Goal: Task Accomplishment & Management: Use online tool/utility

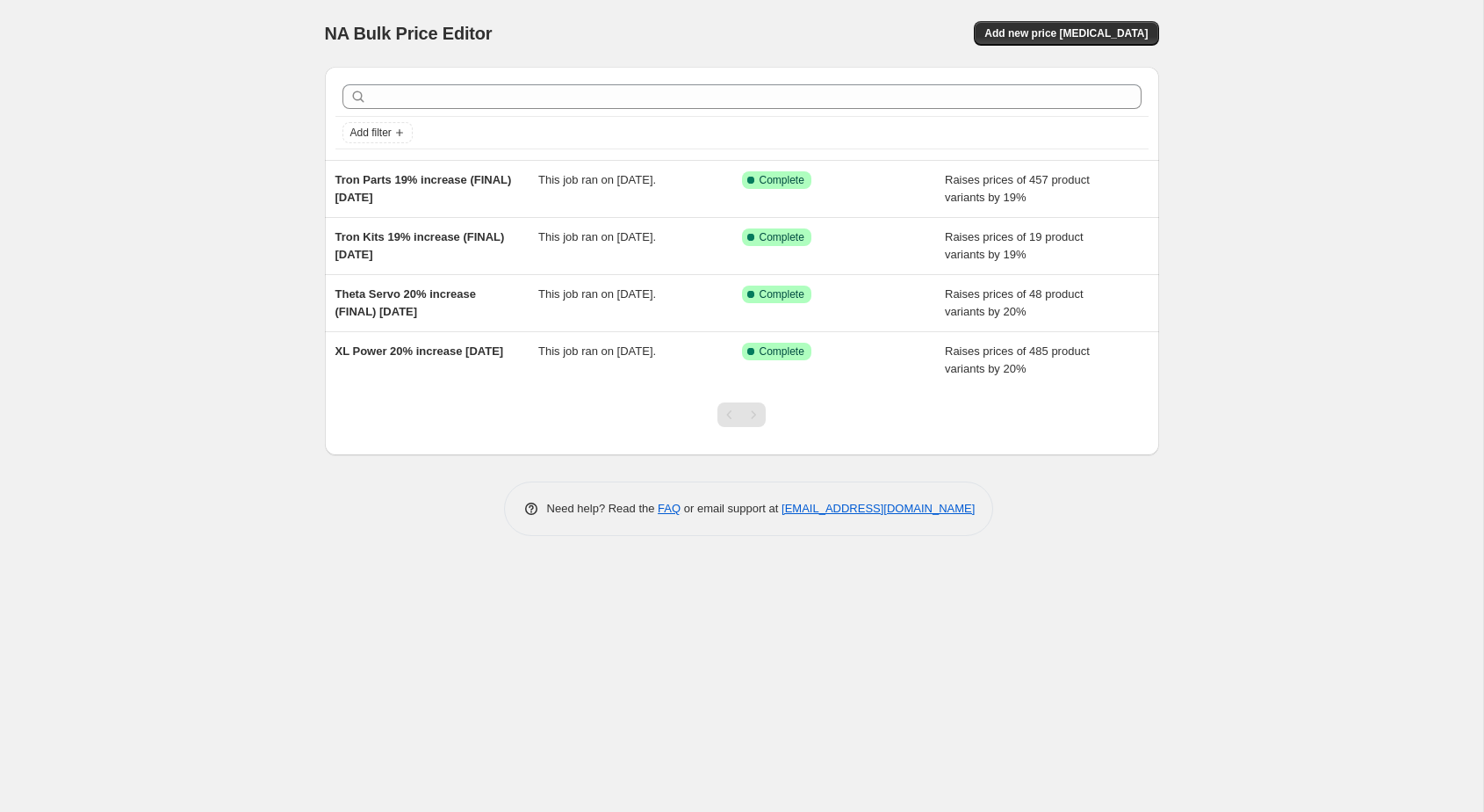
click at [157, 339] on div "NA Bulk Price Editor. This page is ready NA Bulk Price Editor Add new price cha…" at bounding box center [742, 406] width 1484 height 812
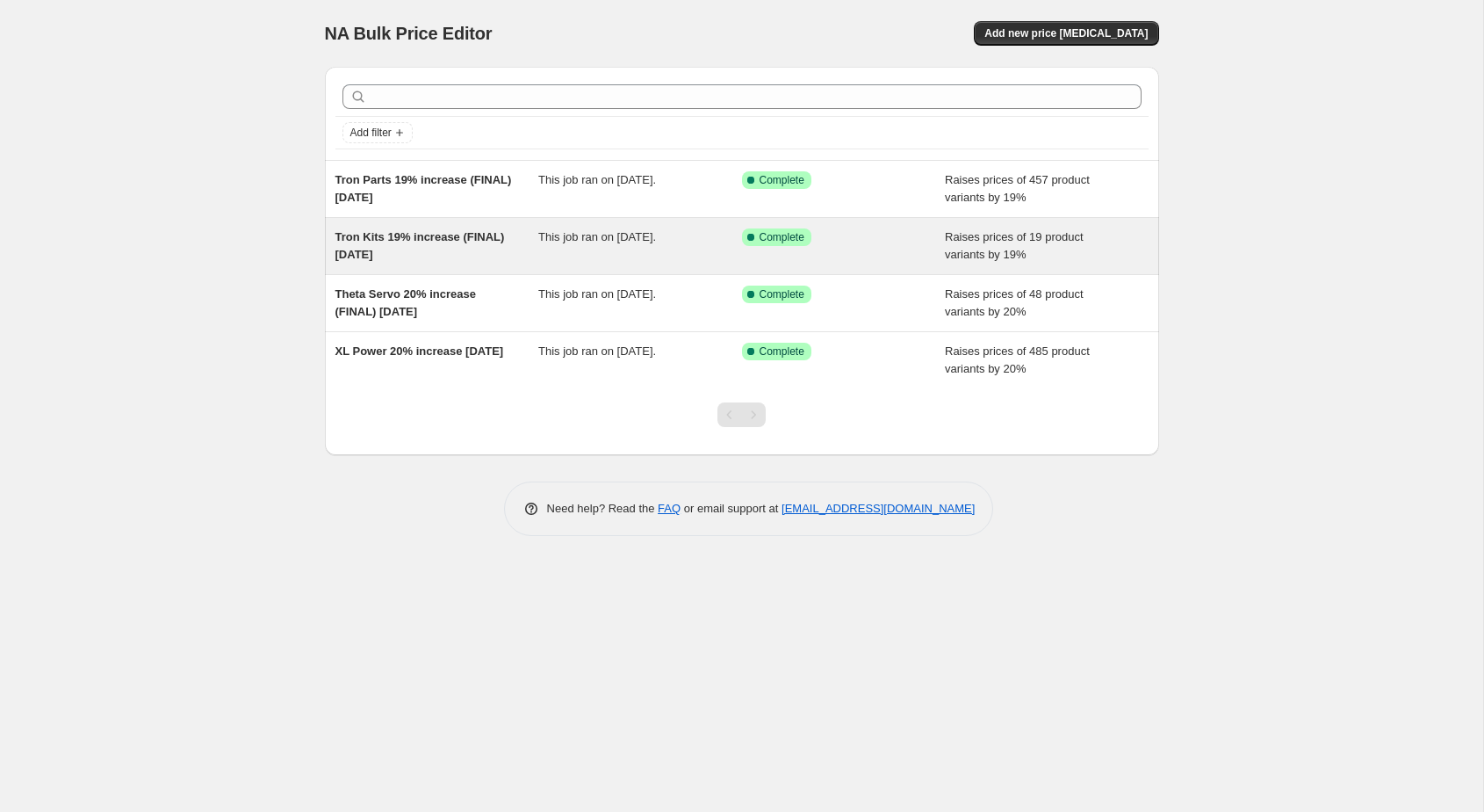
click at [859, 247] on div "Success Complete Complete" at bounding box center [843, 246] width 203 height 35
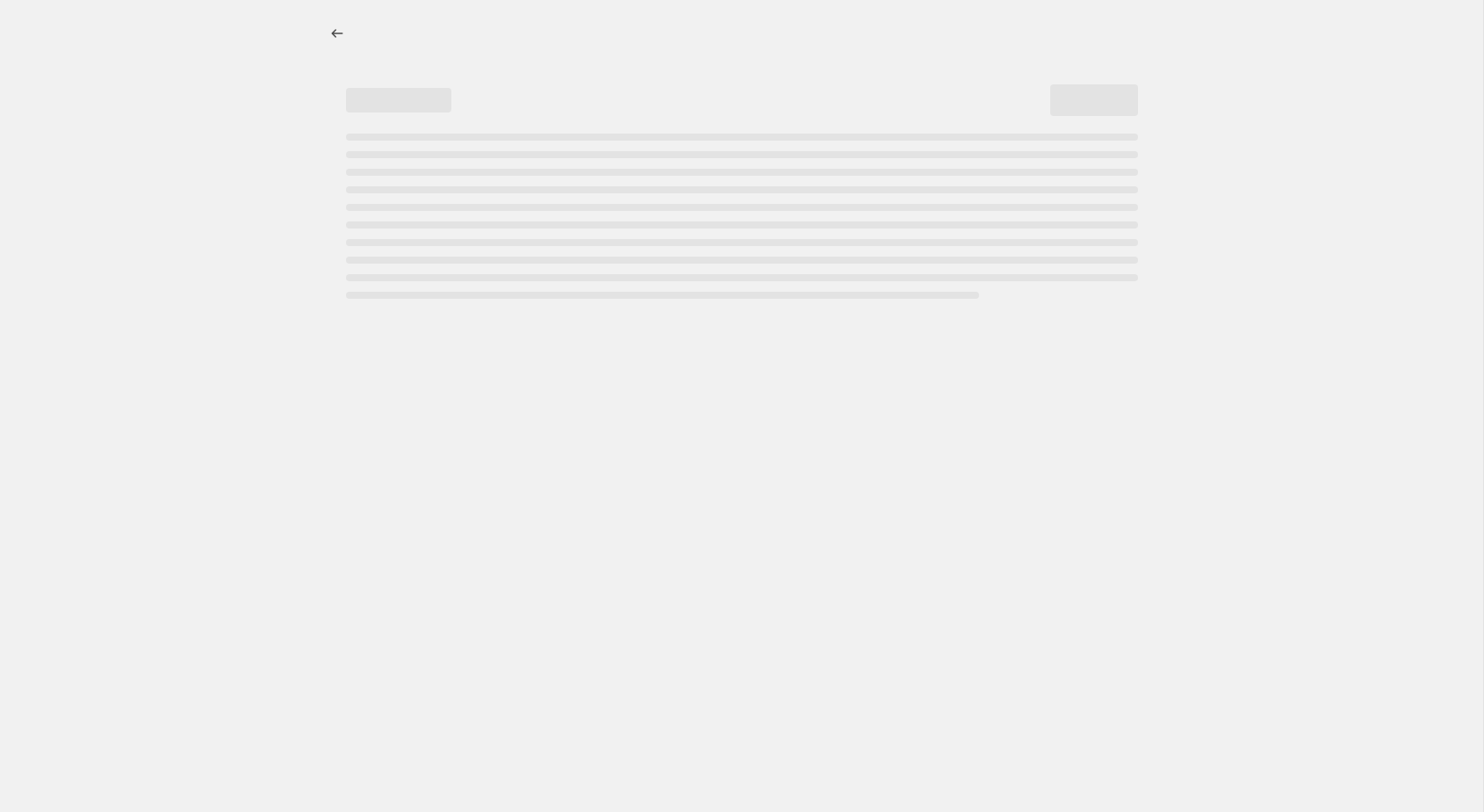
select select "percentage"
select select "collection"
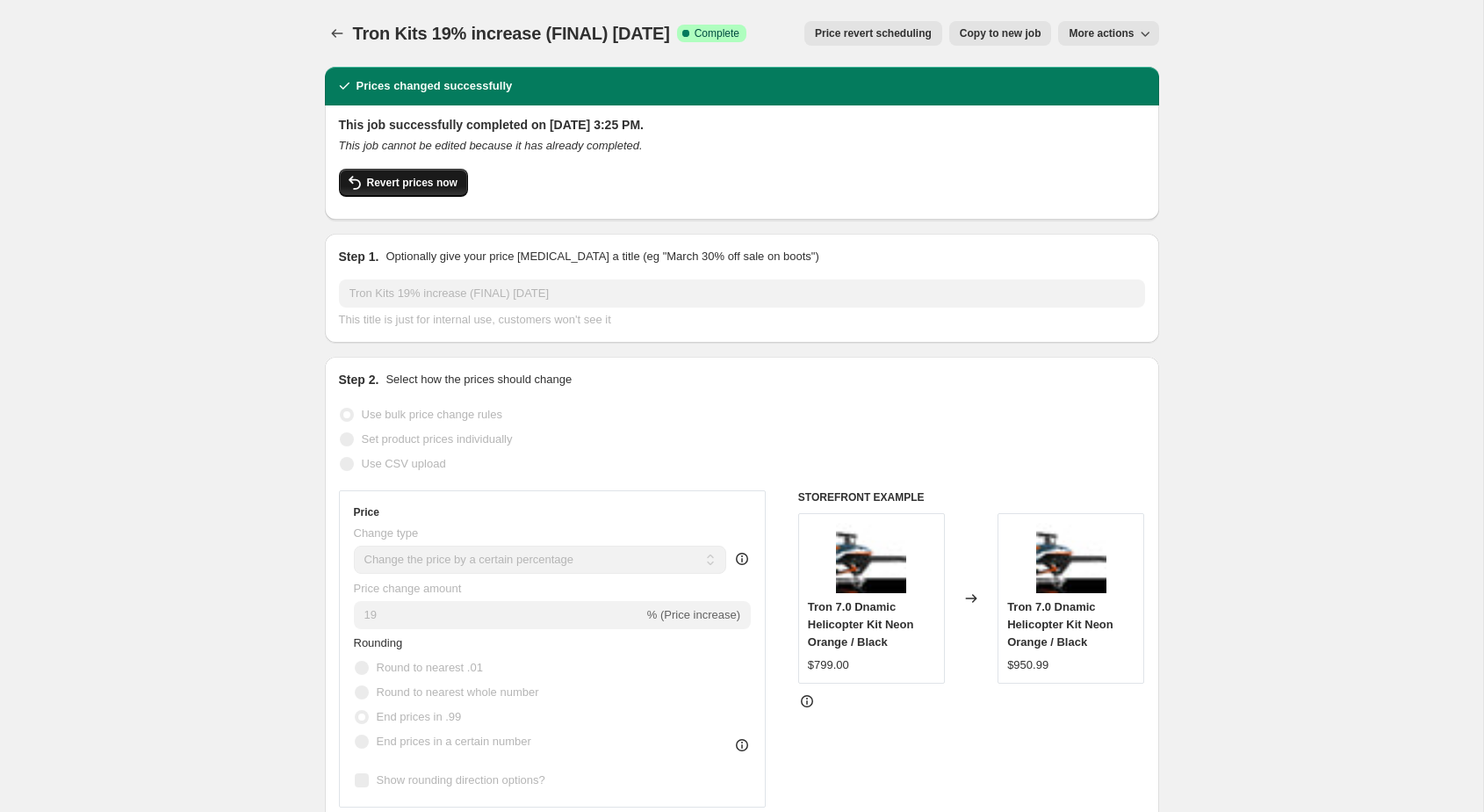
click at [446, 185] on span "Revert prices now" at bounding box center [412, 182] width 90 height 14
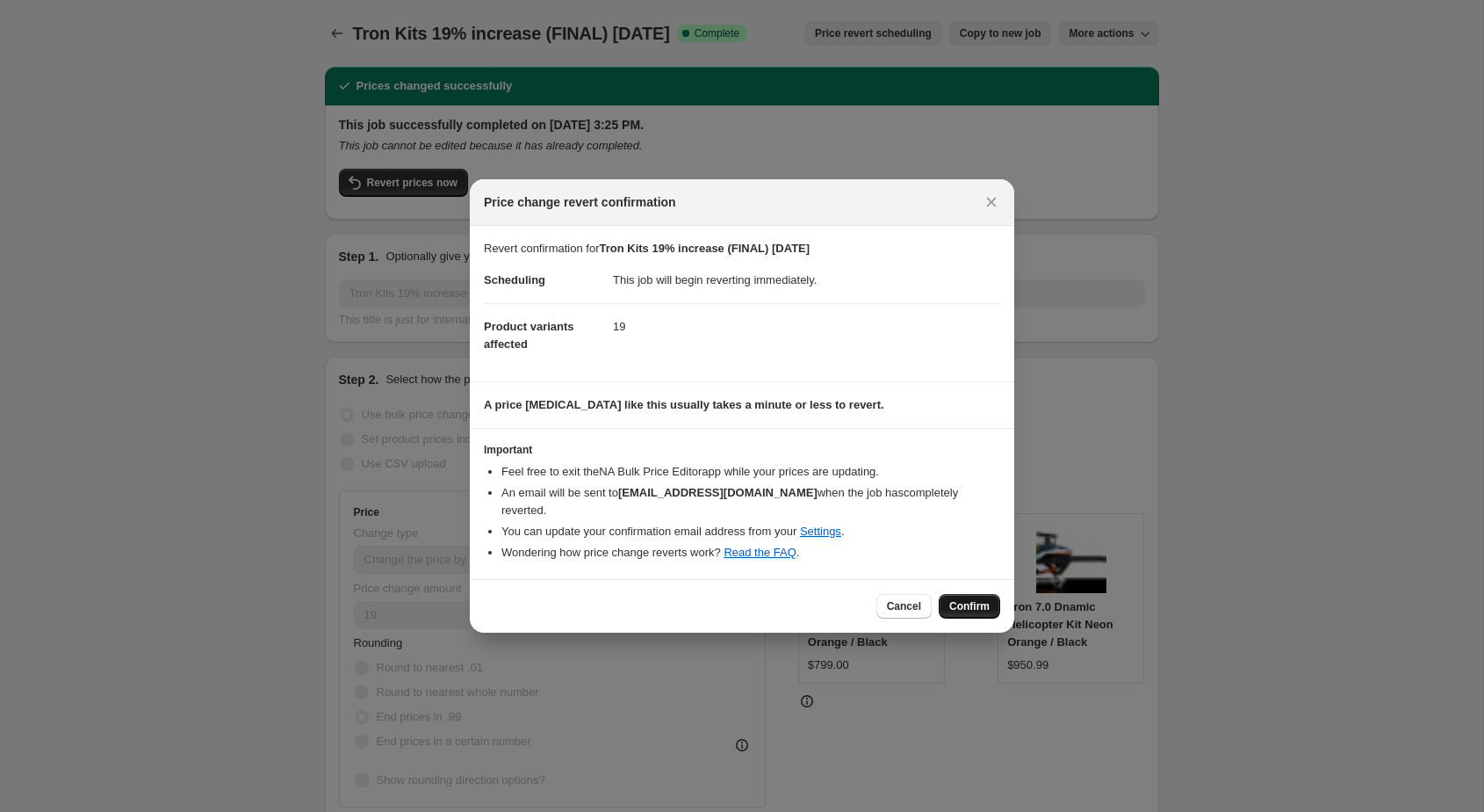
click at [947, 594] on button "Confirm" at bounding box center [969, 606] width 62 height 25
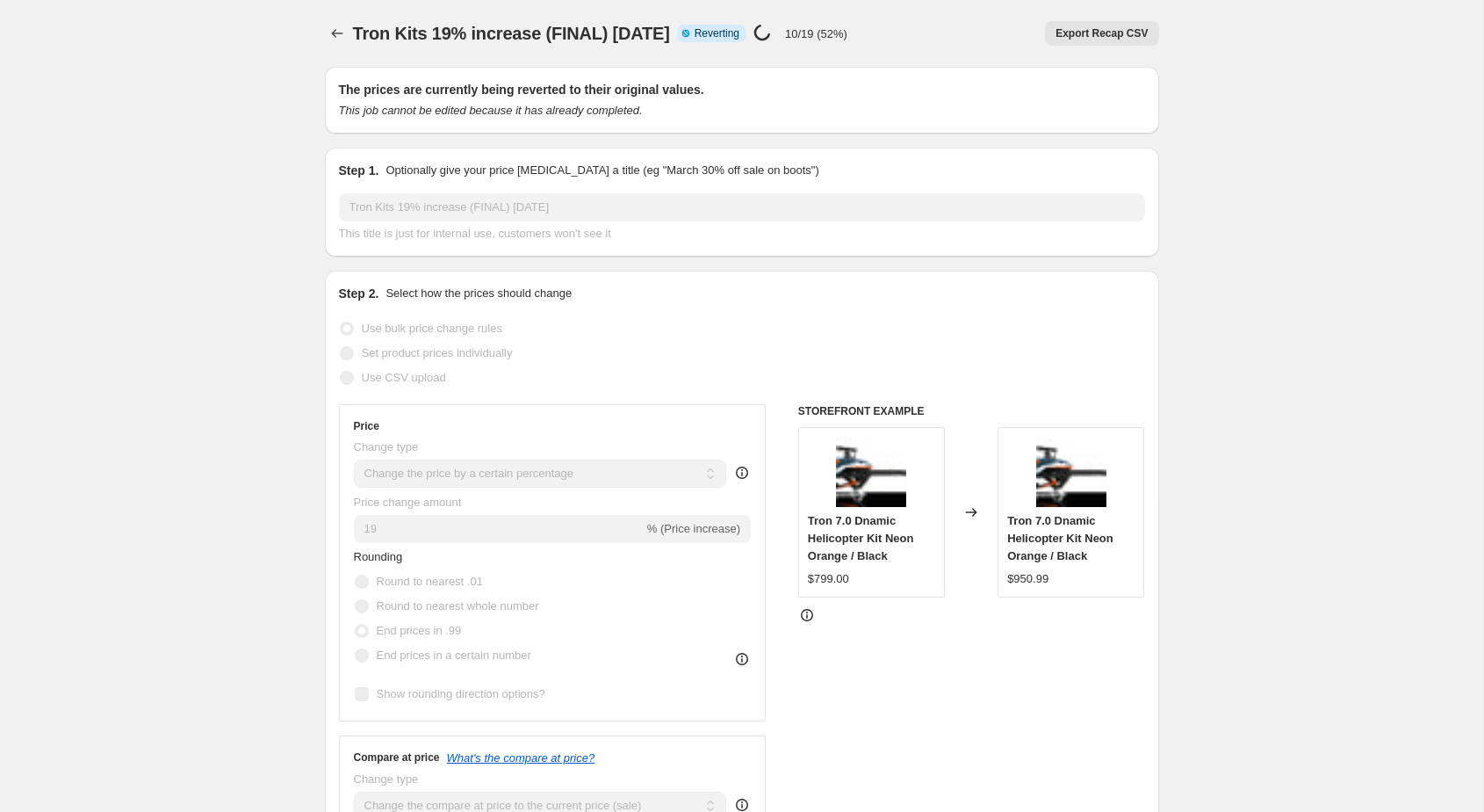
select select "percentage"
select select "collection"
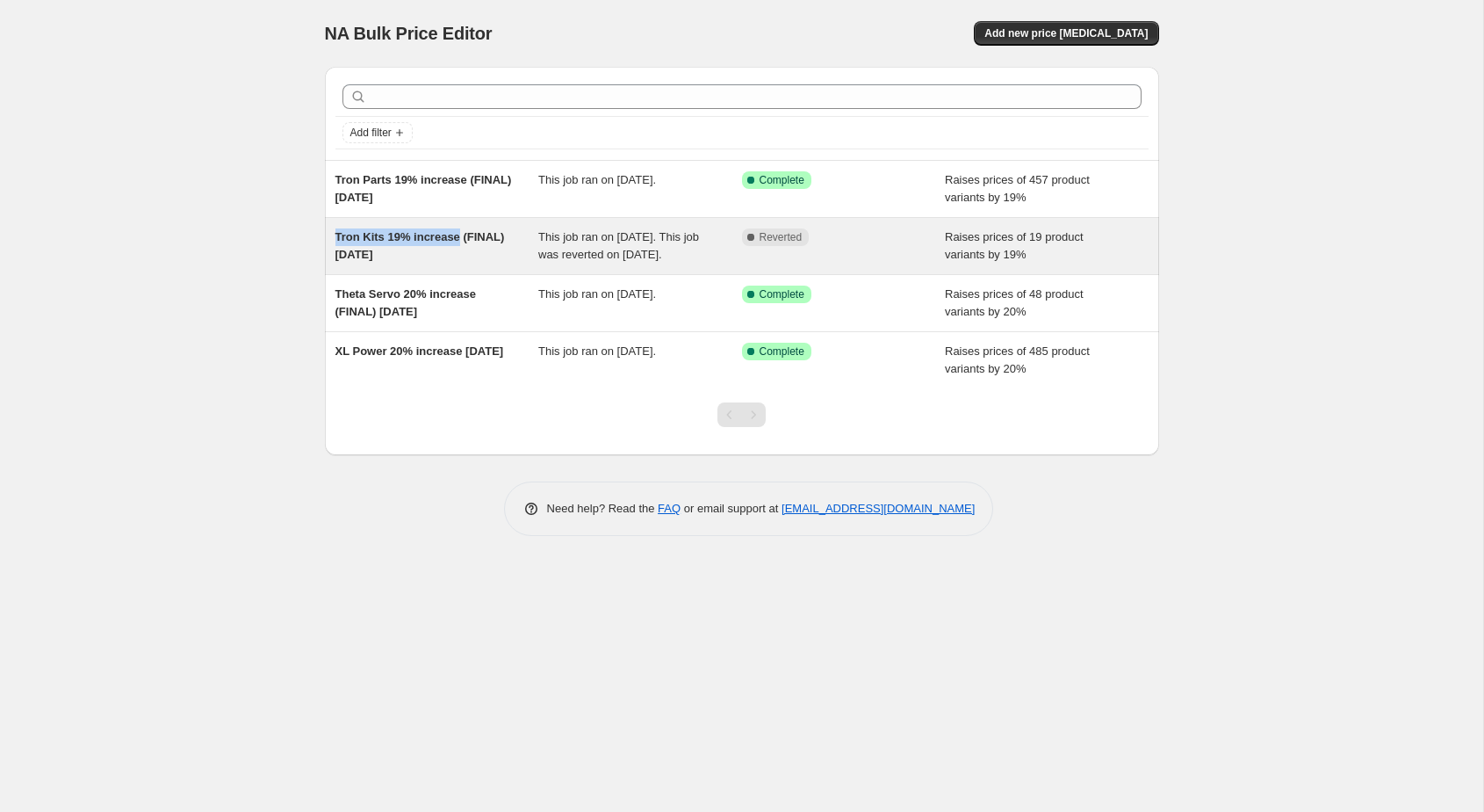
drag, startPoint x: 317, startPoint y: 233, endPoint x: 461, endPoint y: 240, distance: 144.2
click at [461, 240] on div "Add filter Tron Parts 19% increase (FINAL) [DATE] This job ran on [DATE]. Succe…" at bounding box center [736, 253] width 849 height 402
copy span "Tron Kits 19% increase"
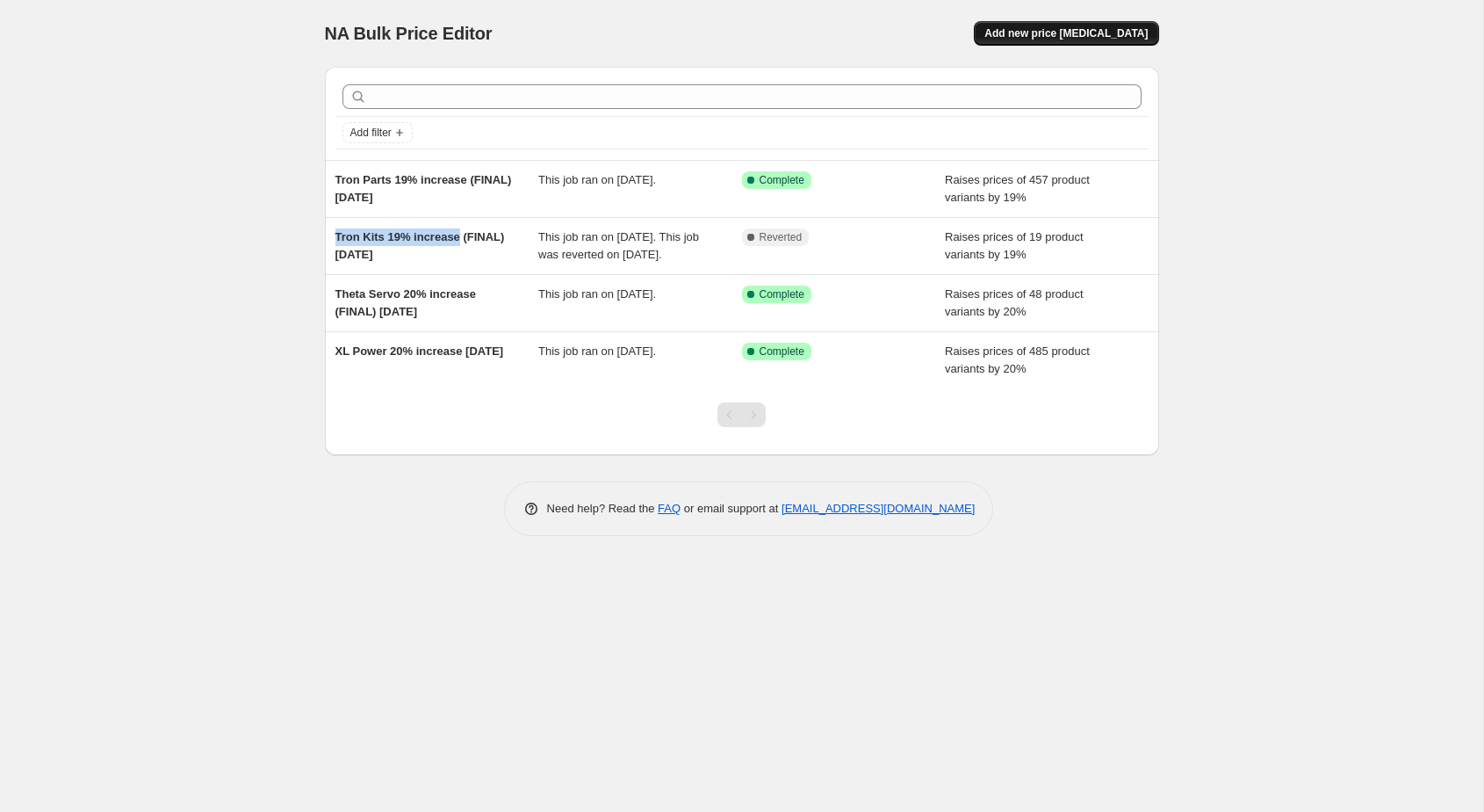
click at [1038, 33] on span "Add new price [MEDICAL_DATA]" at bounding box center [1066, 33] width 163 height 14
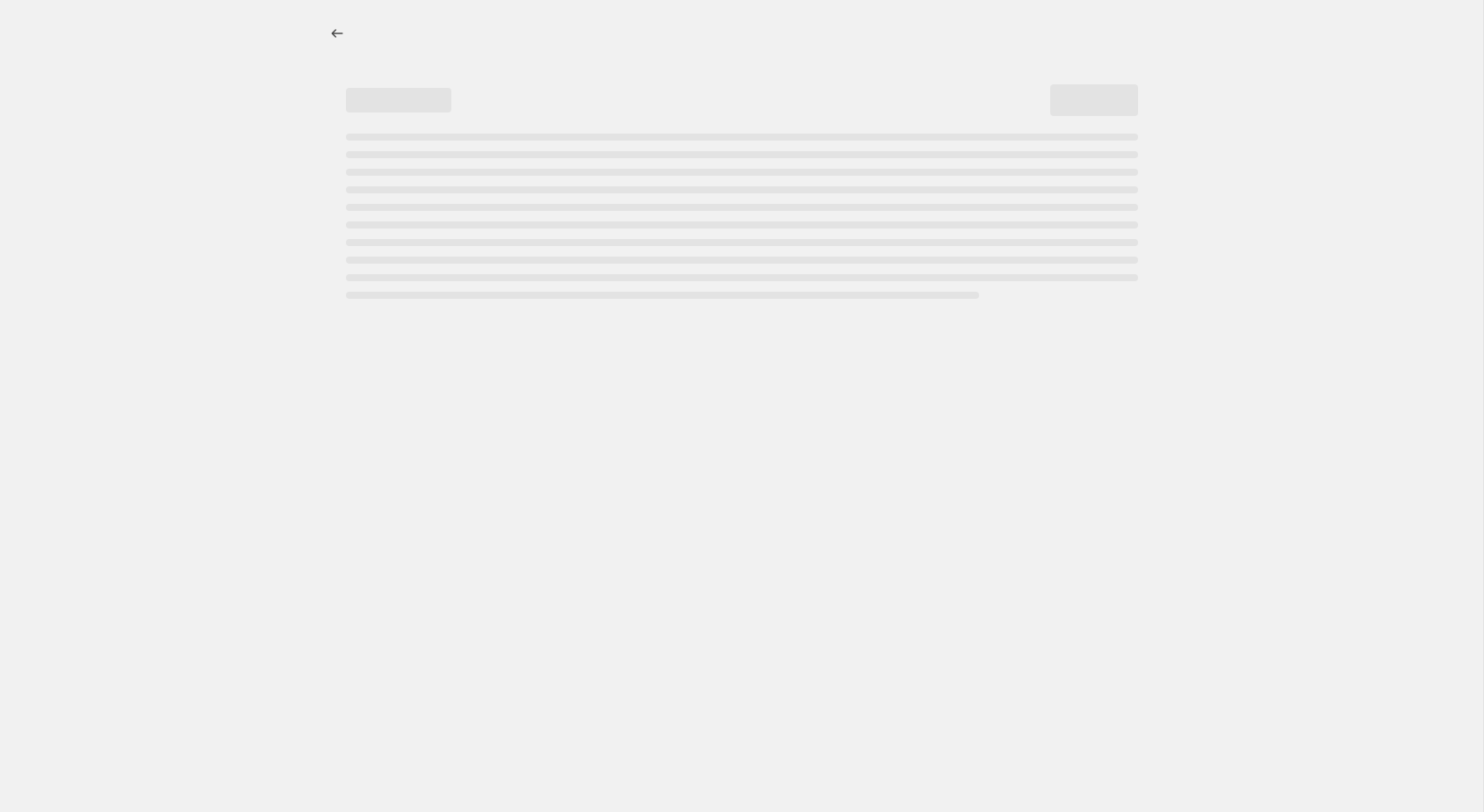
select select "percentage"
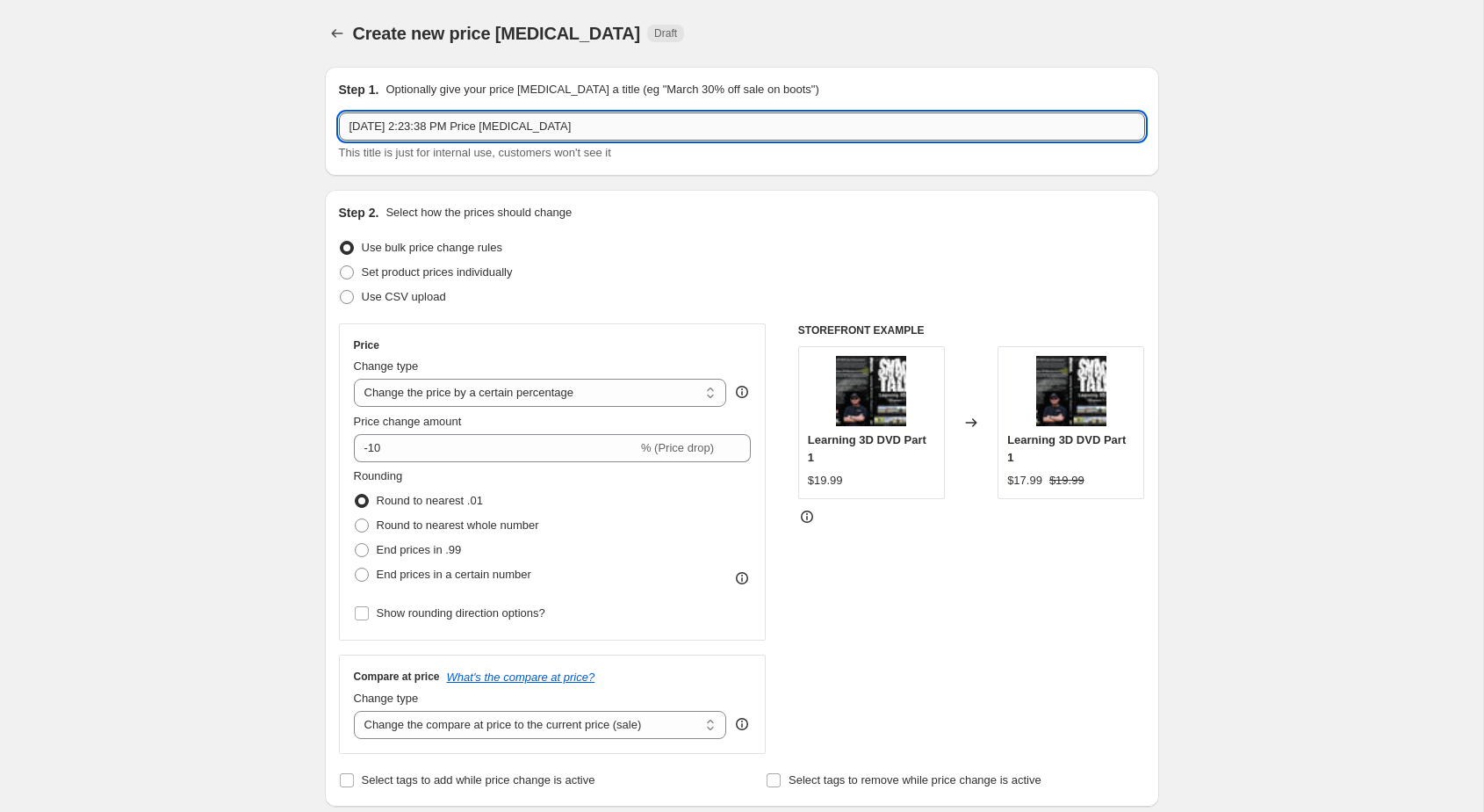
click at [519, 130] on input "[DATE] 2:23:38 PM Price [MEDICAL_DATA]" at bounding box center [742, 126] width 806 height 29
paste input "Tron Kits 19% increase"
click at [412, 126] on input "Tron Kits 19% increase" at bounding box center [742, 126] width 806 height 29
type input "Tron Kits 10% increase"
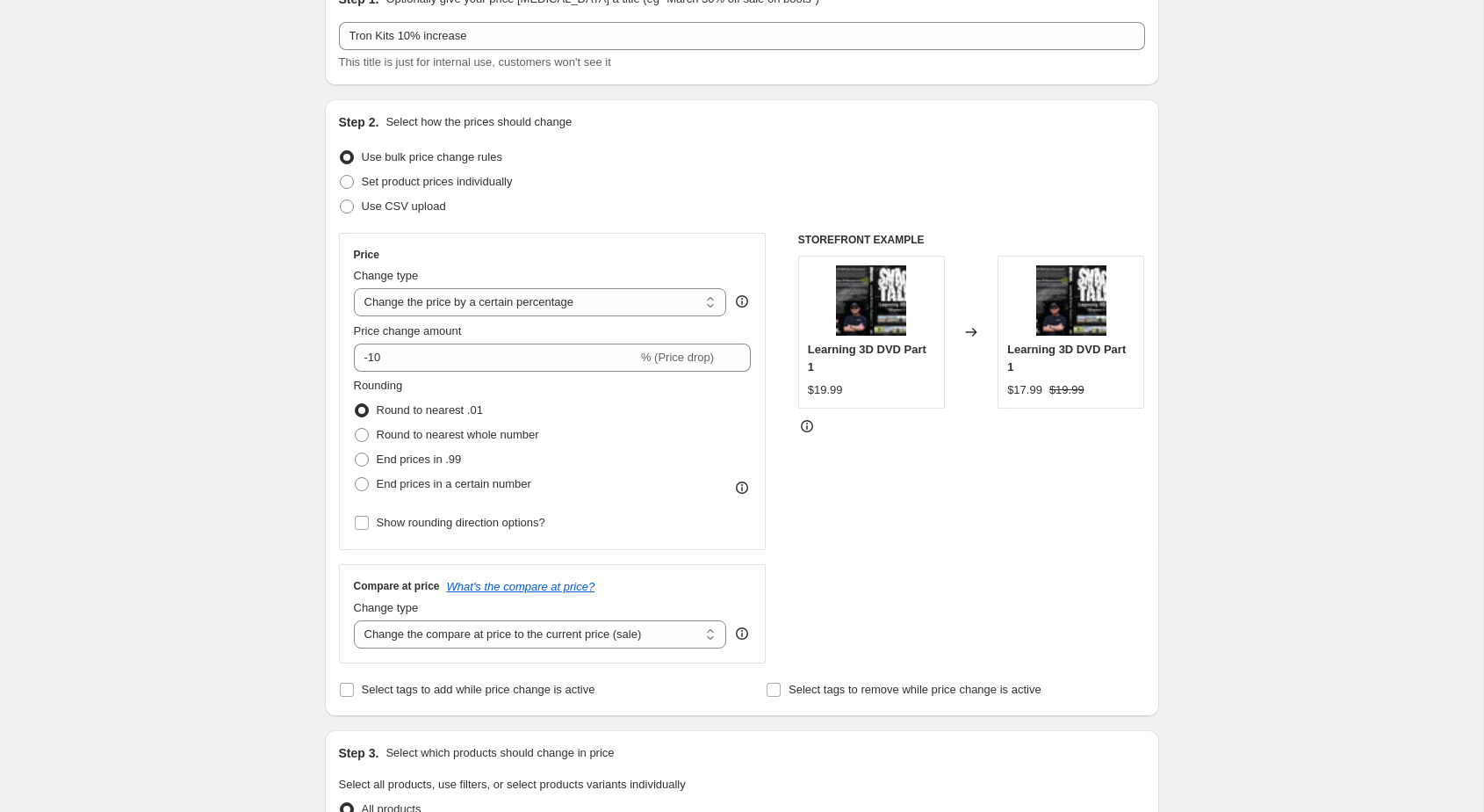
scroll to position [98, 0]
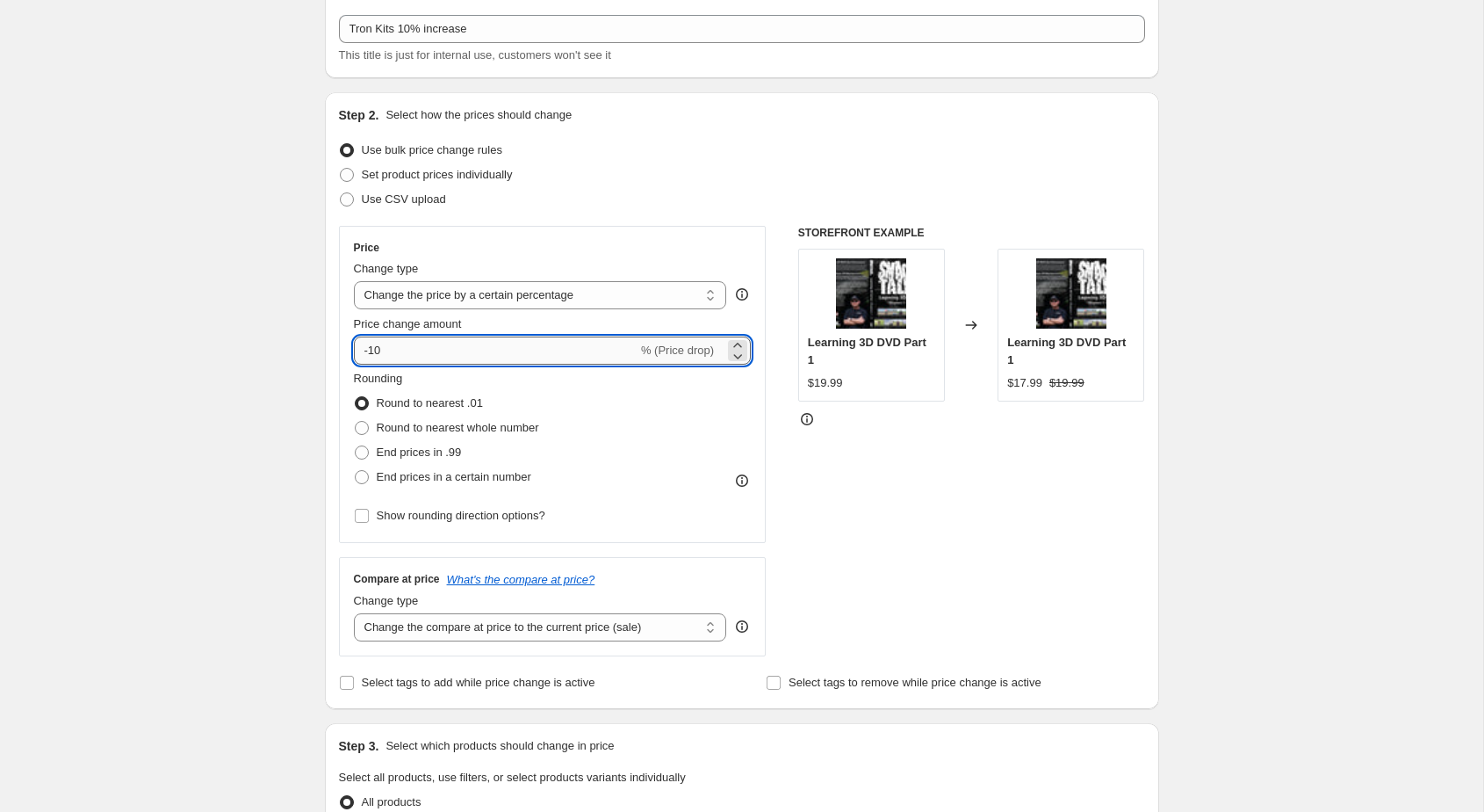
click at [406, 352] on input "-10" at bounding box center [496, 350] width 284 height 29
click at [740, 338] on icon at bounding box center [737, 344] width 17 height 17
type input "-8"
click at [679, 354] on span "% (Price drop)" at bounding box center [678, 350] width 73 height 13
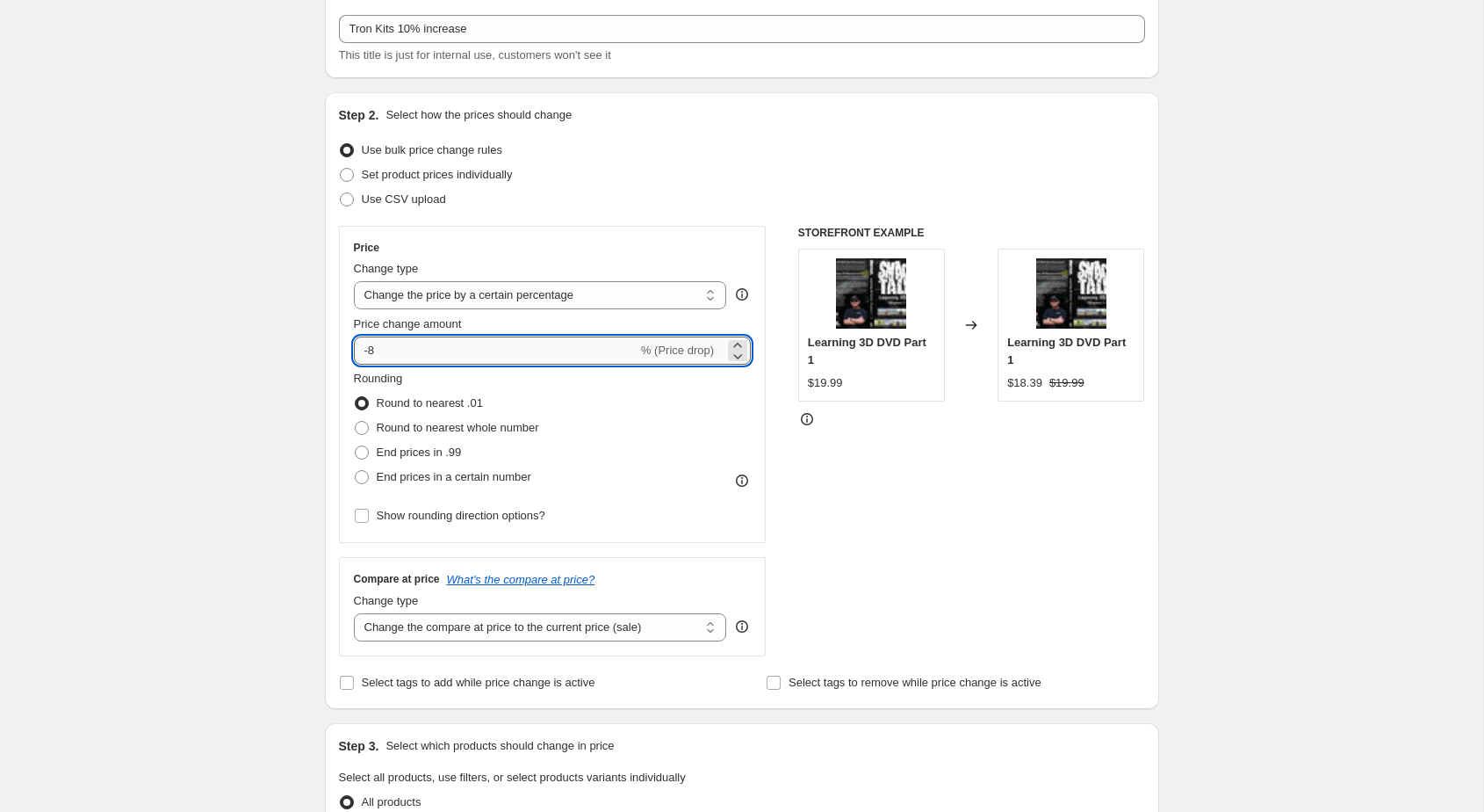
click at [622, 357] on input "-8" at bounding box center [496, 350] width 284 height 29
type input "10"
click at [282, 446] on div "Create new price [MEDICAL_DATA]. This page is ready Create new price [MEDICAL_D…" at bounding box center [742, 780] width 1484 height 1756
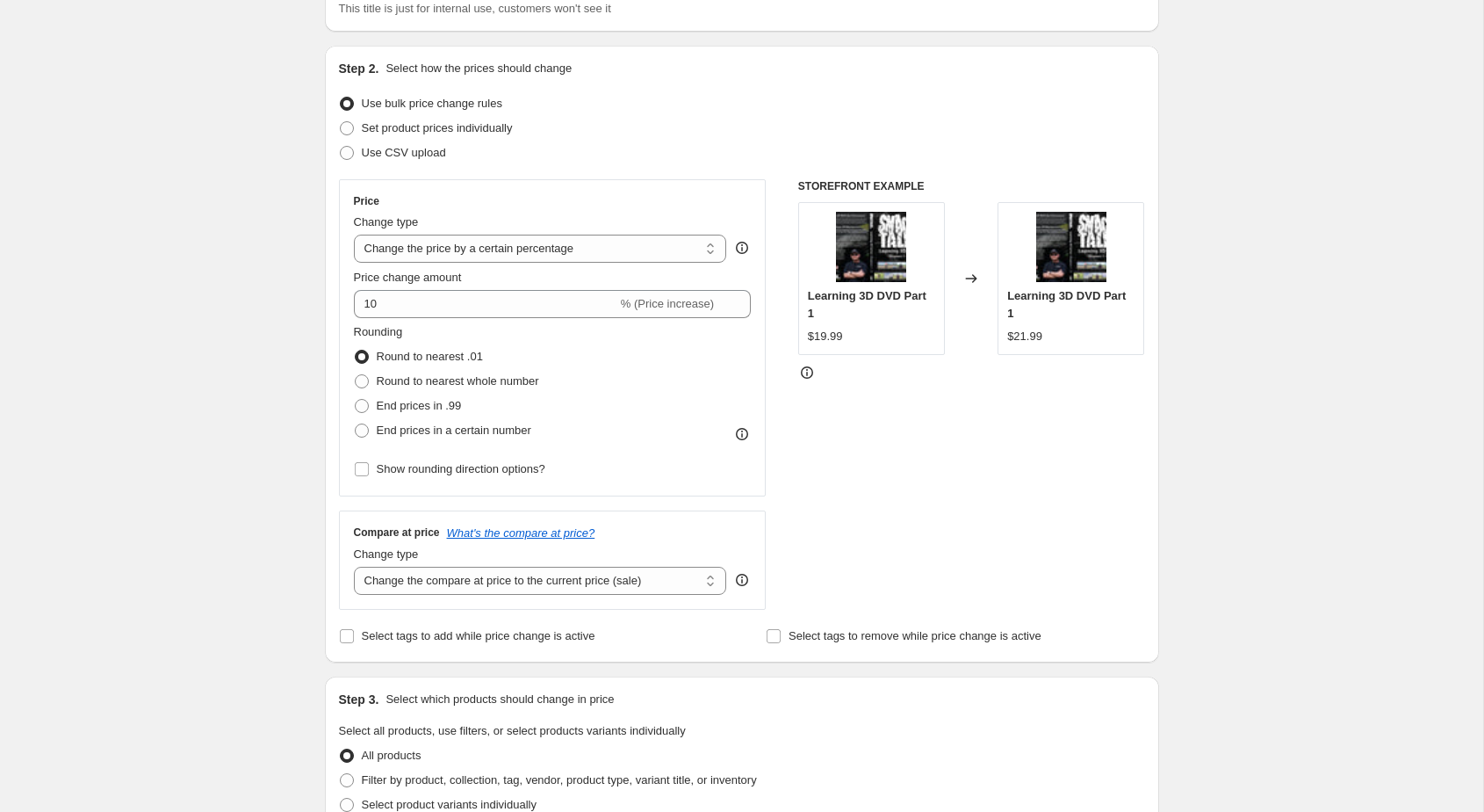
scroll to position [145, 0]
click at [394, 470] on span "Show rounding direction options?" at bounding box center [460, 468] width 168 height 13
click at [369, 470] on input "Show rounding direction options?" at bounding box center [361, 468] width 14 height 14
checkbox input "true"
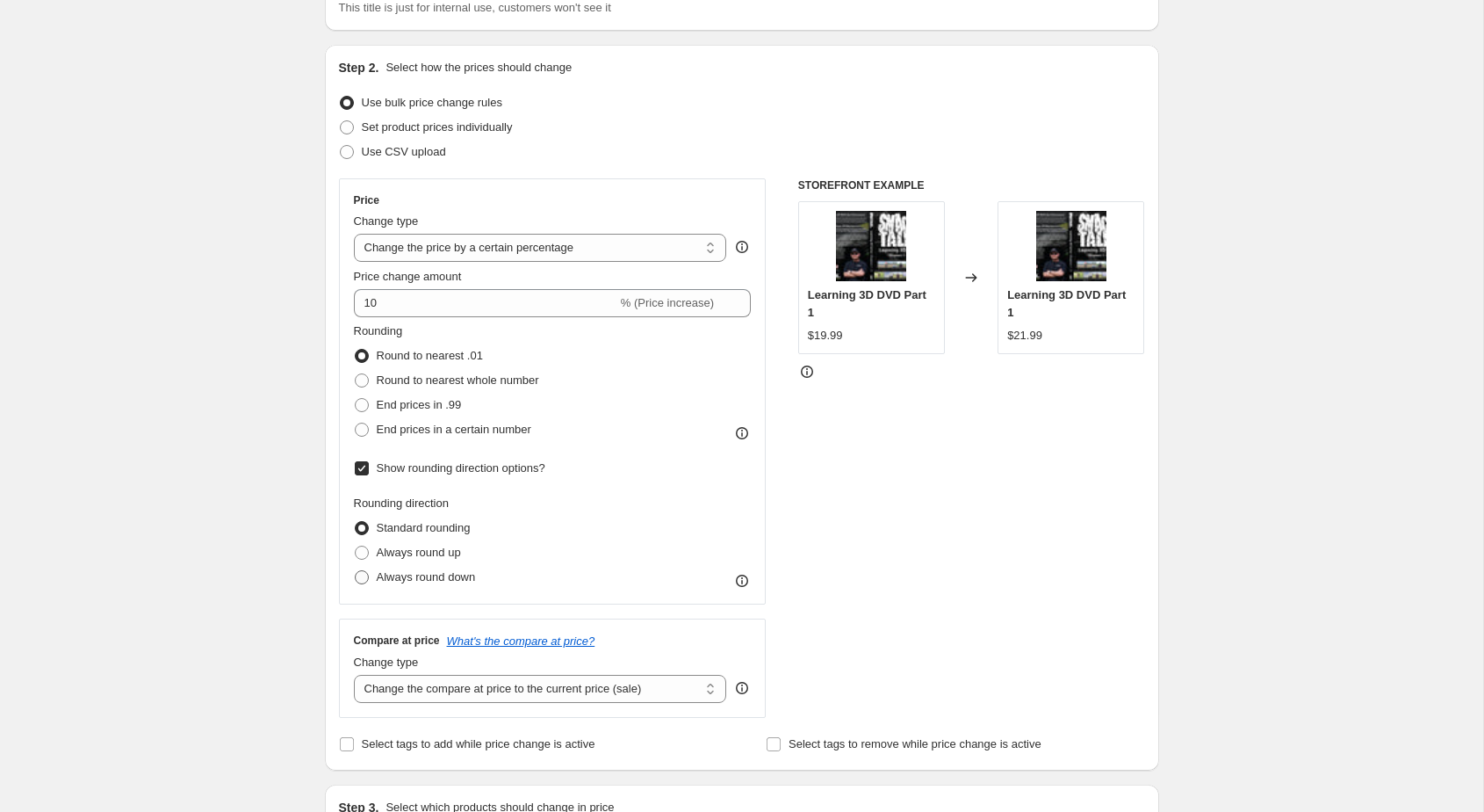
click at [405, 579] on span "Always round down" at bounding box center [426, 576] width 99 height 13
click at [355, 571] on input "Always round down" at bounding box center [354, 570] width 1 height 1
radio input "true"
click at [287, 576] on div "Create new price [MEDICAL_DATA]. This page is ready Create new price [MEDICAL_D…" at bounding box center [742, 788] width 1484 height 1865
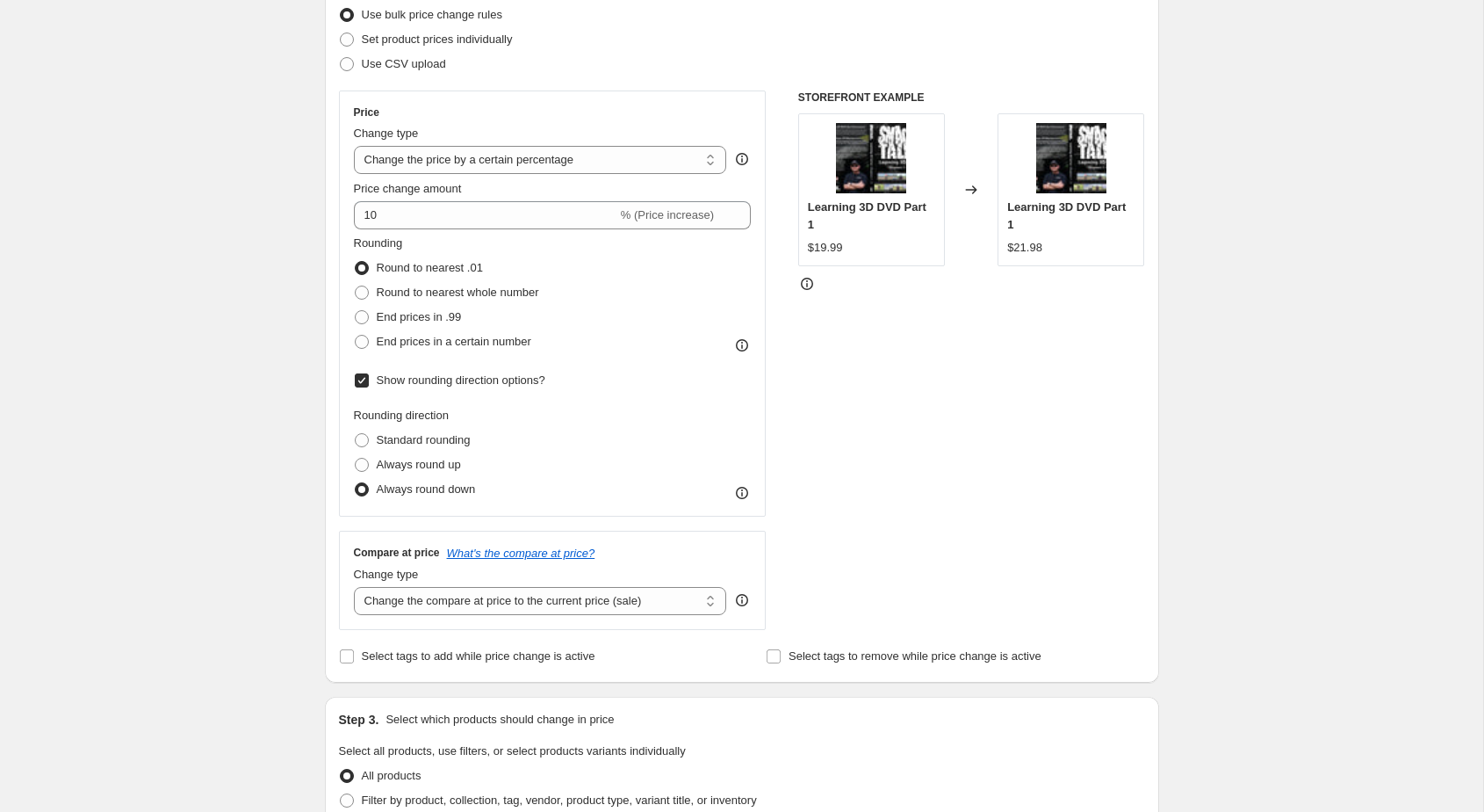
scroll to position [337, 0]
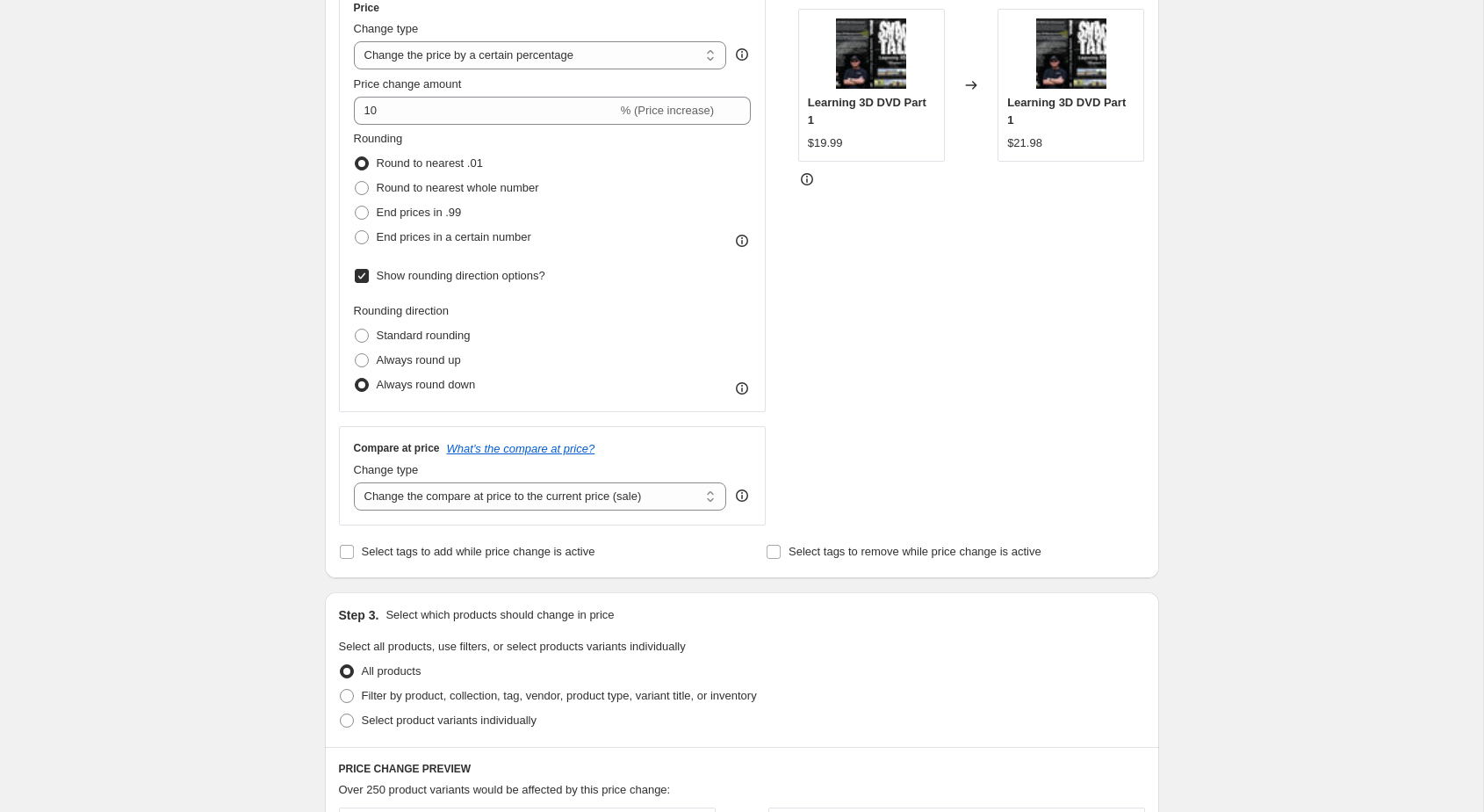
click at [255, 527] on div "Create new price [MEDICAL_DATA]. This page is ready Create new price [MEDICAL_D…" at bounding box center [742, 596] width 1484 height 1865
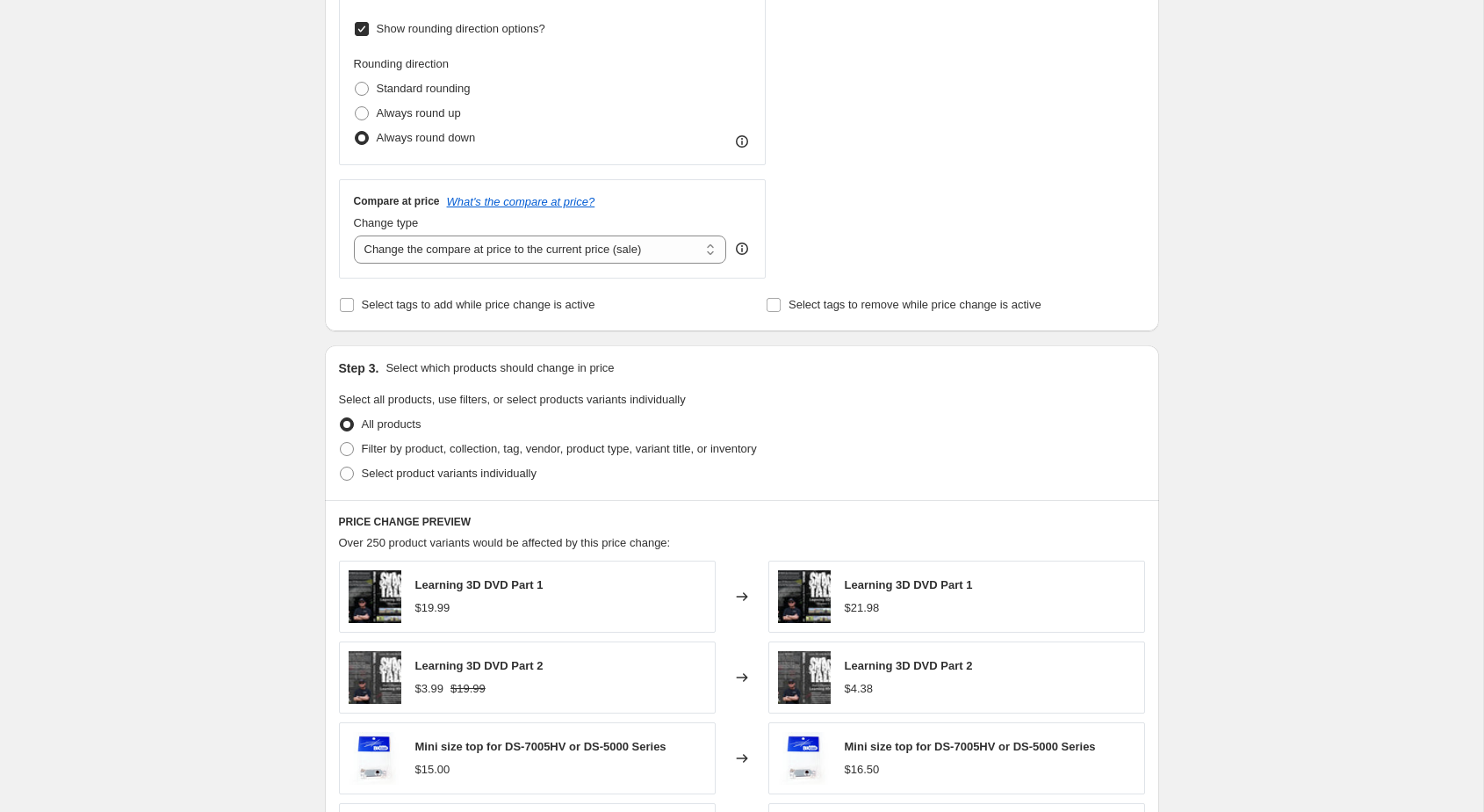
scroll to position [561, 0]
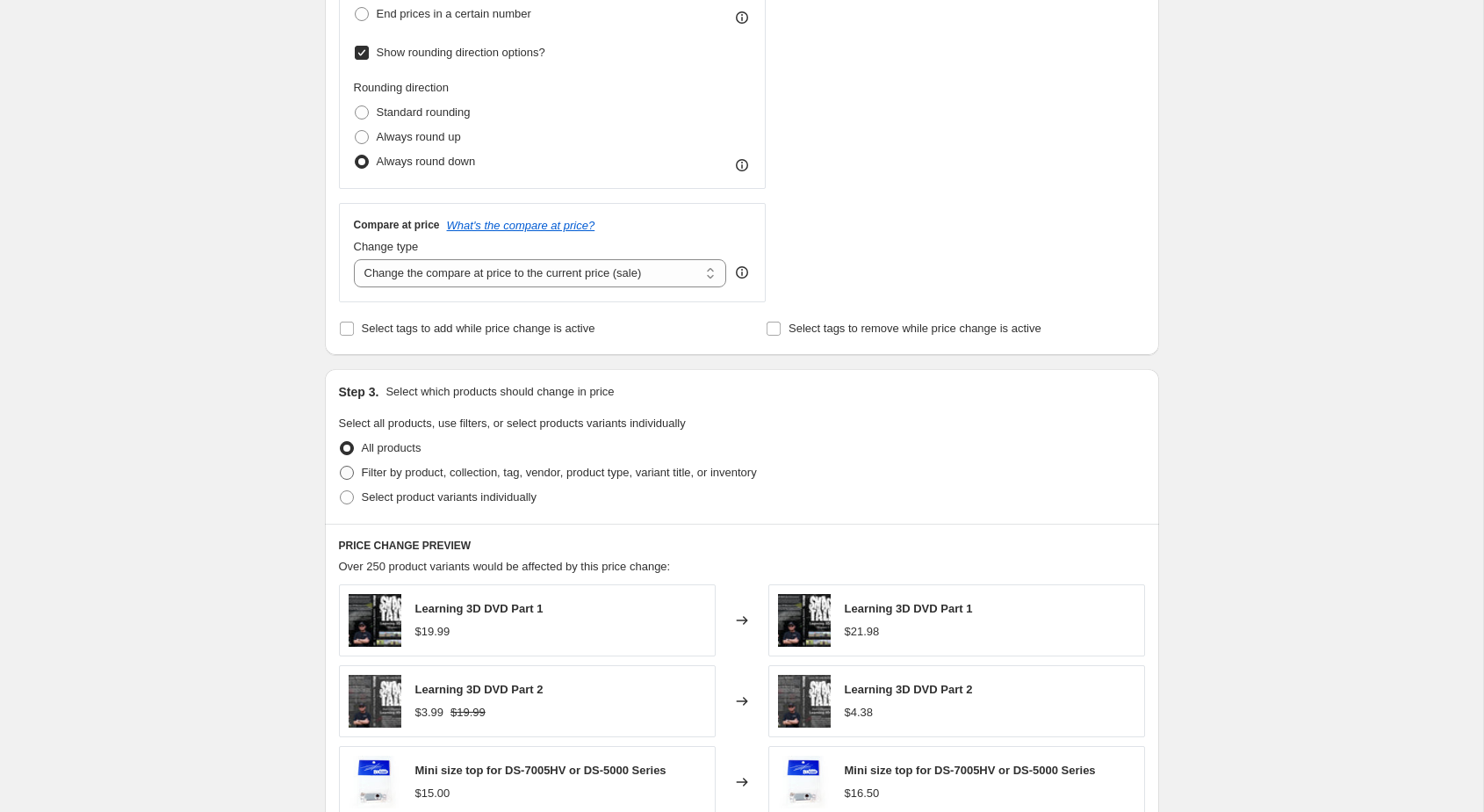
click at [396, 475] on span "Filter by product, collection, tag, vendor, product type, variant title, or inv…" at bounding box center [559, 472] width 395 height 13
click at [341, 467] on input "Filter by product, collection, tag, vendor, product type, variant title, or inv…" at bounding box center [340, 466] width 1 height 1
radio input "true"
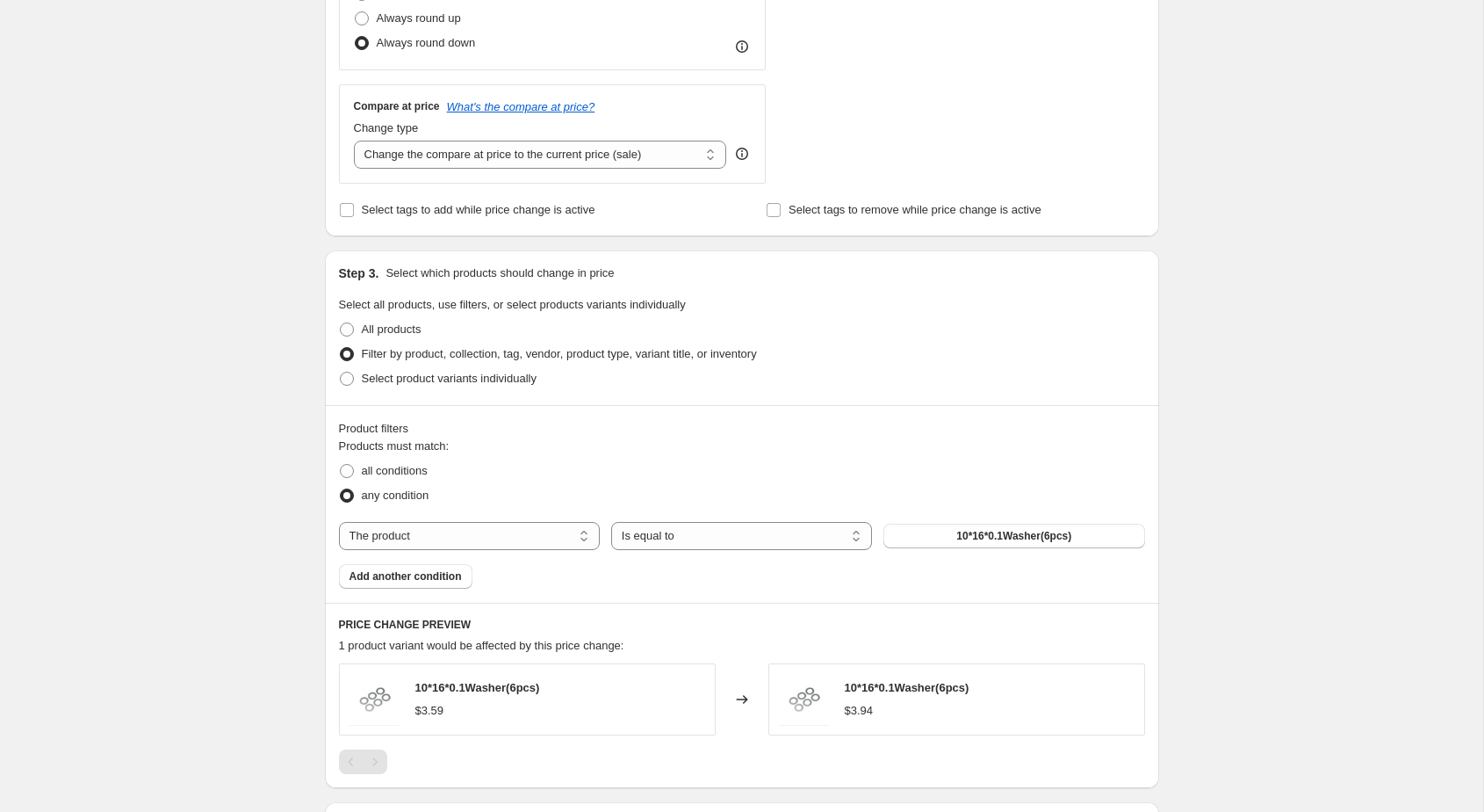
scroll to position [756, 0]
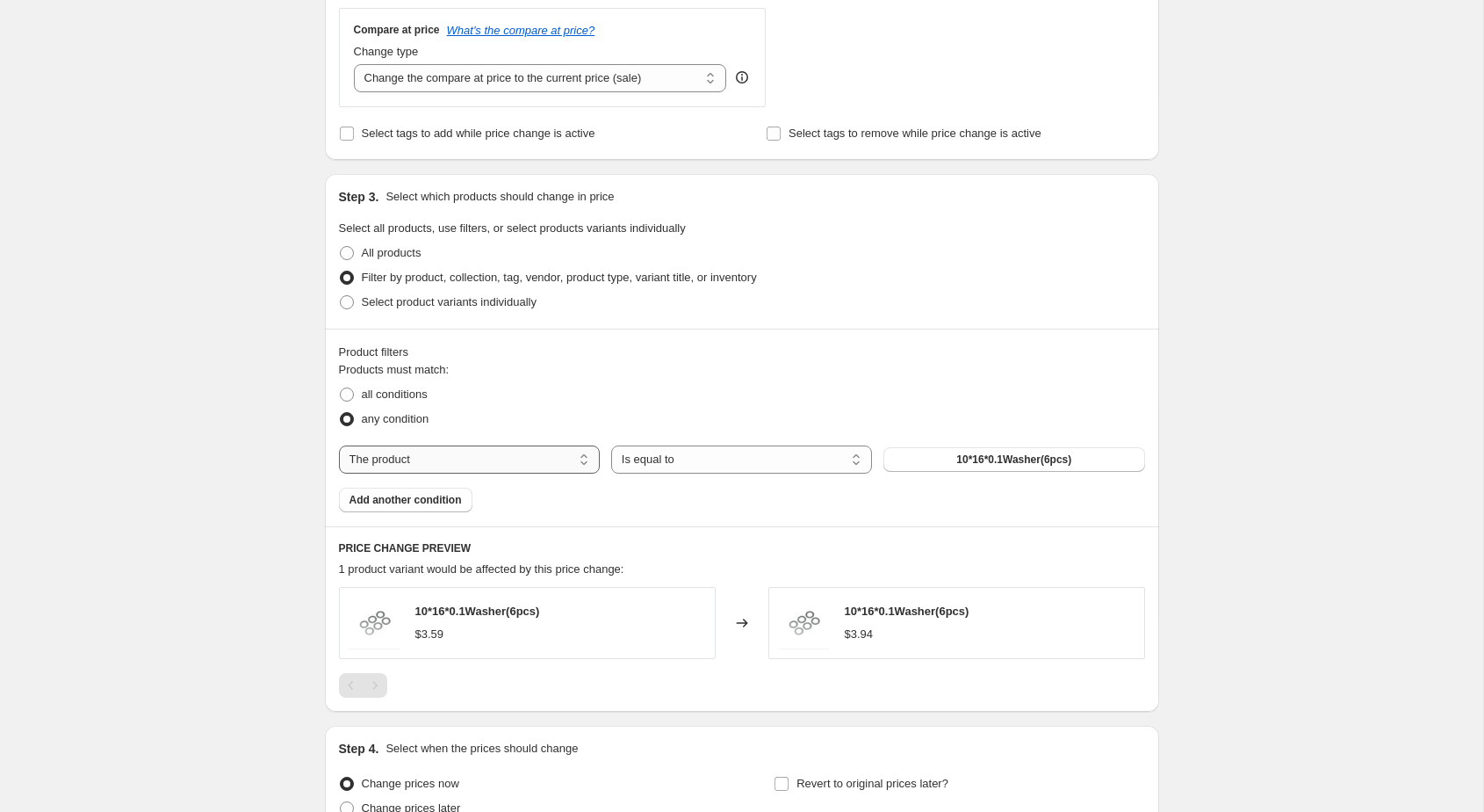
click at [488, 462] on select "The product The product's collection The product's tag The product's vendor The…" at bounding box center [469, 459] width 261 height 29
select select "tag"
click at [929, 452] on button "1853" at bounding box center [1014, 459] width 261 height 25
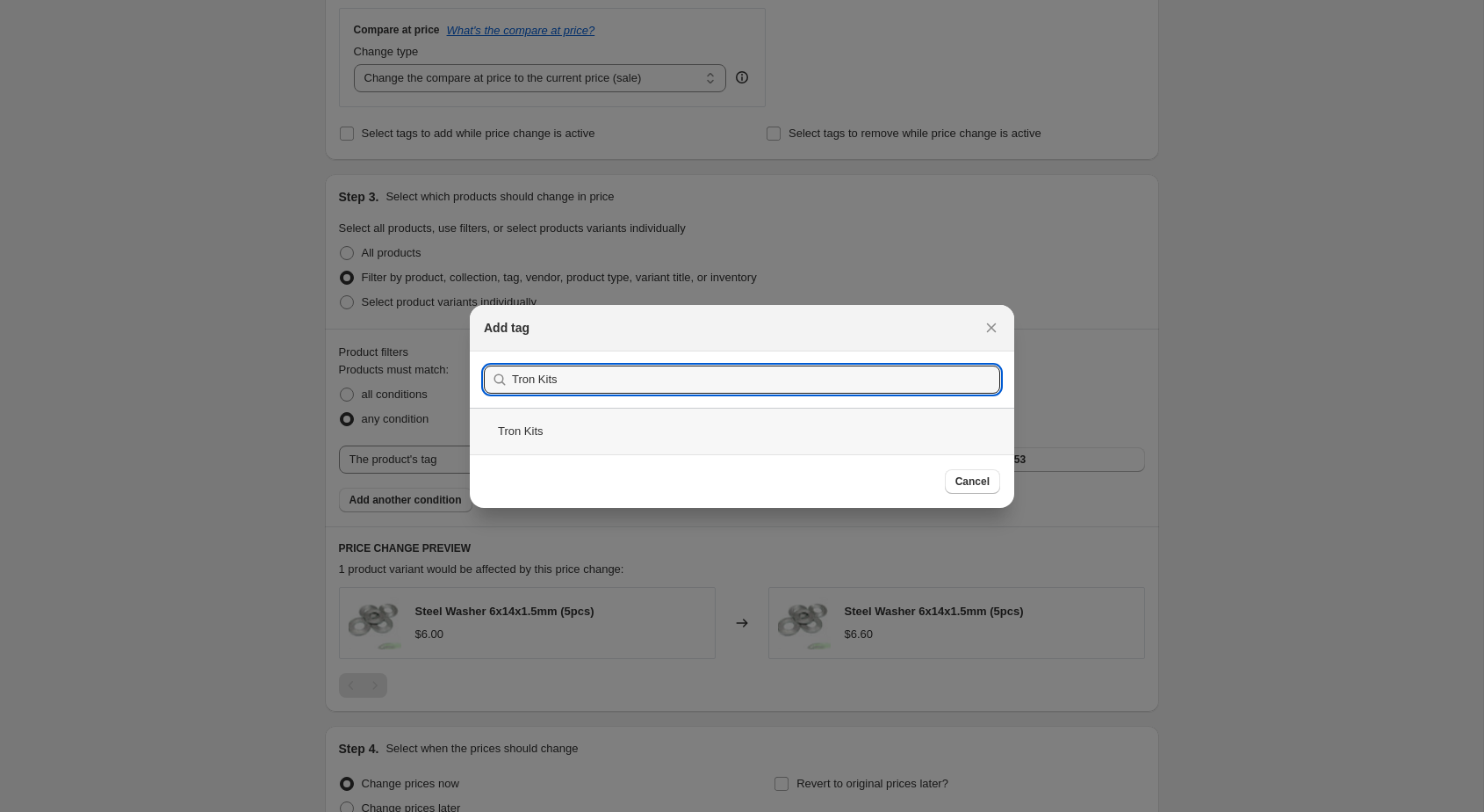
type input "Tron Kits"
click at [639, 430] on div "Tron Kits" at bounding box center [742, 431] width 545 height 47
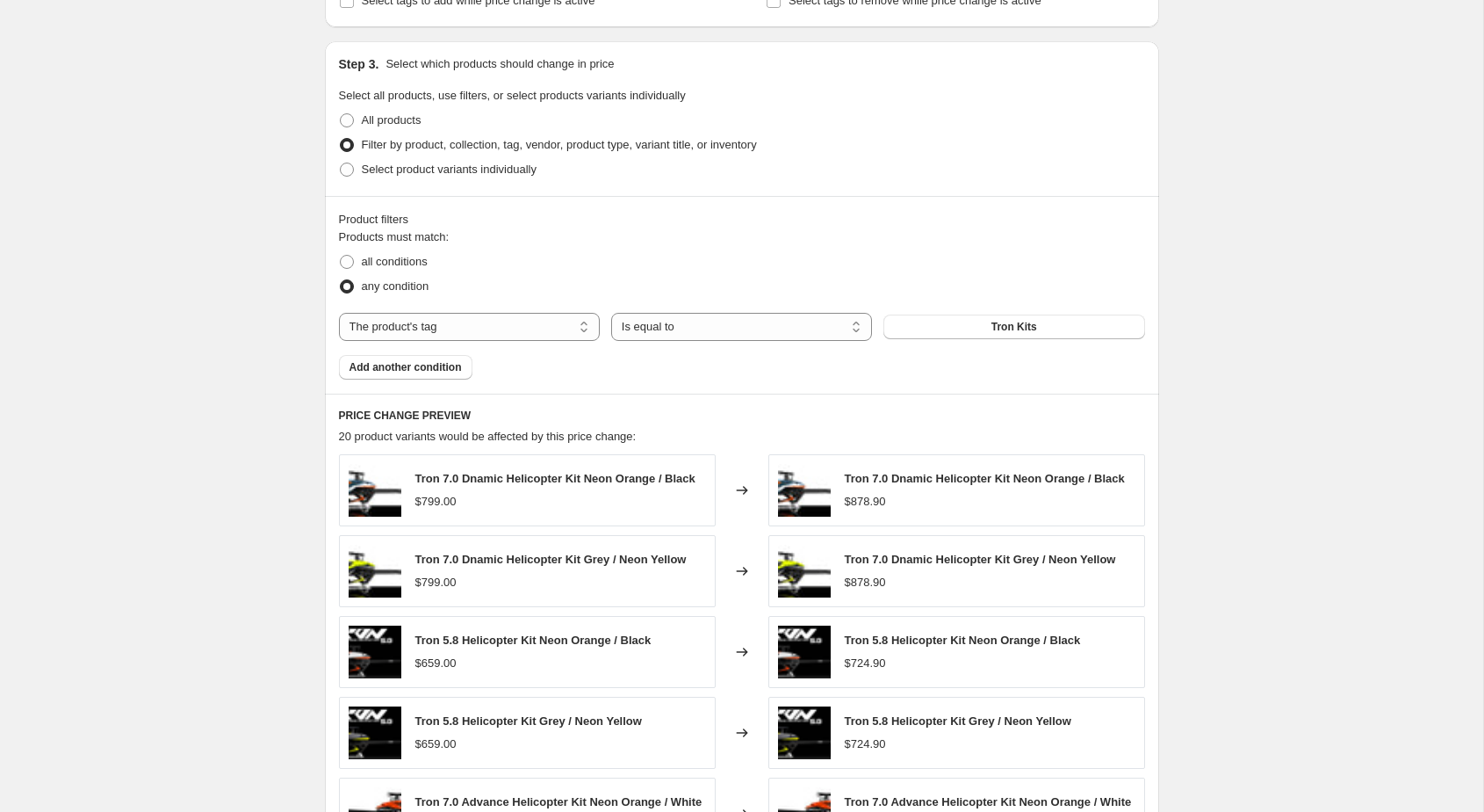
scroll to position [1194, 0]
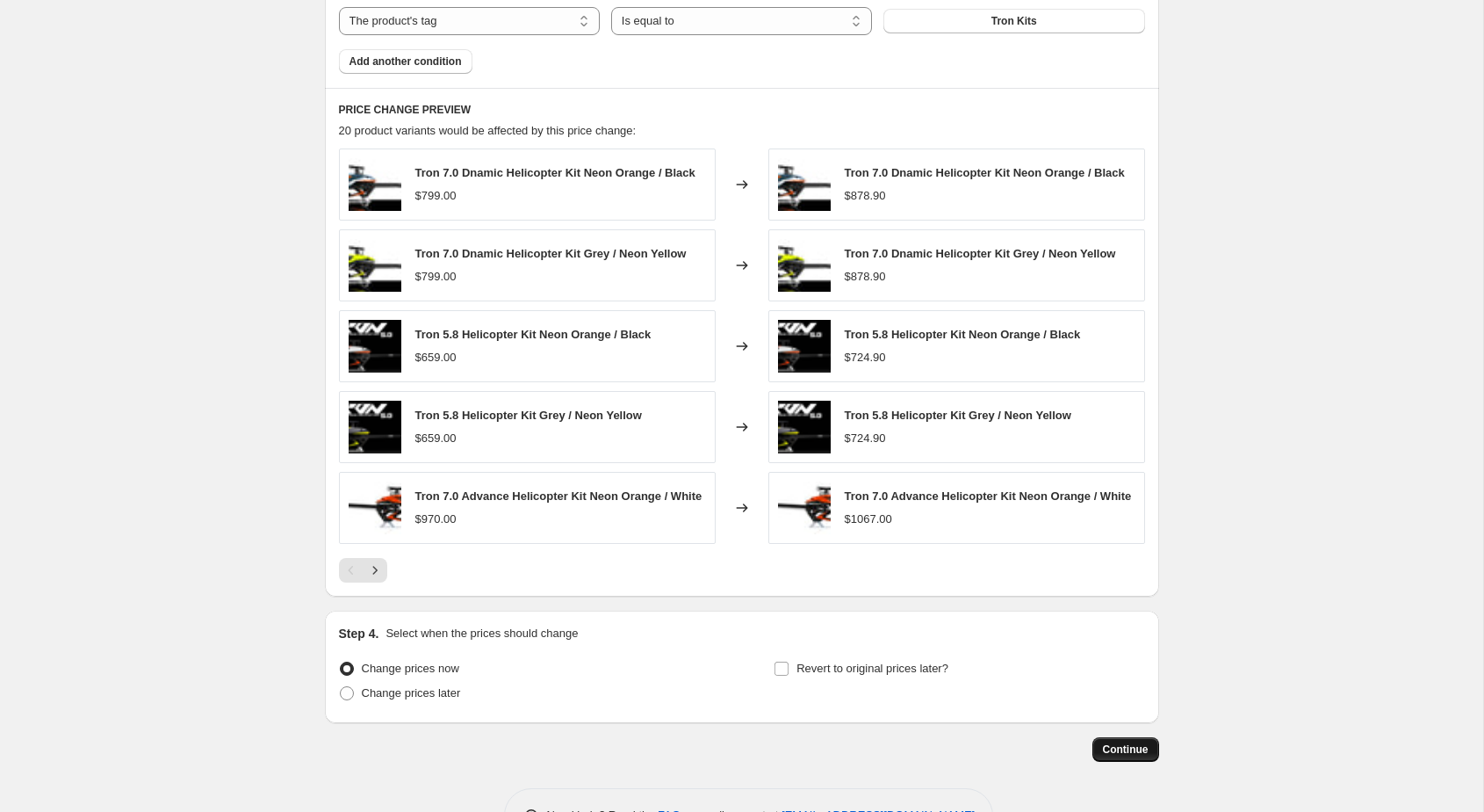
click at [1119, 753] on span "Continue" at bounding box center [1126, 748] width 46 height 14
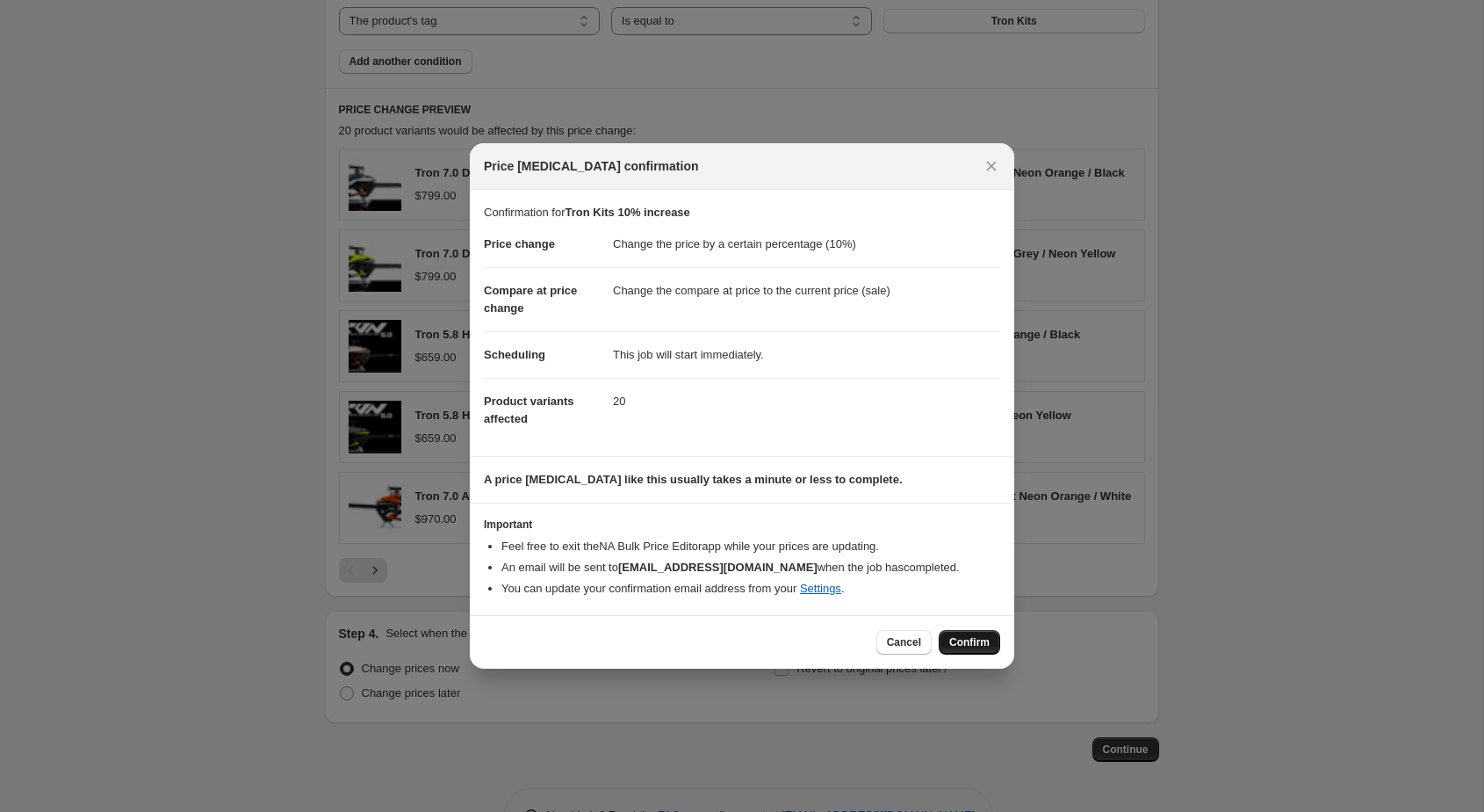
click at [964, 635] on span "Confirm" at bounding box center [969, 642] width 41 height 14
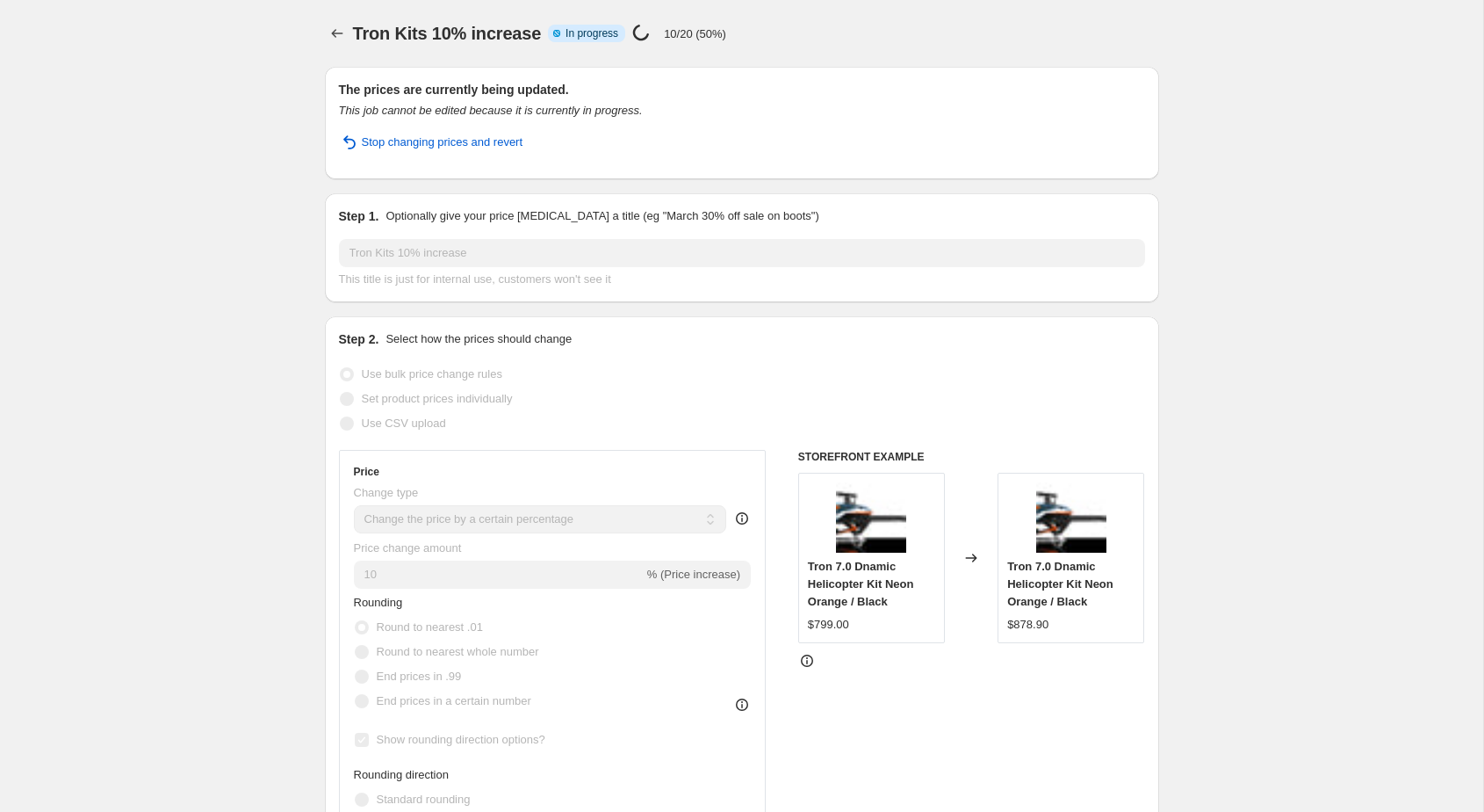
select select "percentage"
select select "tag"
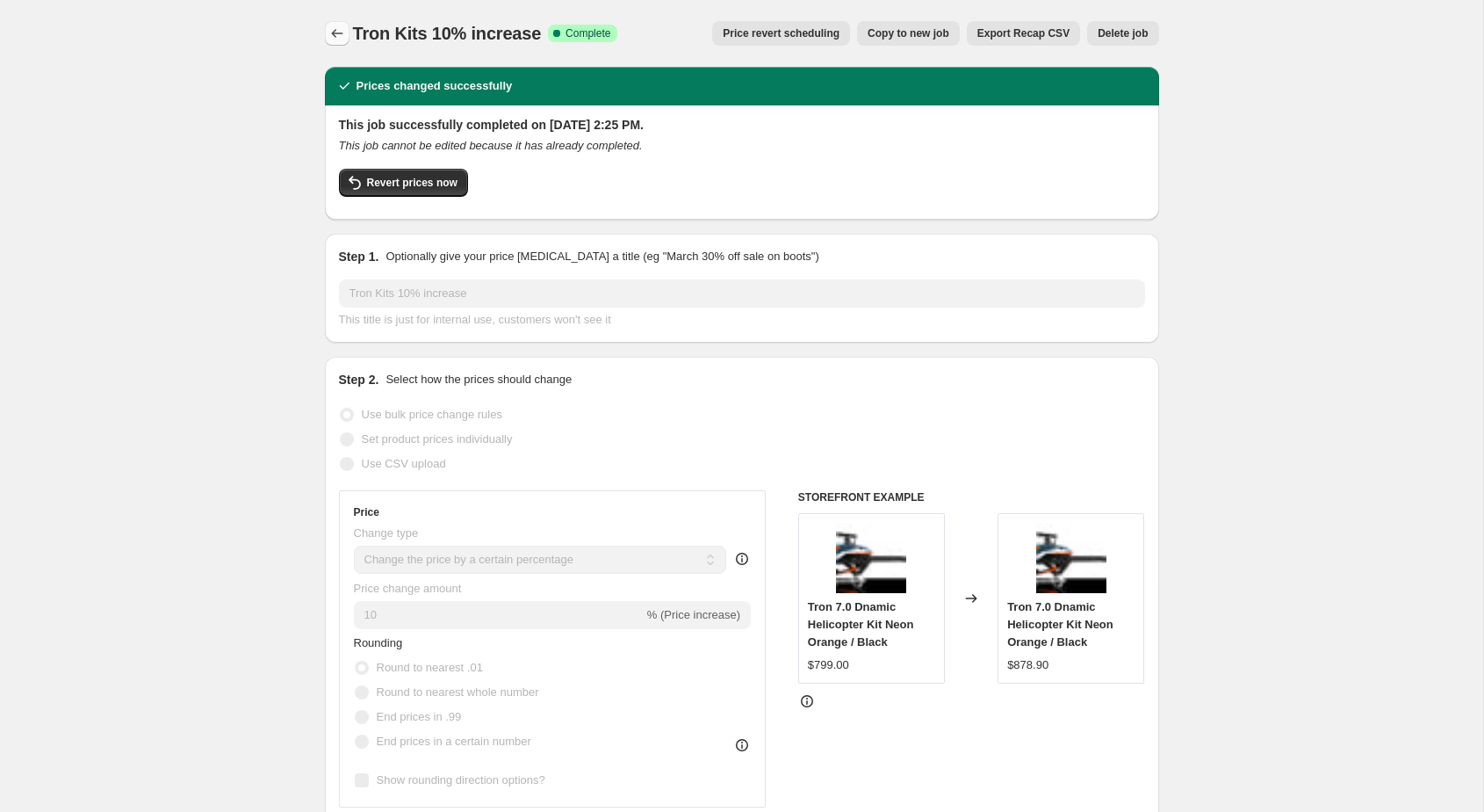
click at [330, 29] on icon "Price change jobs" at bounding box center [337, 33] width 17 height 17
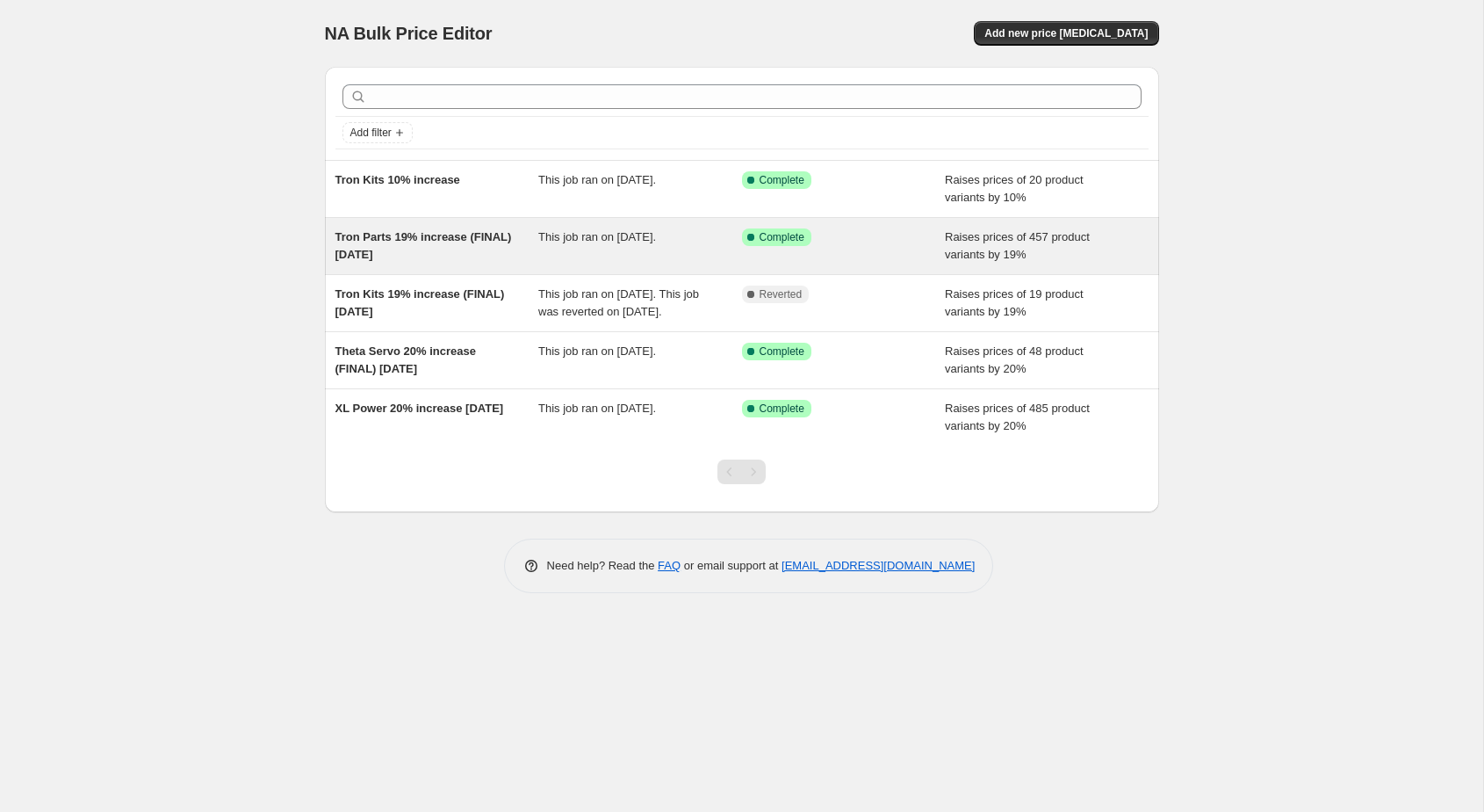
click at [421, 256] on span "Tron Parts 19% increase (FINAL) [DATE]" at bounding box center [423, 245] width 177 height 30
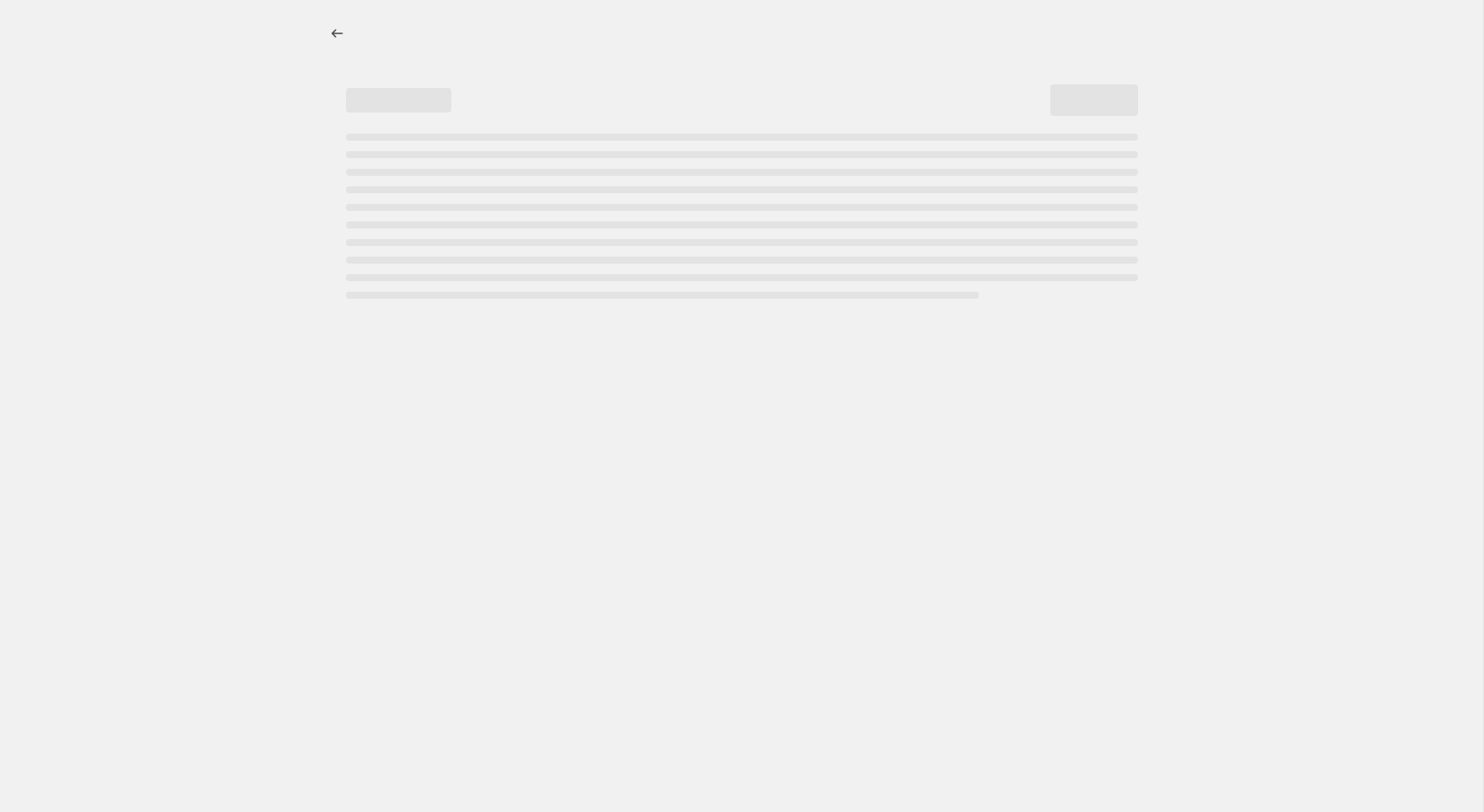
select select "percentage"
select select "remove"
select select "collection"
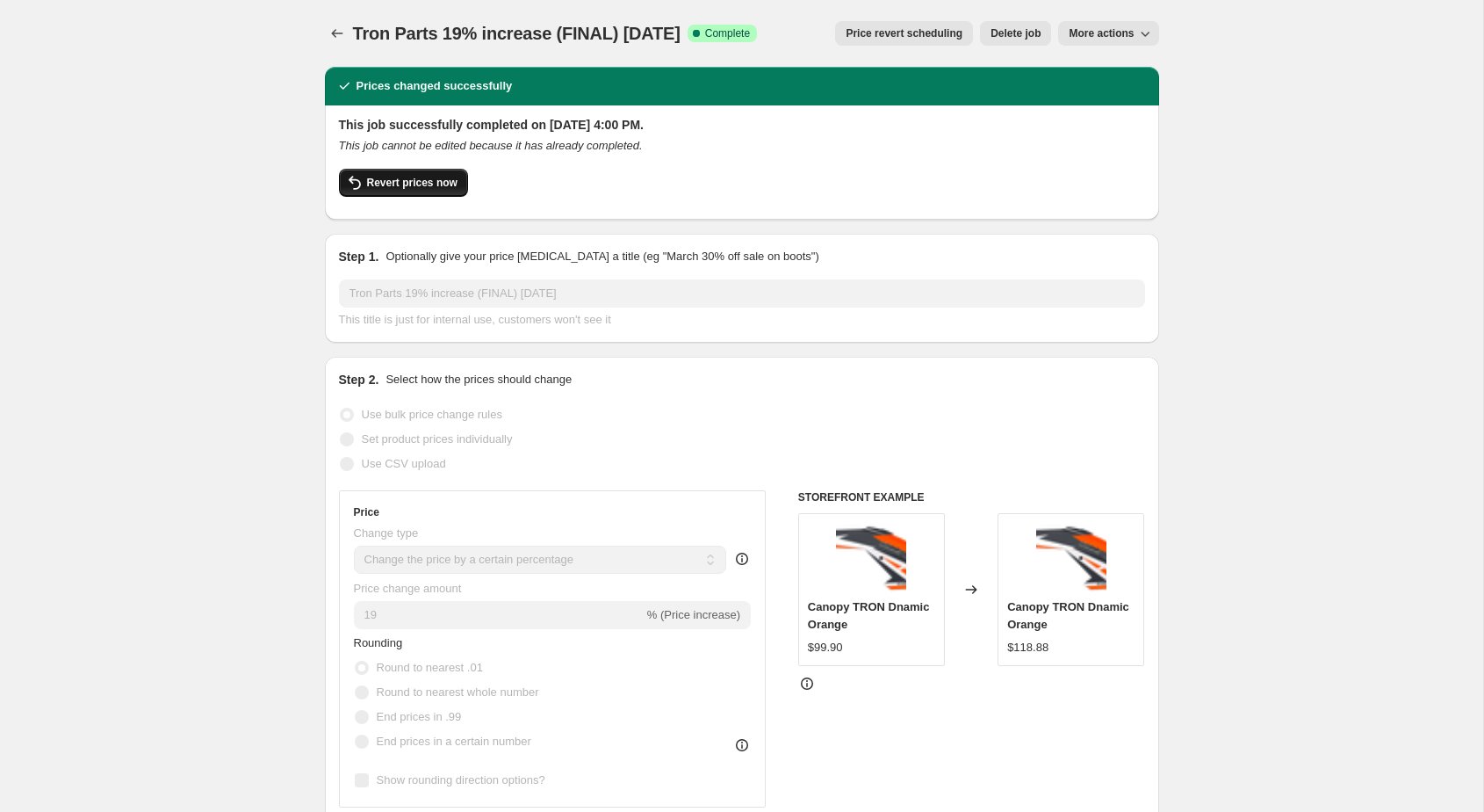
click at [404, 185] on span "Revert prices now" at bounding box center [412, 182] width 90 height 14
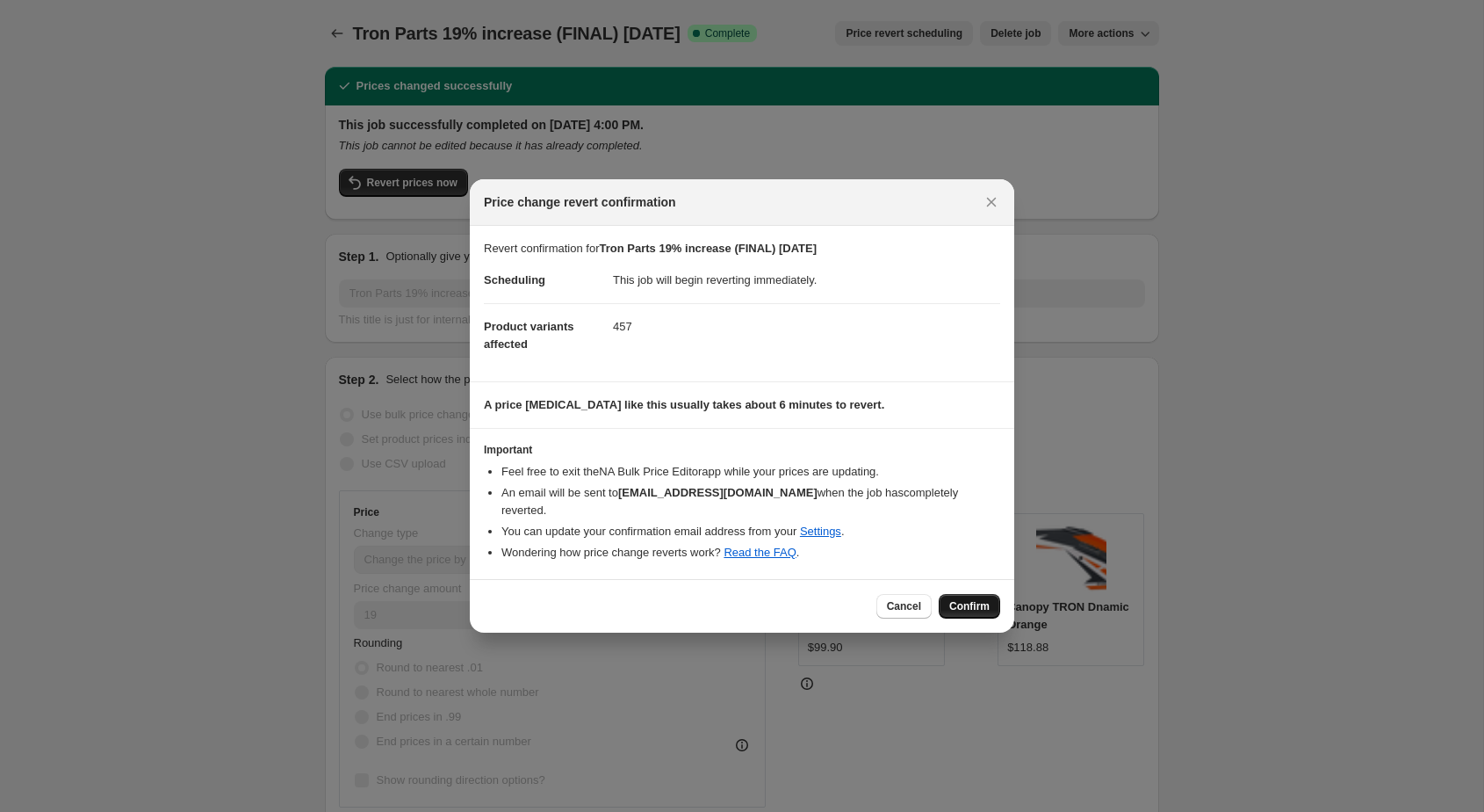
click at [969, 599] on span "Confirm" at bounding box center [969, 606] width 41 height 14
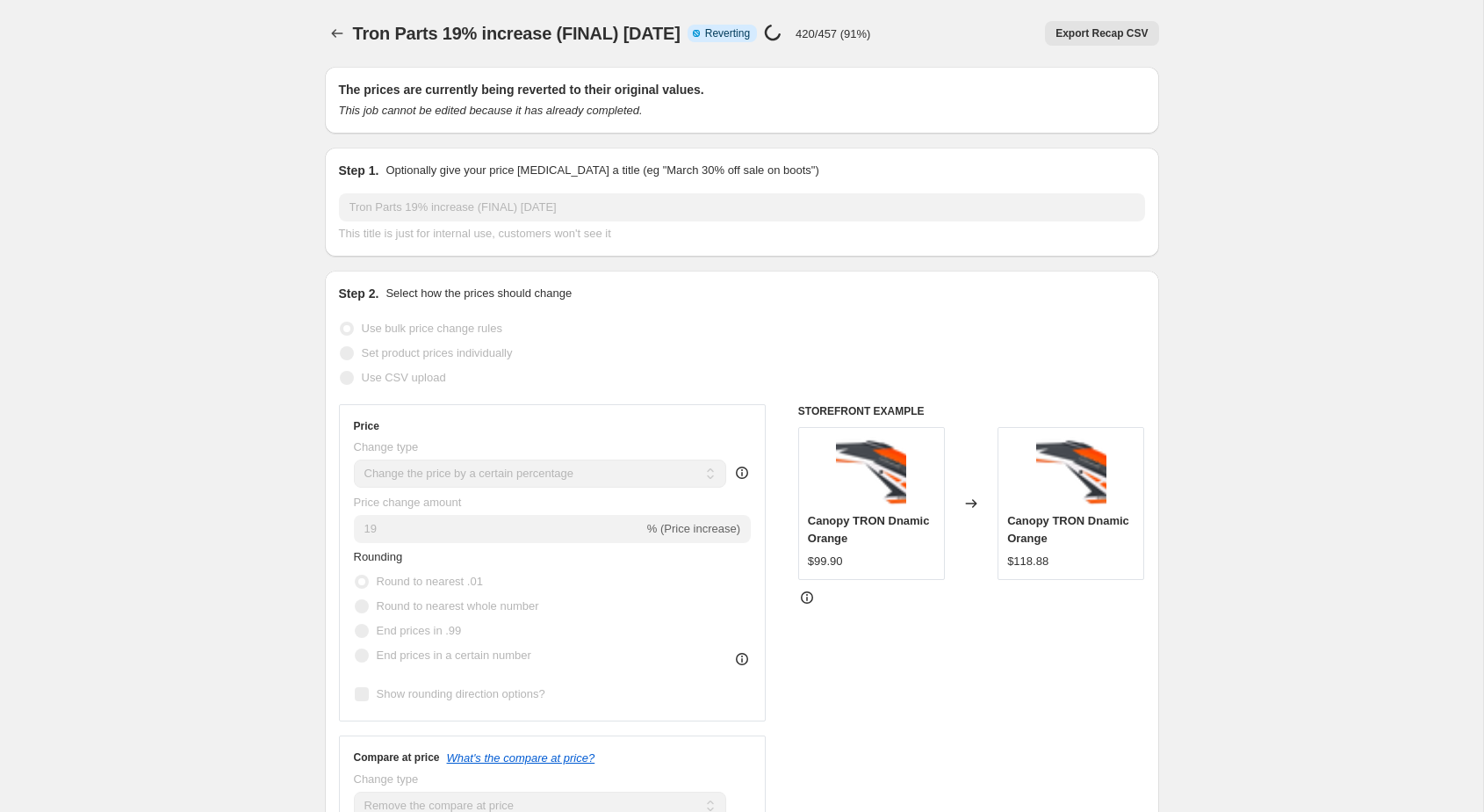
click at [335, 35] on icon "Price change jobs" at bounding box center [337, 33] width 17 height 17
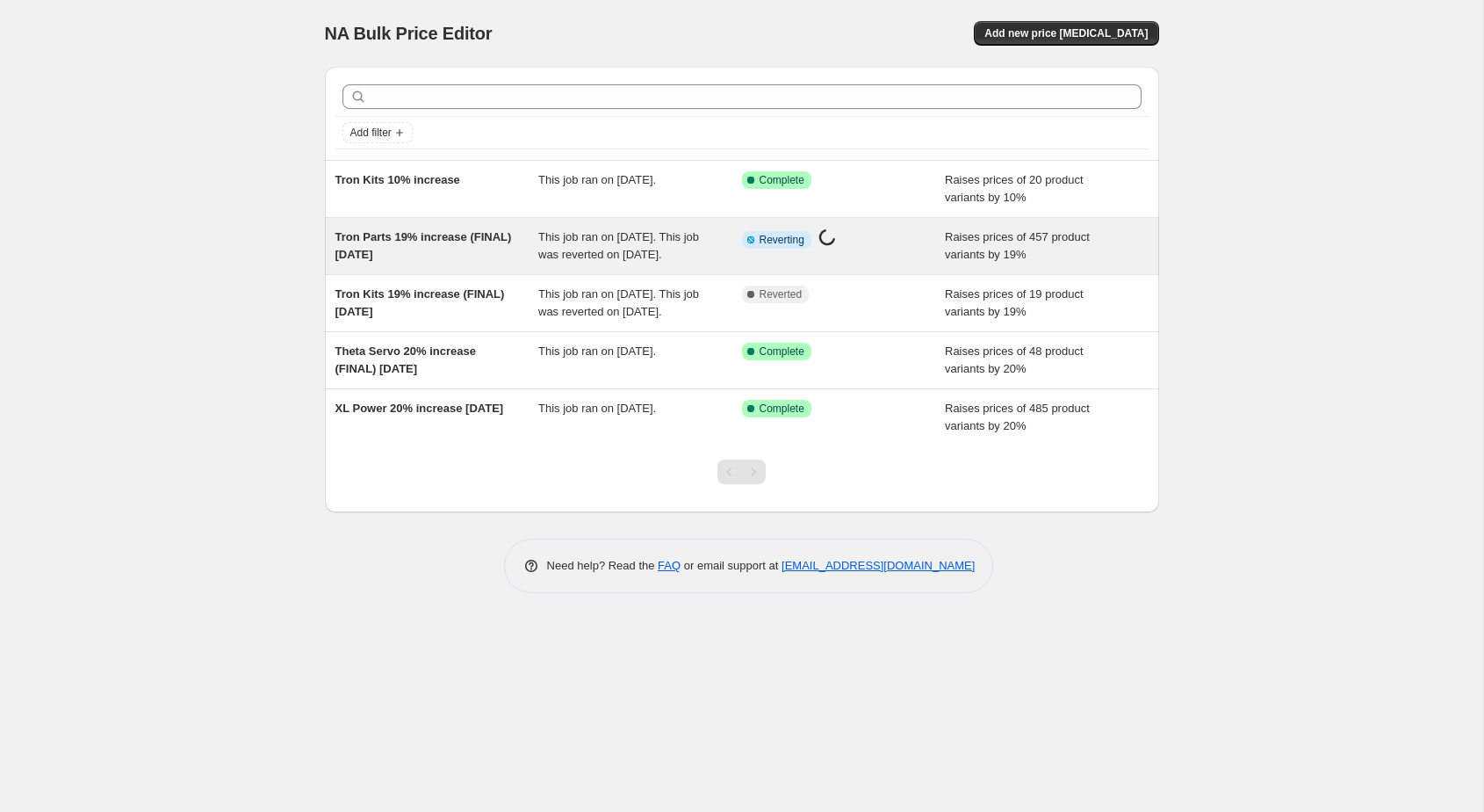
click at [384, 245] on div "Tron Parts 19% increase (FINAL) [DATE]" at bounding box center [436, 246] width 203 height 35
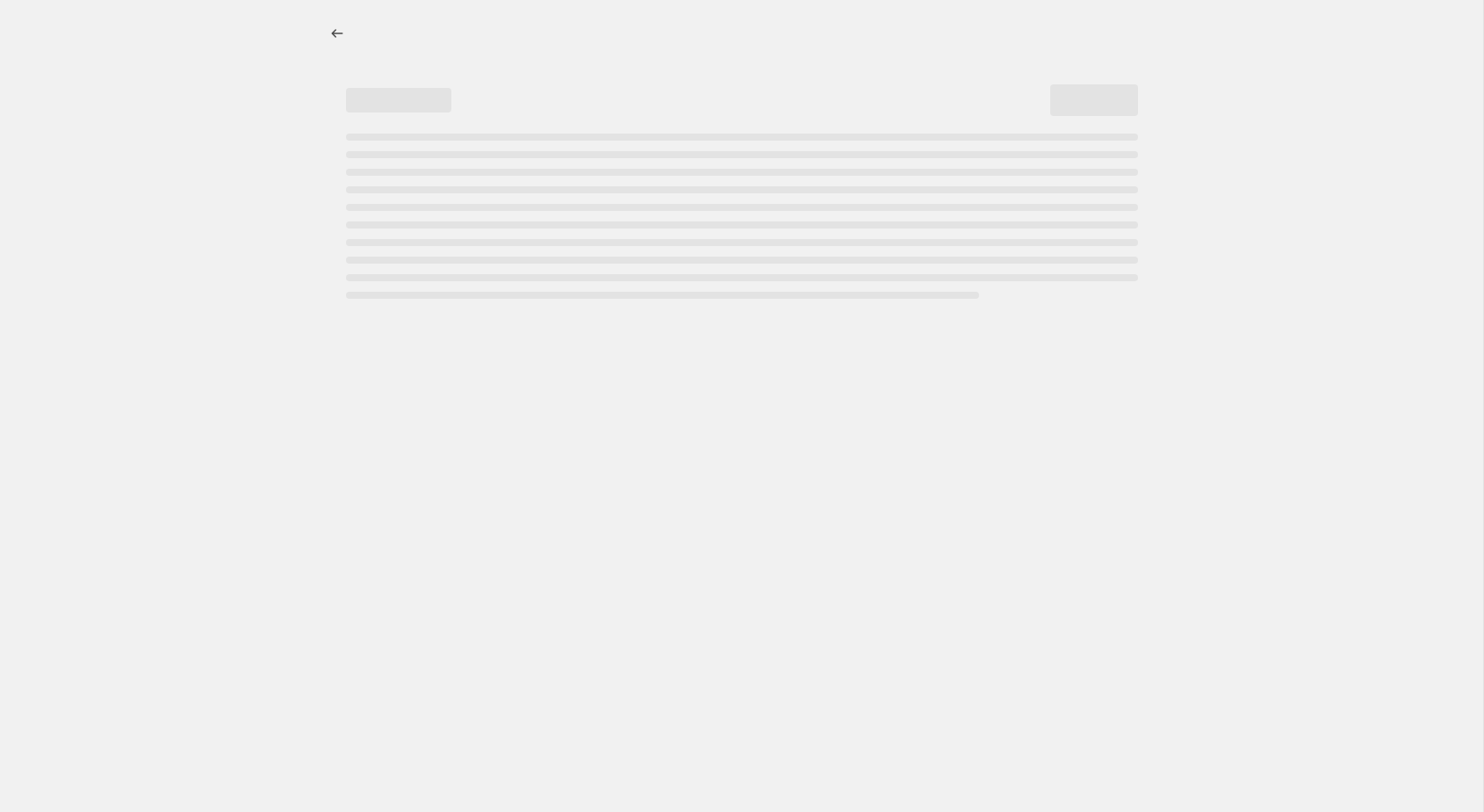
select select "percentage"
select select "remove"
select select "collection"
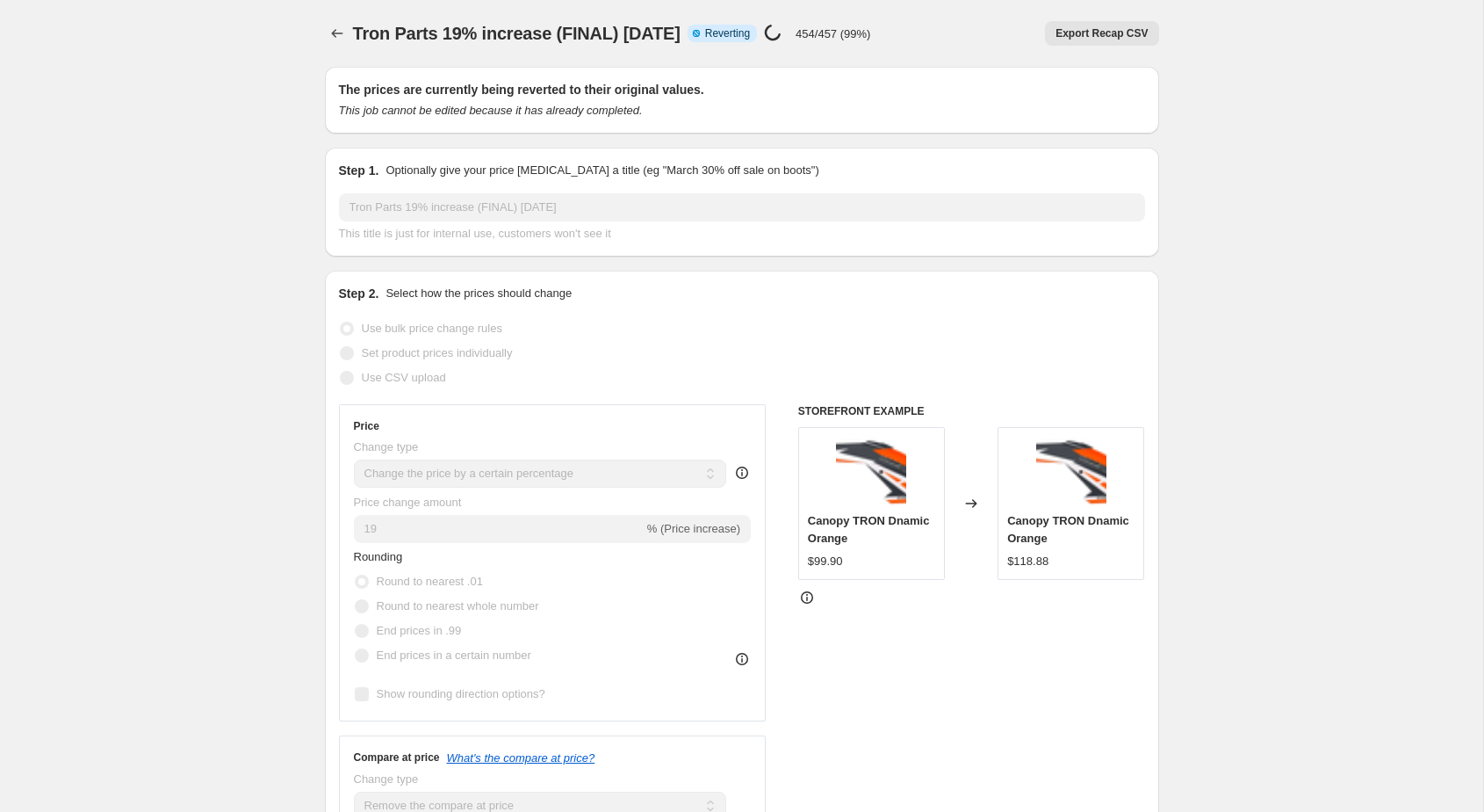
select select "percentage"
select select "remove"
select select "collection"
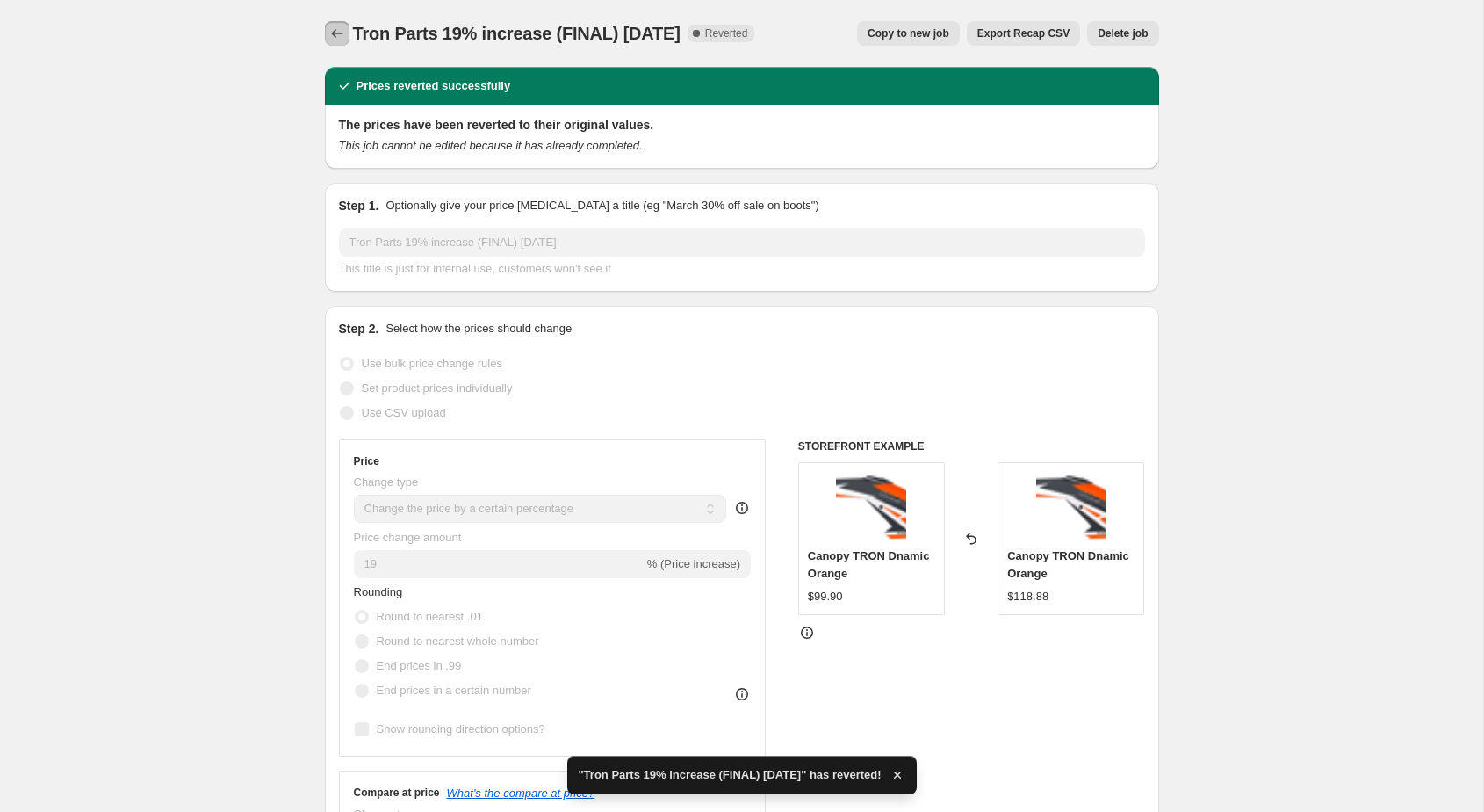
click at [337, 36] on icon "Price change jobs" at bounding box center [337, 33] width 17 height 17
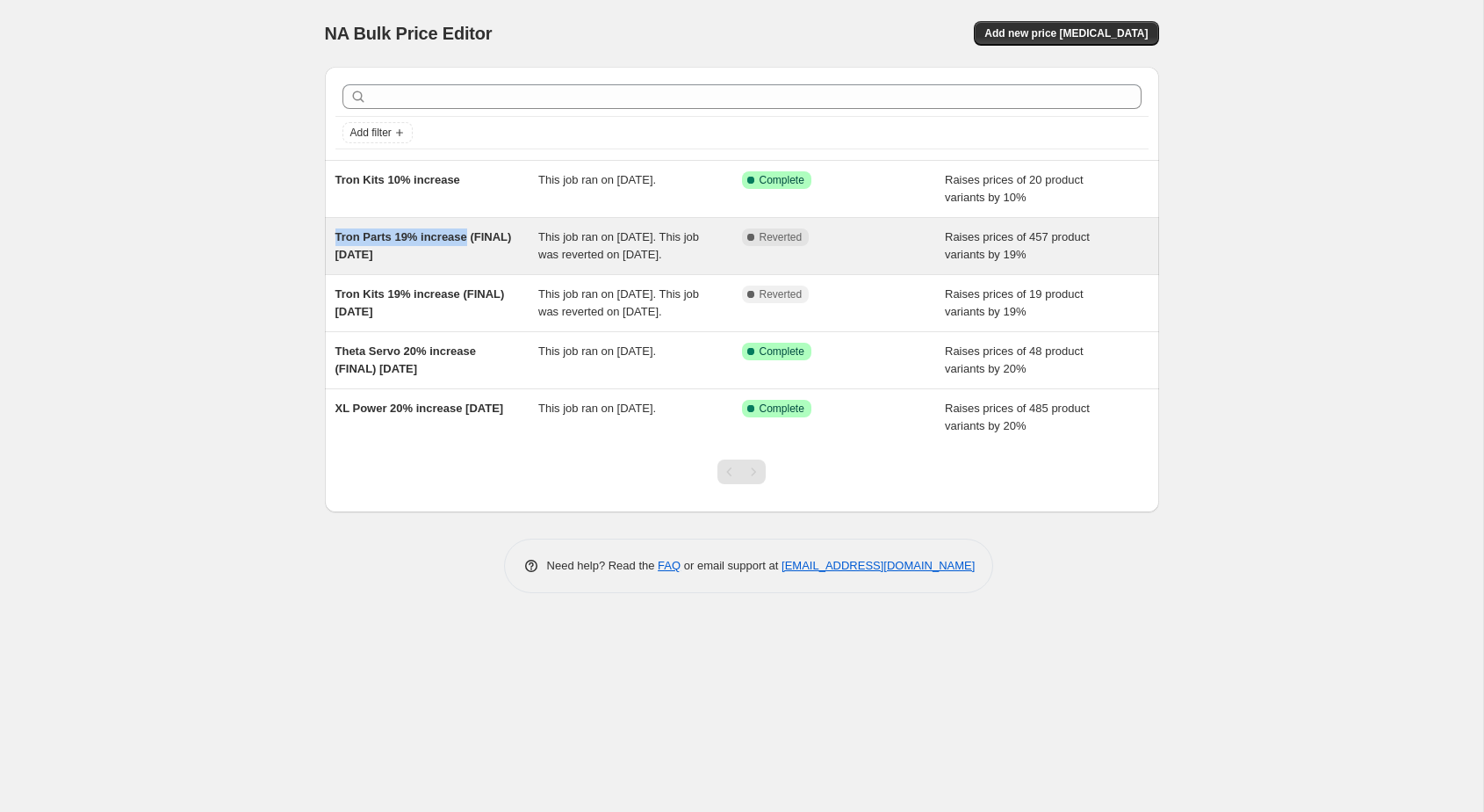
drag, startPoint x: 333, startPoint y: 237, endPoint x: 469, endPoint y: 238, distance: 136.0
click at [469, 238] on div "Tron Parts 19% increase (FINAL) [DATE] This job ran on [DATE]. This job was rev…" at bounding box center [742, 246] width 834 height 56
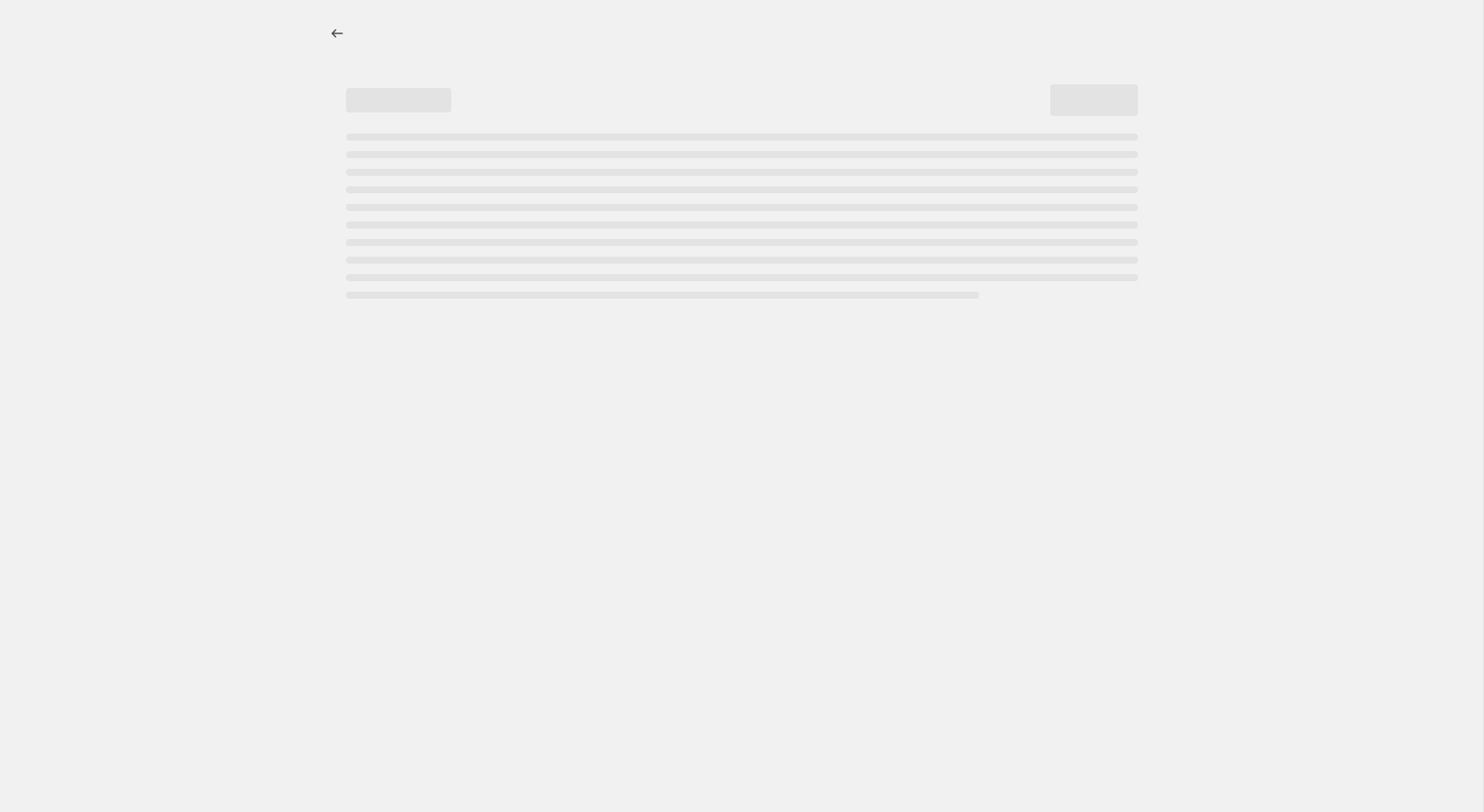
select select "percentage"
select select "remove"
select select "collection"
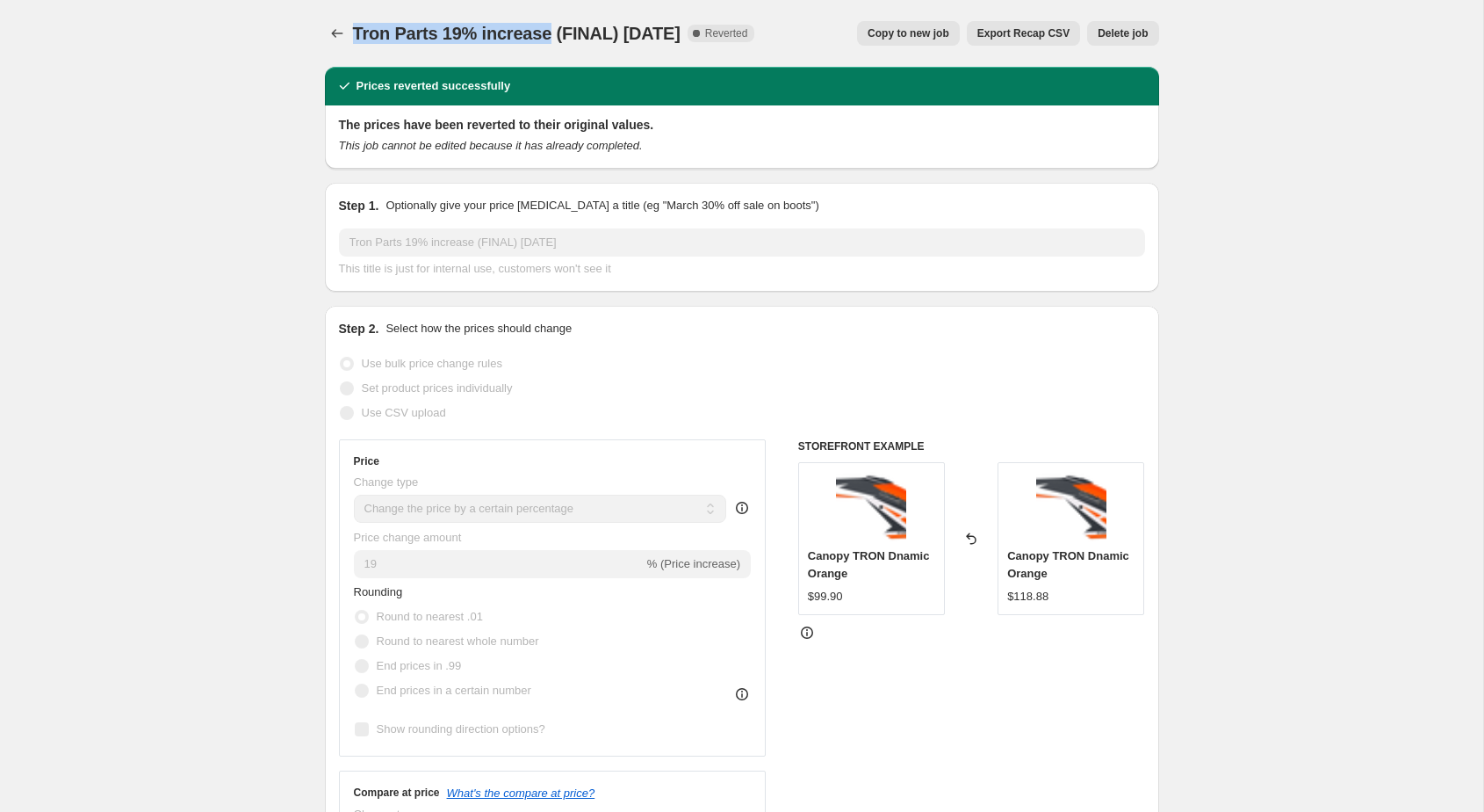
drag, startPoint x: 546, startPoint y: 35, endPoint x: 355, endPoint y: 32, distance: 191.0
click at [355, 32] on span "Tron Parts 19% increase (FINAL) [DATE]" at bounding box center [517, 33] width 328 height 19
copy span "Tron Parts 19% increase"
click at [333, 29] on icon "Price change jobs" at bounding box center [337, 33] width 17 height 17
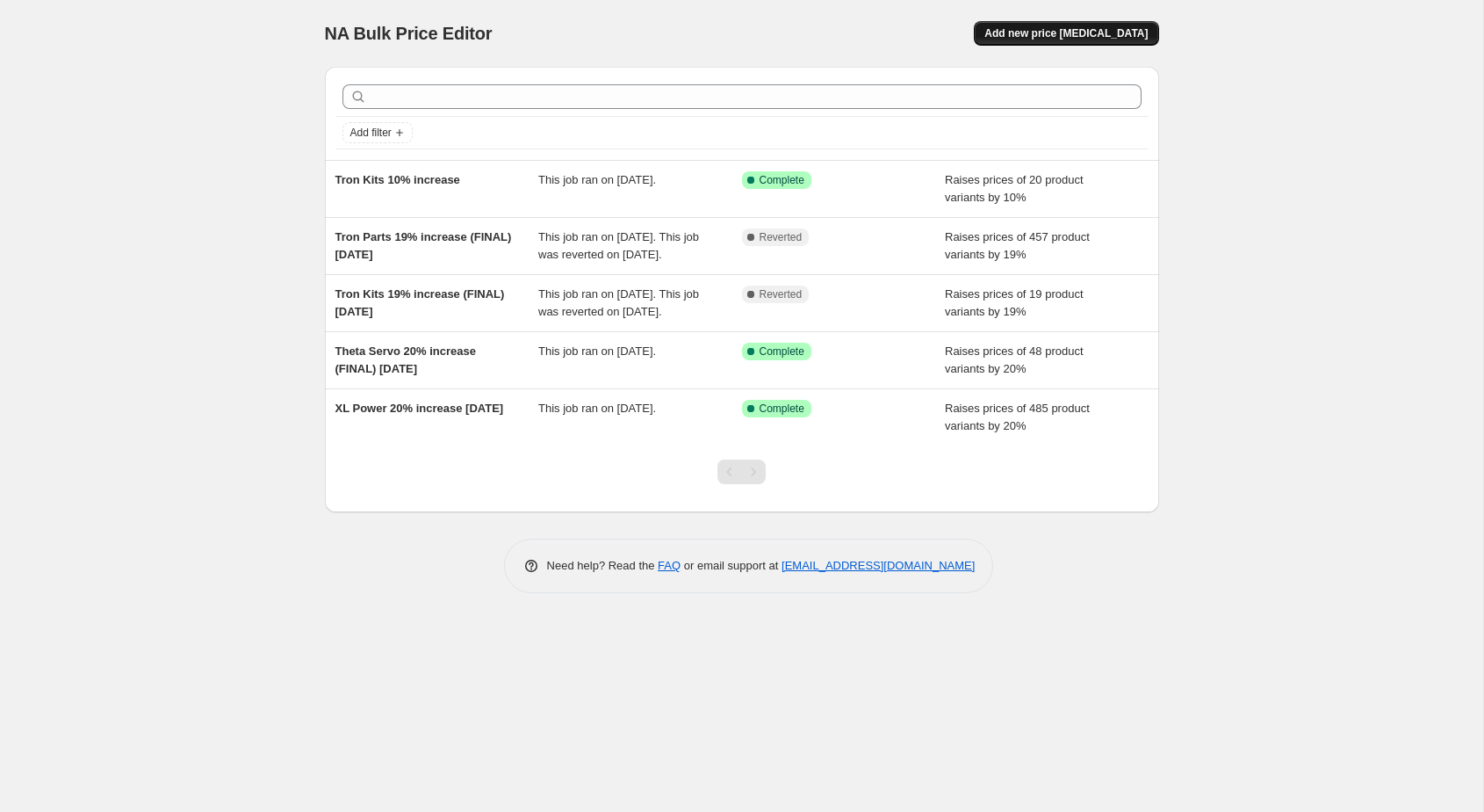
click at [1051, 39] on span "Add new price [MEDICAL_DATA]" at bounding box center [1066, 33] width 163 height 14
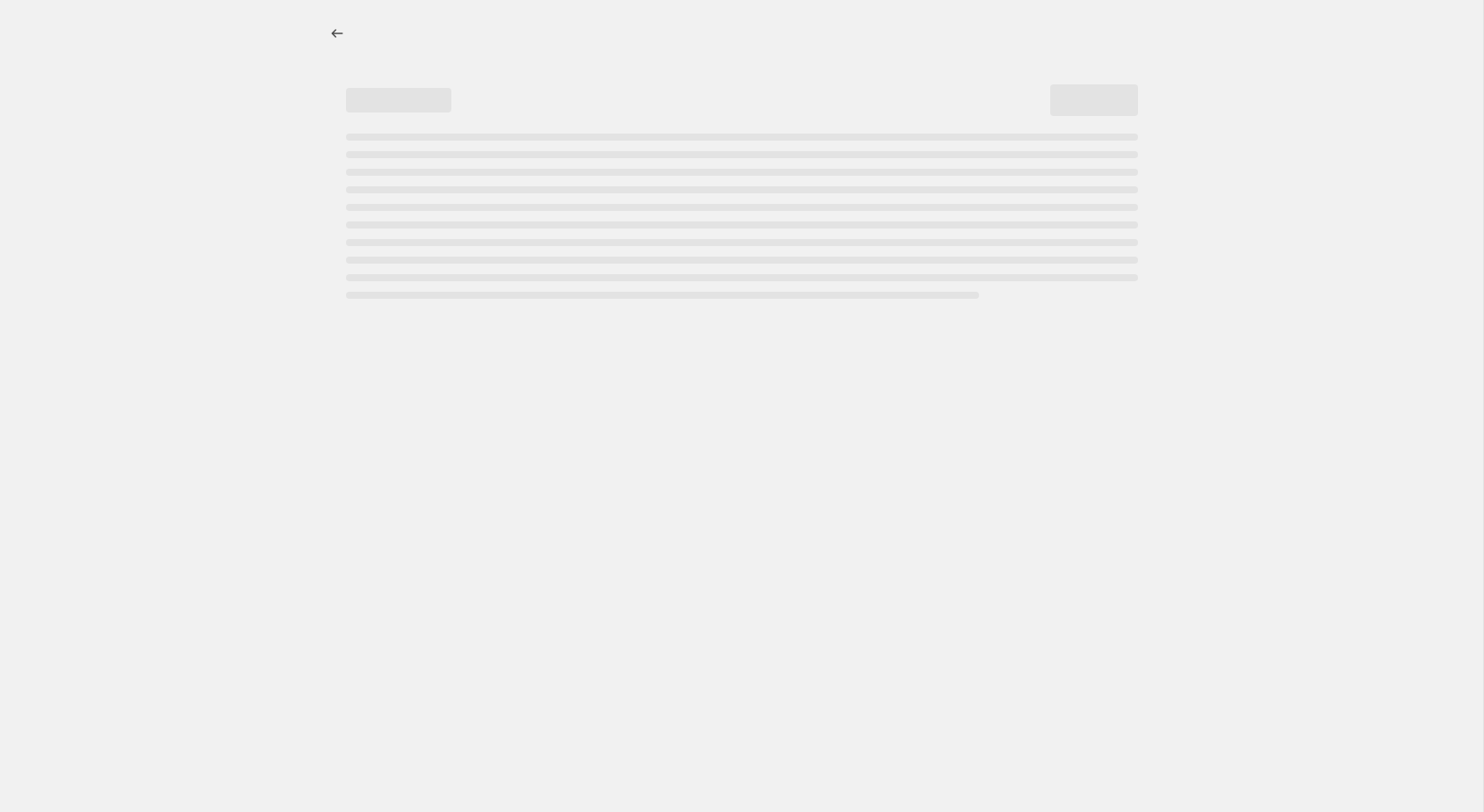
select select "percentage"
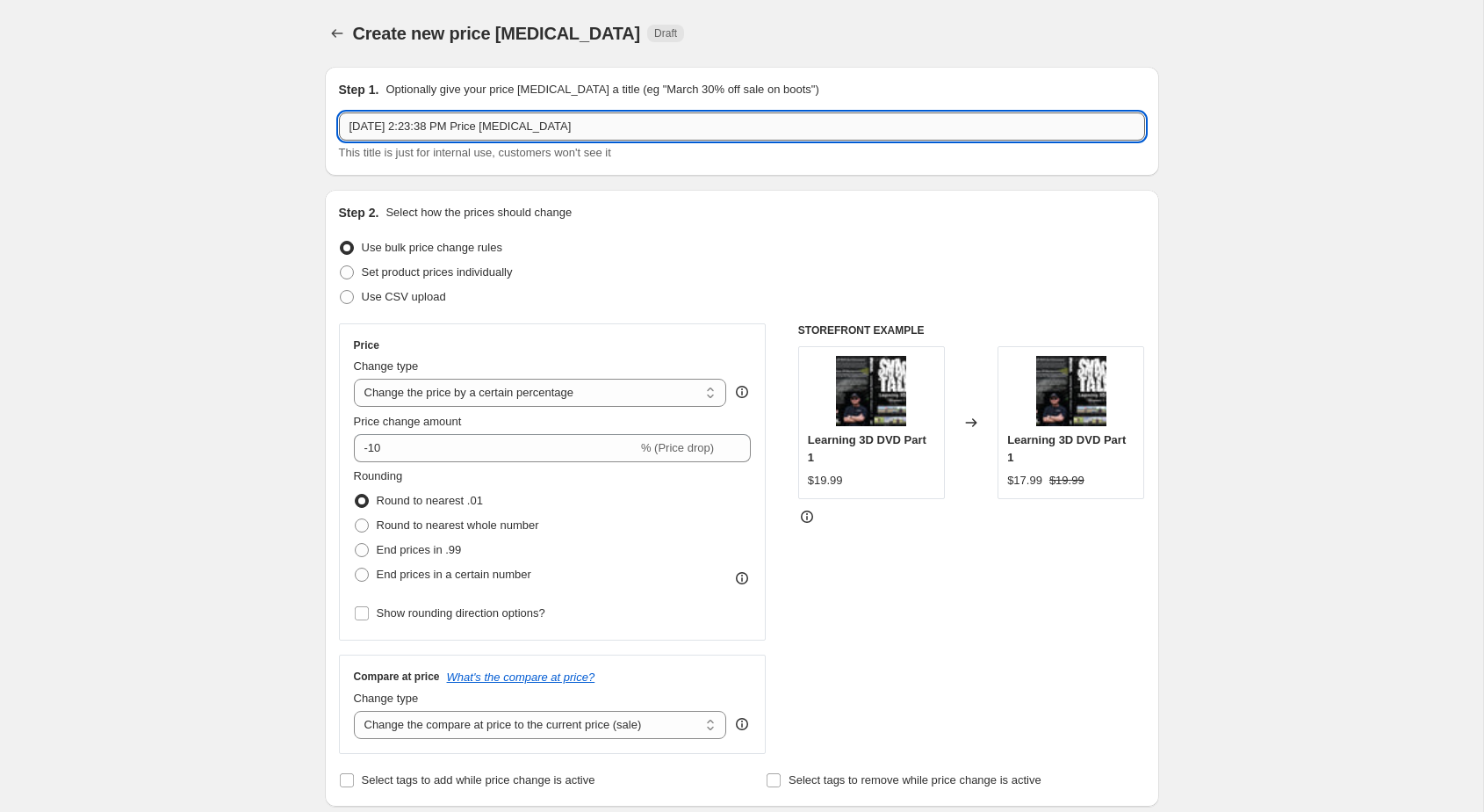
click at [649, 123] on input "[DATE] 2:23:38 PM Price [MEDICAL_DATA]" at bounding box center [742, 126] width 806 height 29
paste input "Tron Parts 19% increase"
click at [419, 125] on input "Tron Parts 19% increase" at bounding box center [742, 126] width 806 height 29
type input "Tron Parts 10% increase"
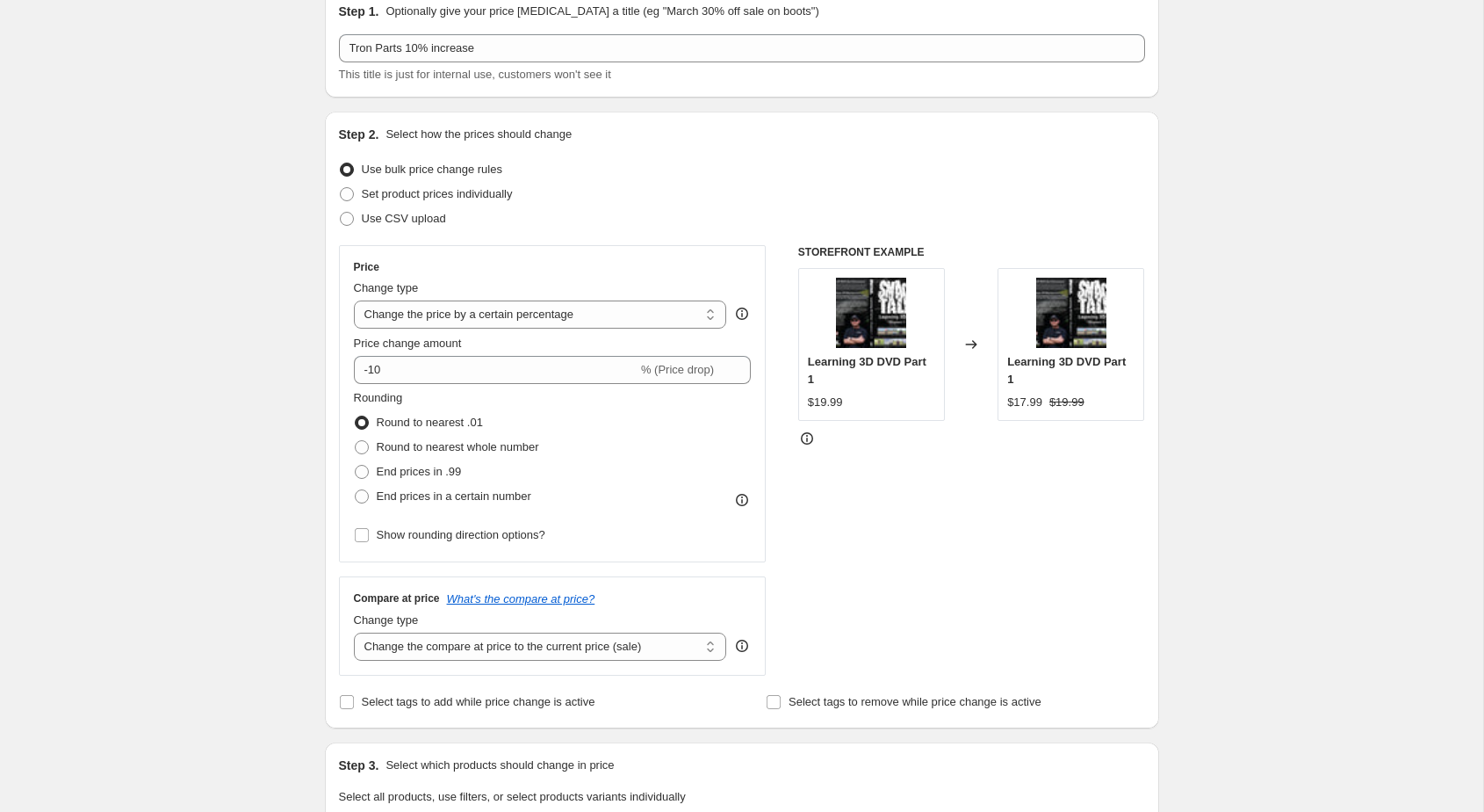
scroll to position [103, 0]
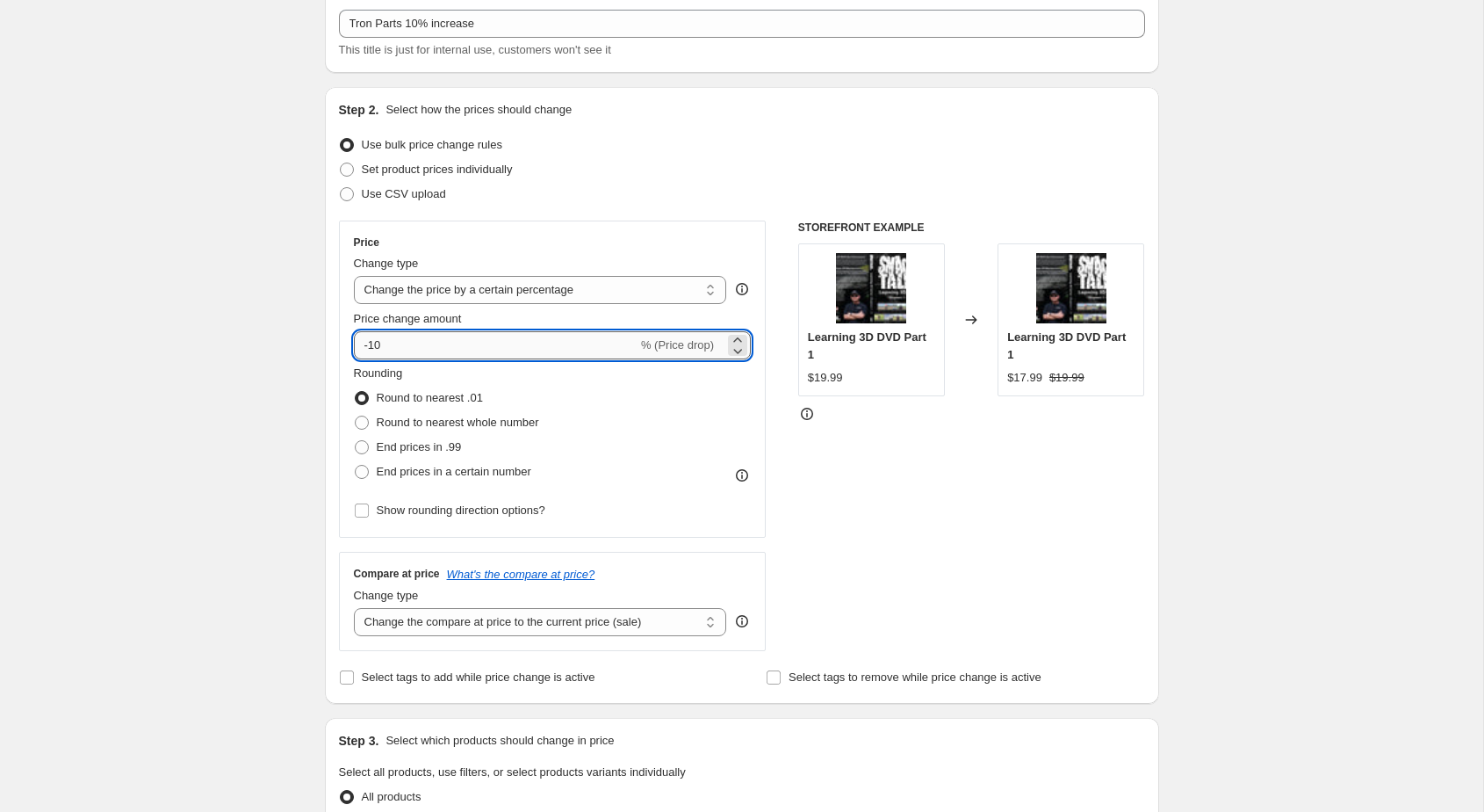
click at [567, 345] on input "-10" at bounding box center [496, 345] width 284 height 29
type input "10"
click at [286, 407] on div "Create new price [MEDICAL_DATA]. This page is ready Create new price [MEDICAL_D…" at bounding box center [742, 774] width 1484 height 1756
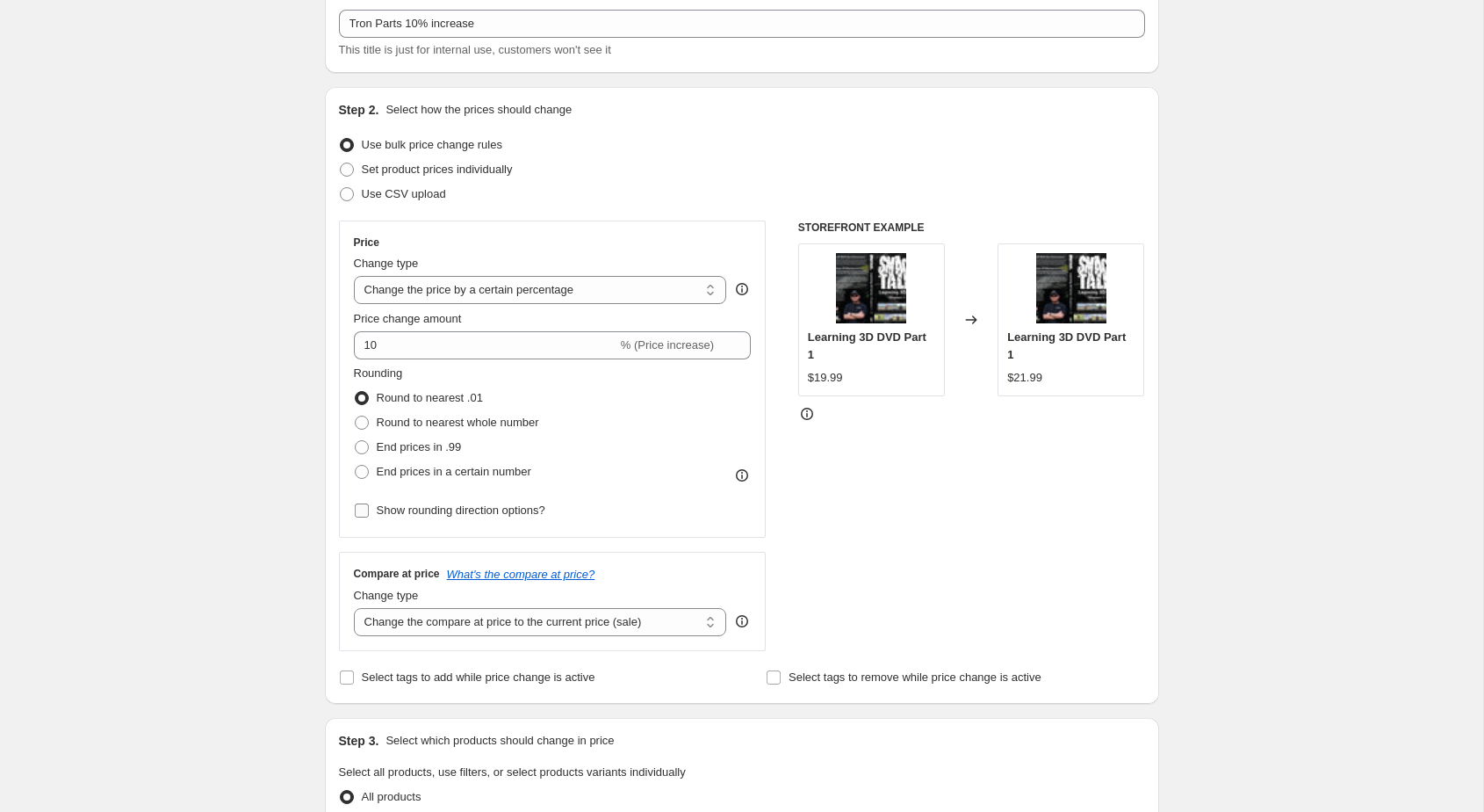
click at [358, 511] on input "Show rounding direction options?" at bounding box center [361, 510] width 14 height 14
checkbox input "true"
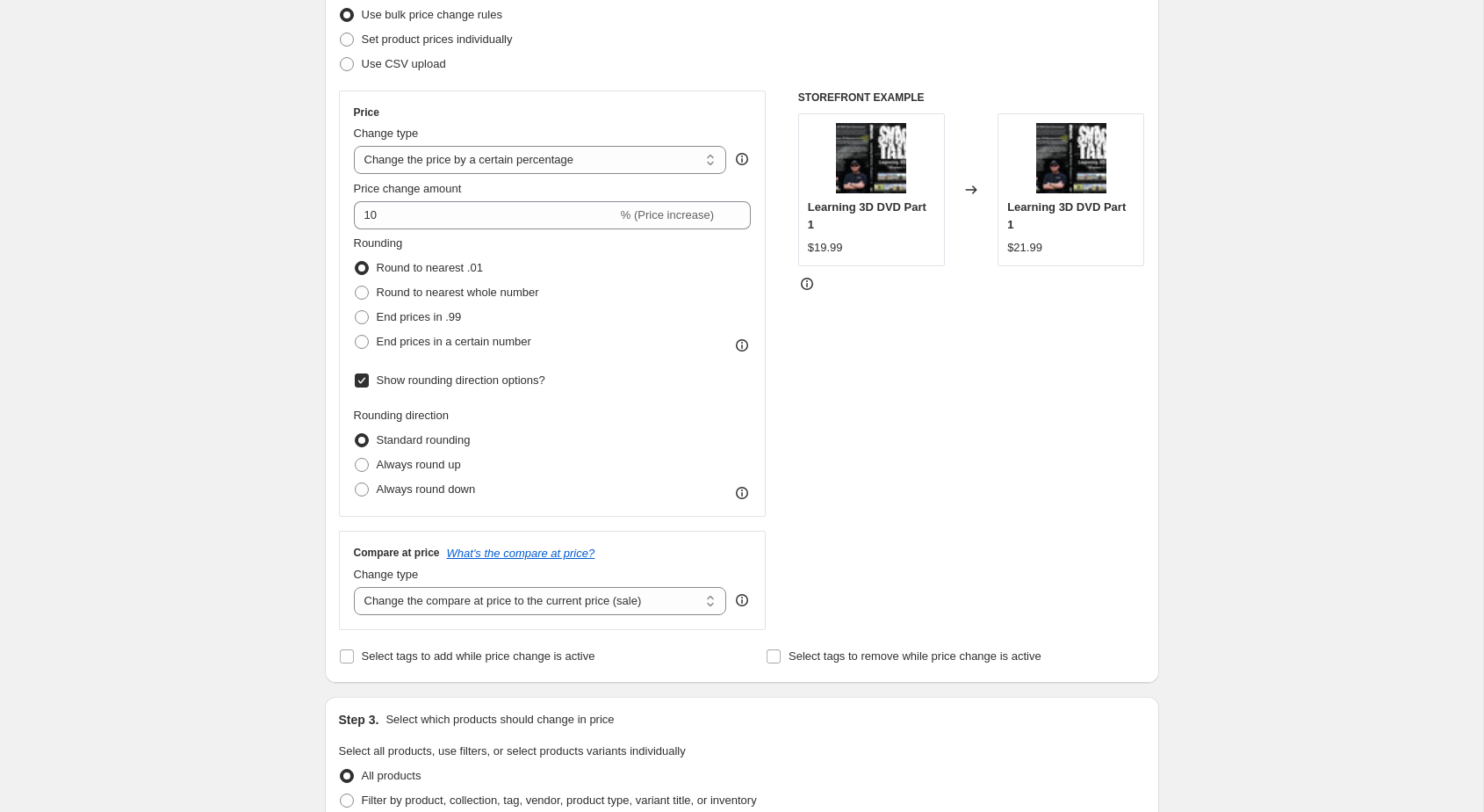
scroll to position [243, 0]
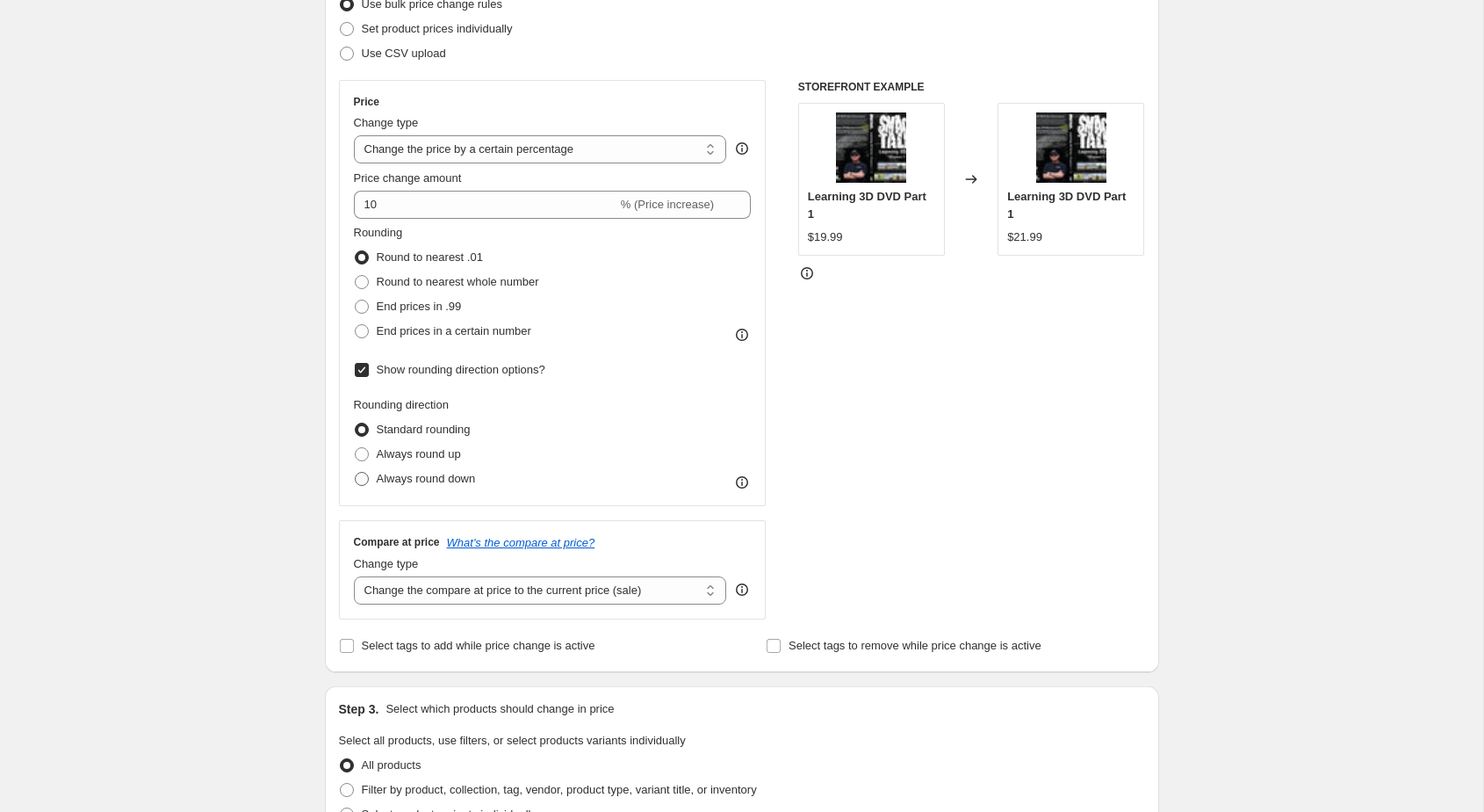
click at [357, 482] on span at bounding box center [361, 478] width 14 height 14
click at [355, 472] on input "Always round down" at bounding box center [354, 471] width 1 height 1
radio input "true"
click at [264, 514] on div "Create new price [MEDICAL_DATA]. This page is ready Create new price [MEDICAL_D…" at bounding box center [742, 690] width 1484 height 1865
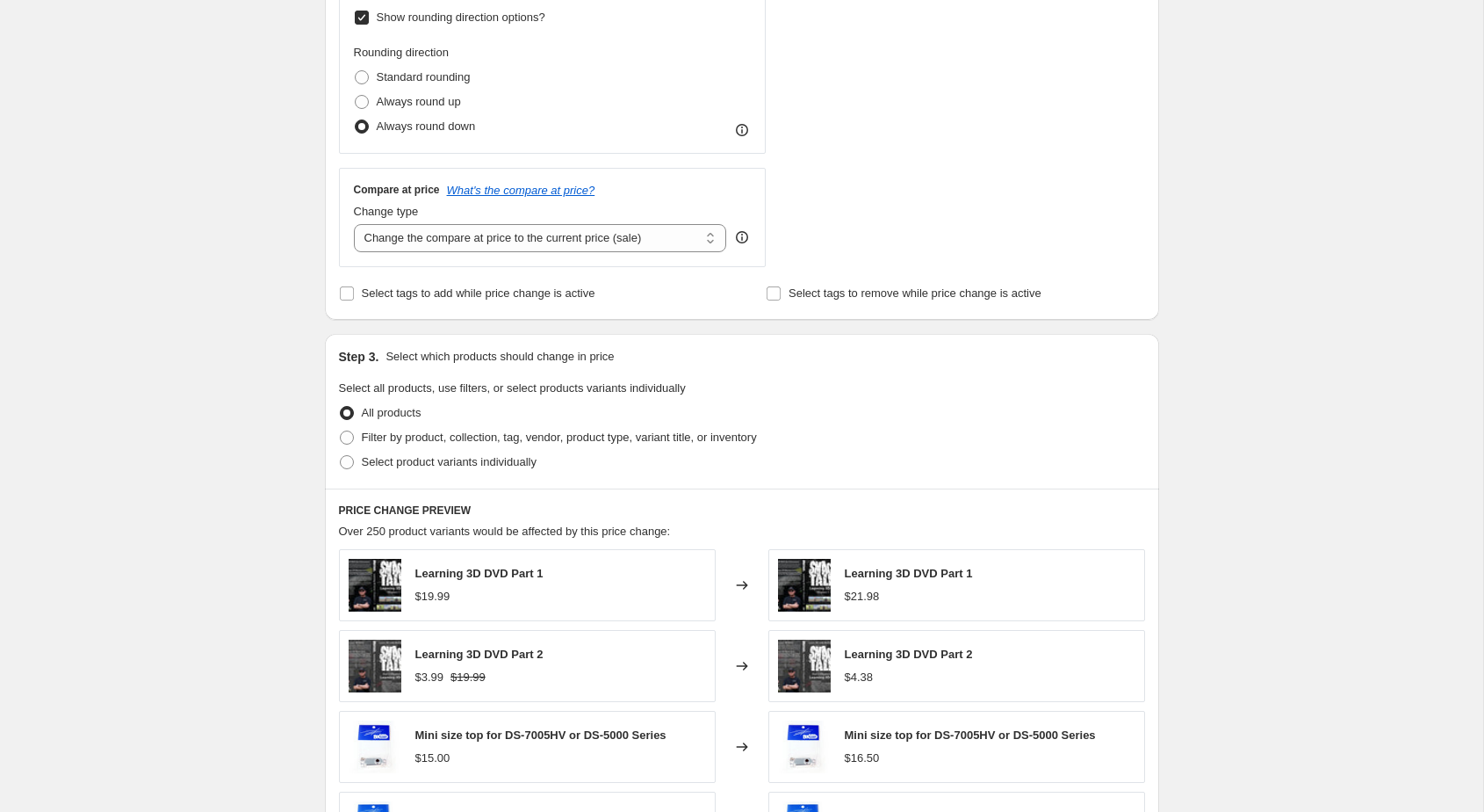
scroll to position [620, 0]
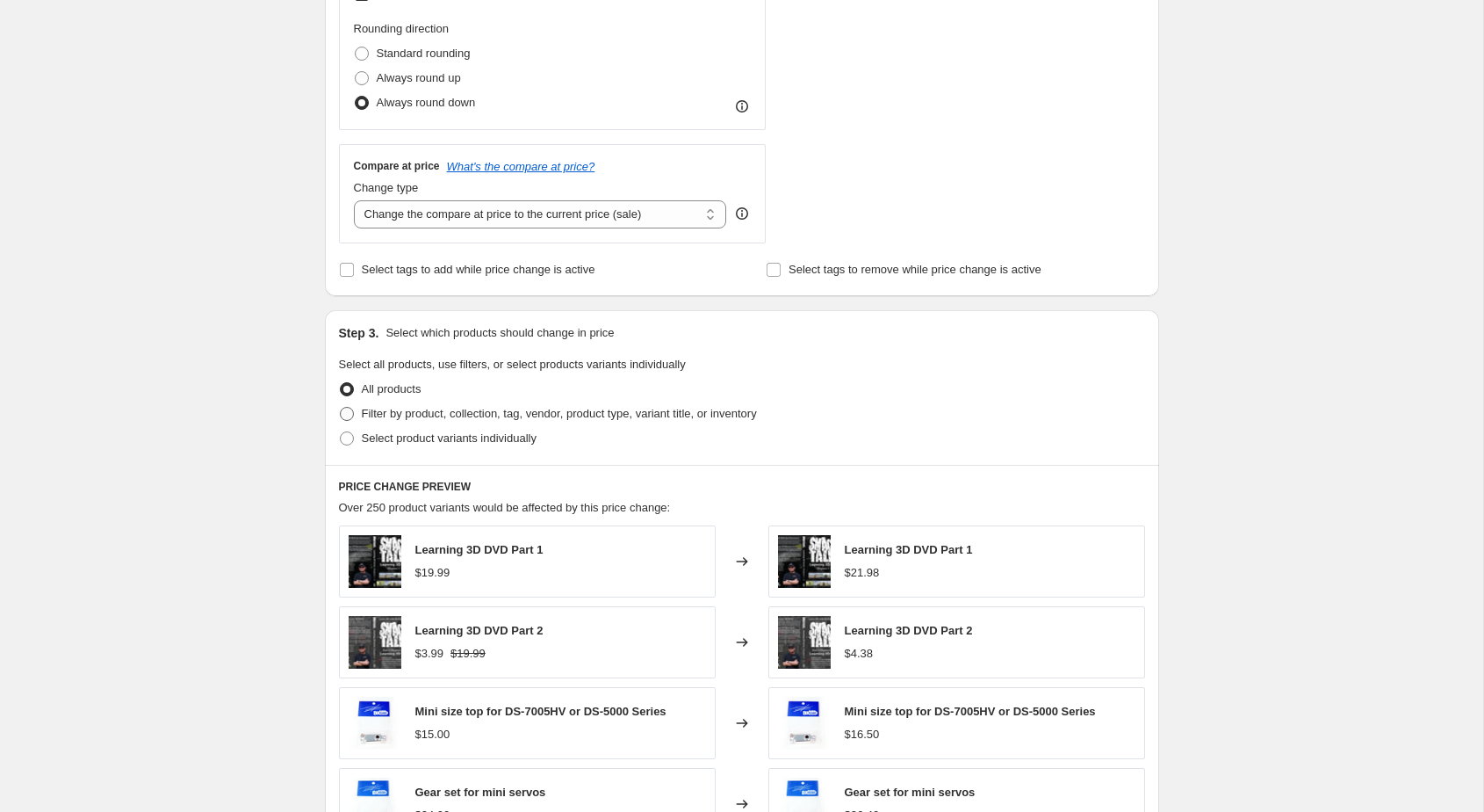
click at [380, 413] on span "Filter by product, collection, tag, vendor, product type, variant title, or inv…" at bounding box center [559, 413] width 395 height 13
click at [341, 408] on input "Filter by product, collection, tag, vendor, product type, variant title, or inv…" at bounding box center [340, 407] width 1 height 1
radio input "true"
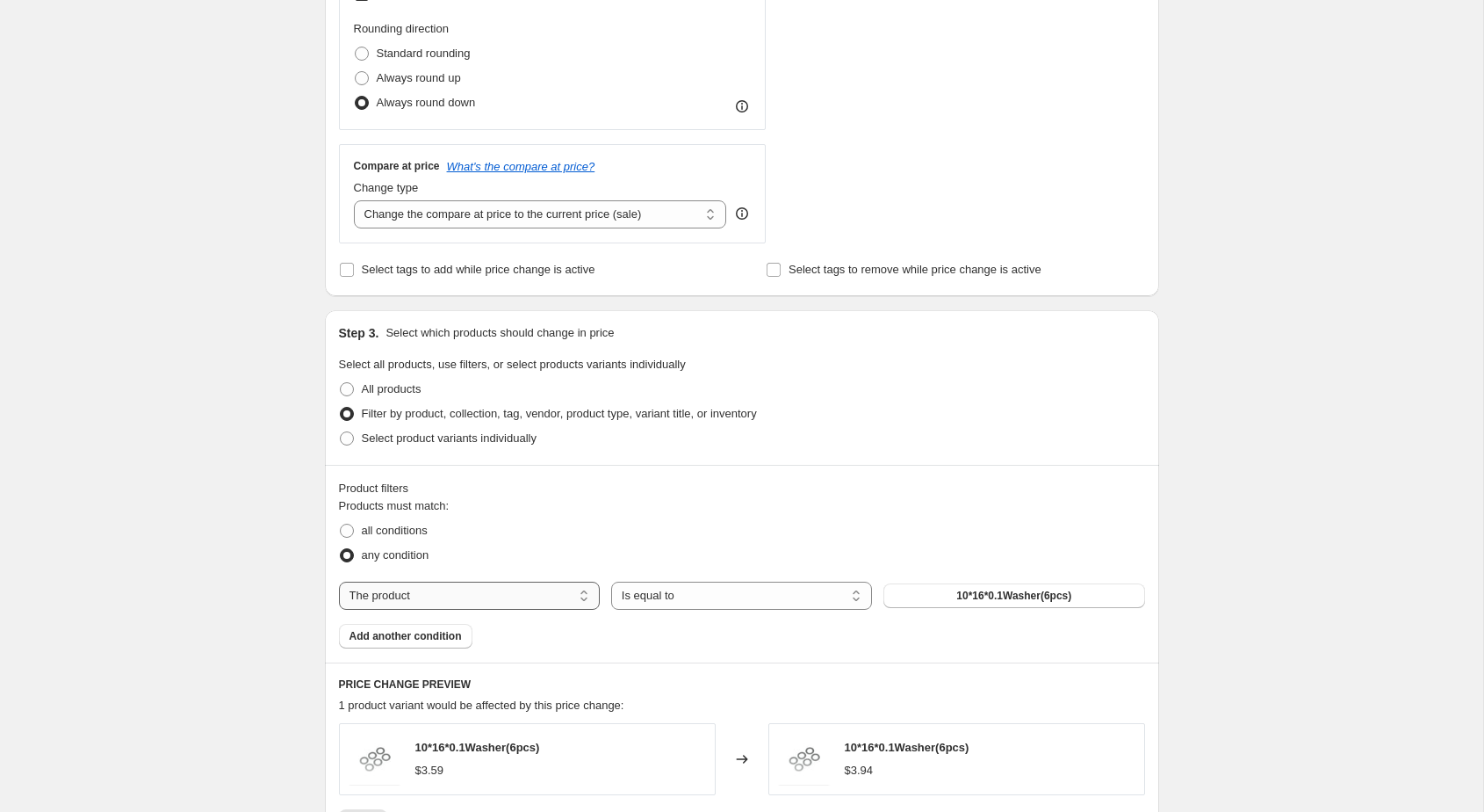
click at [551, 601] on select "The product The product's collection The product's tag The product's vendor The…" at bounding box center [469, 596] width 261 height 29
select select "tag"
click at [707, 597] on select "Is equal to Is not equal to" at bounding box center [741, 596] width 261 height 29
click at [956, 595] on button "1853" at bounding box center [1014, 596] width 261 height 25
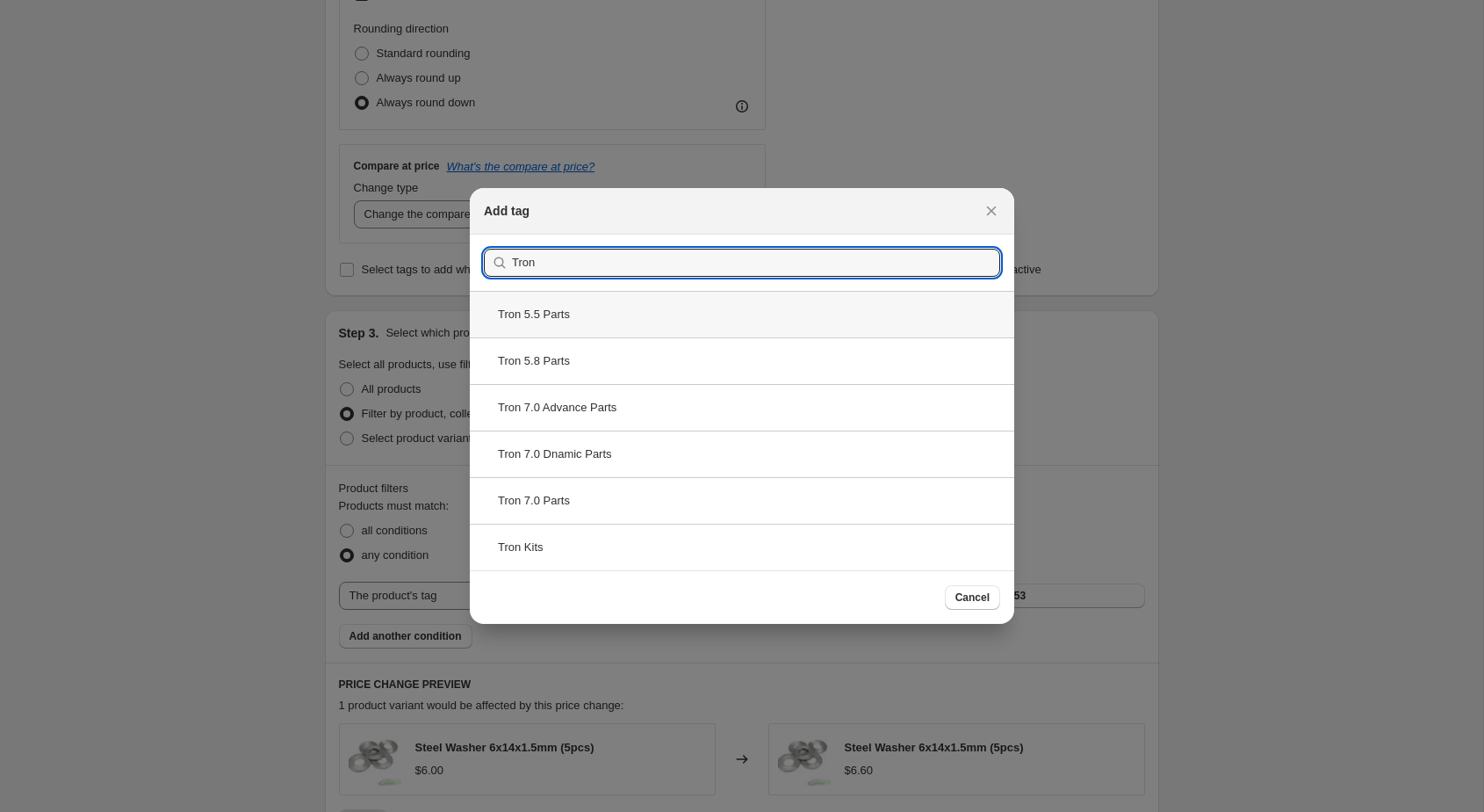
type input "Tron"
click at [592, 318] on div "Tron 5.5 Parts" at bounding box center [742, 314] width 545 height 47
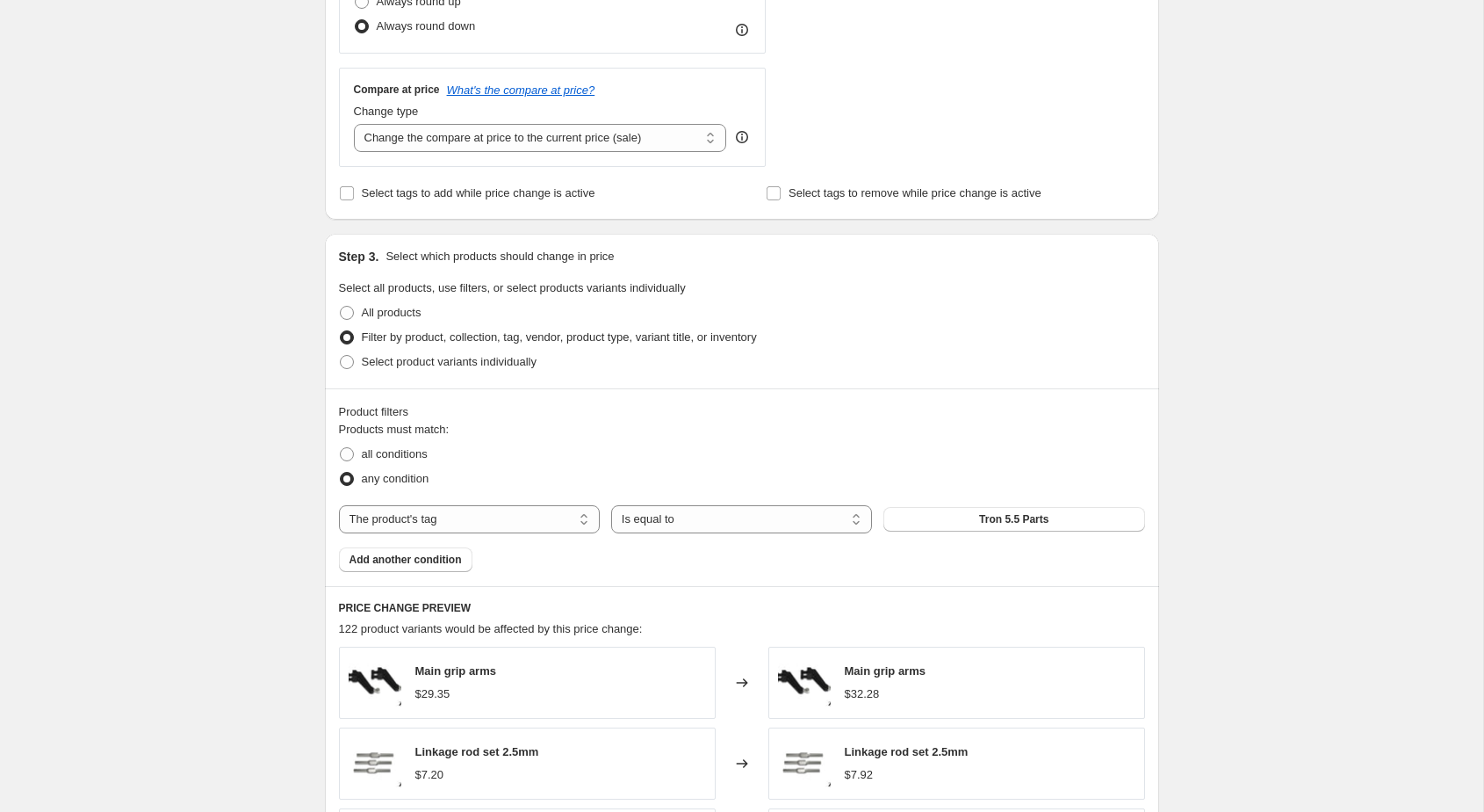
scroll to position [719, 0]
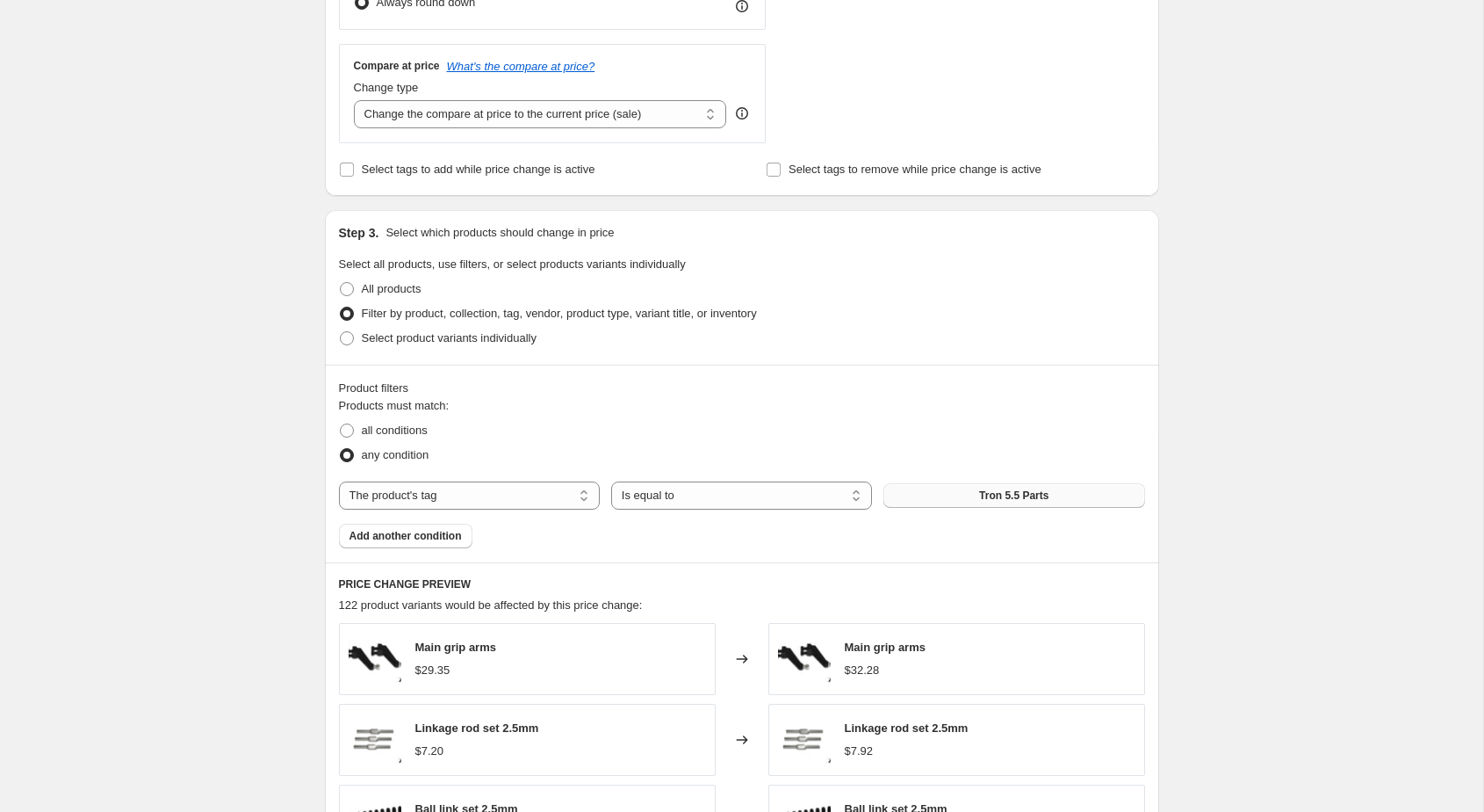
click at [950, 485] on button "Tron 5.5 Parts" at bounding box center [1014, 495] width 261 height 25
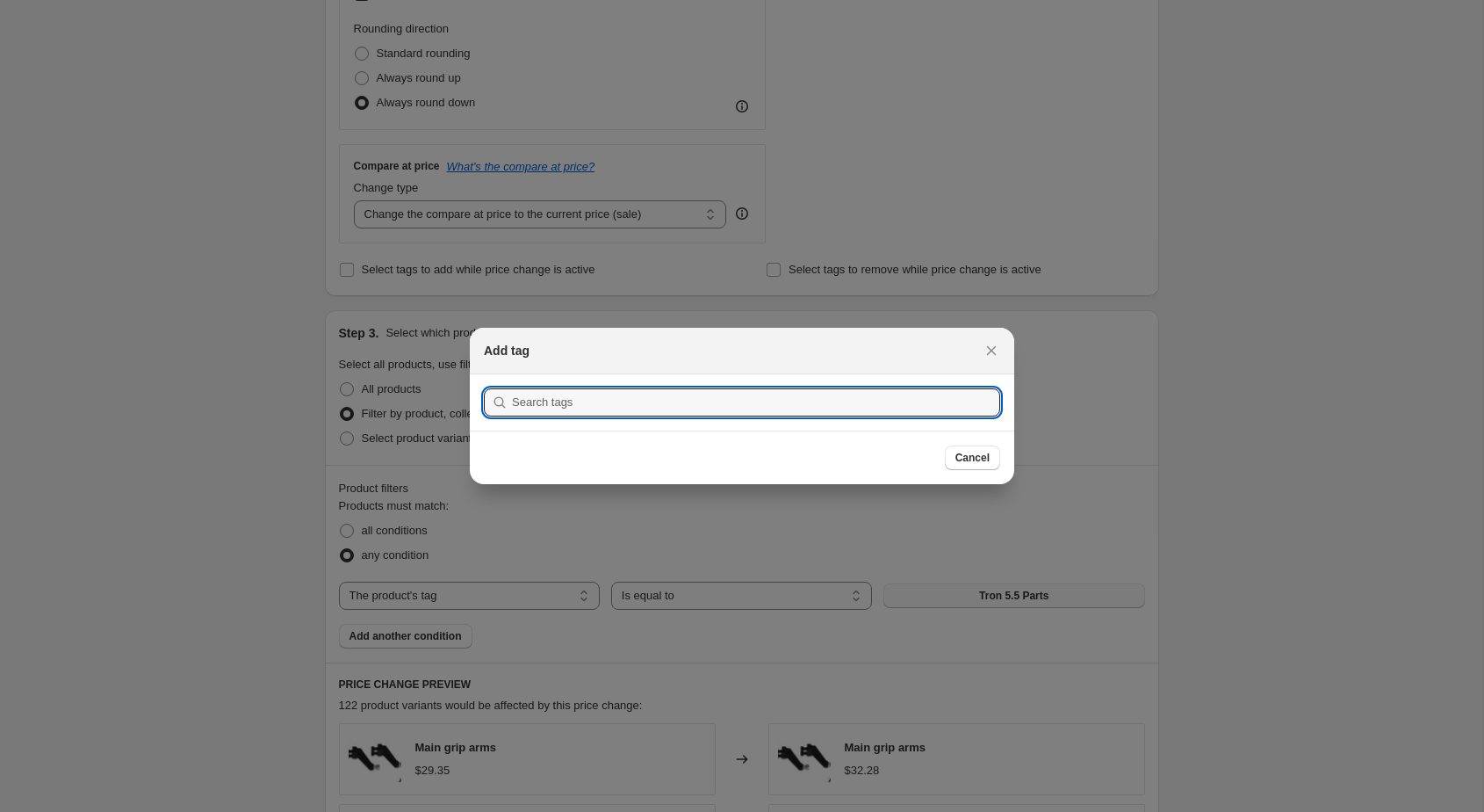
scroll to position [0, 0]
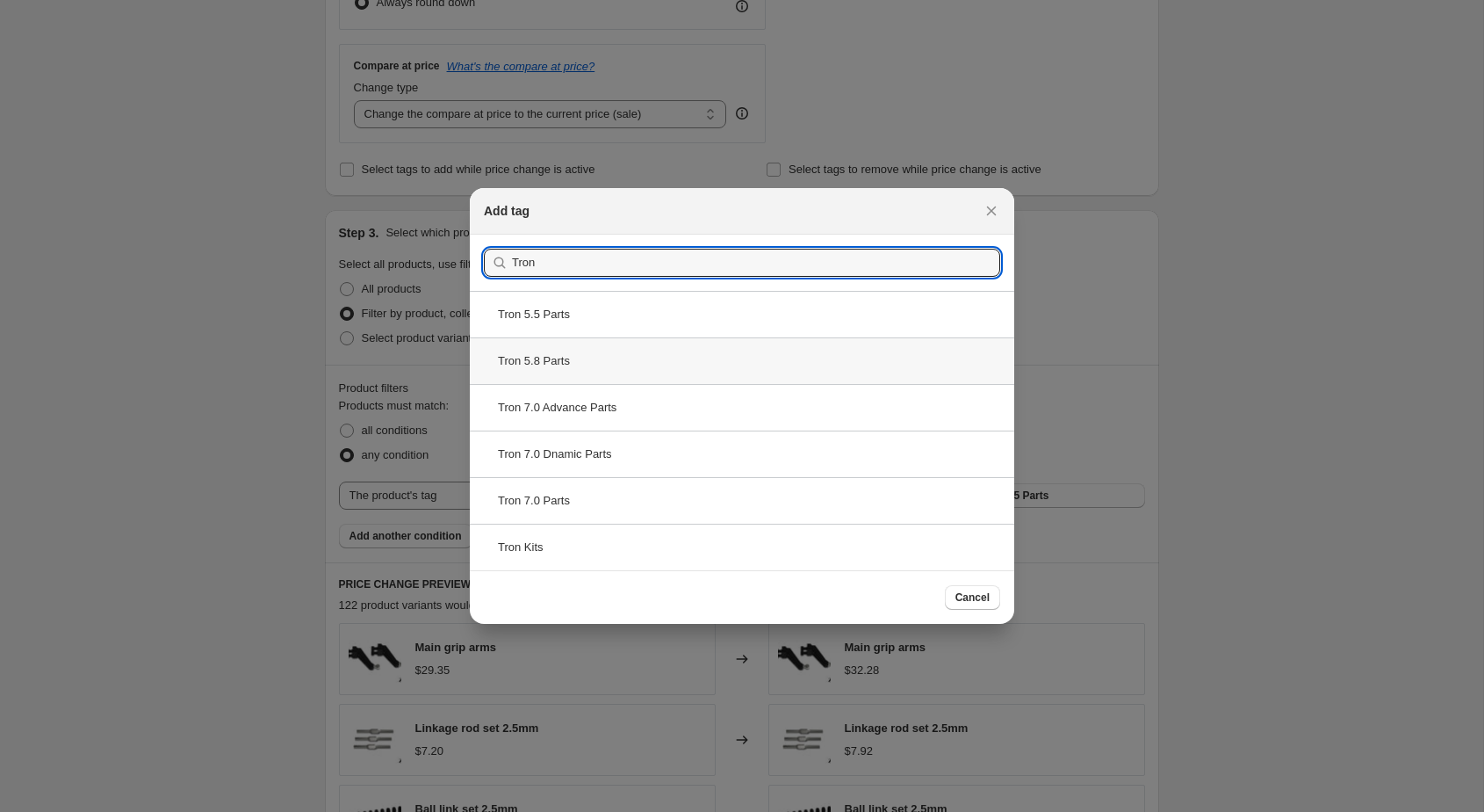
type input "Tron"
click at [598, 363] on div "Tron 5.8 Parts" at bounding box center [742, 360] width 545 height 47
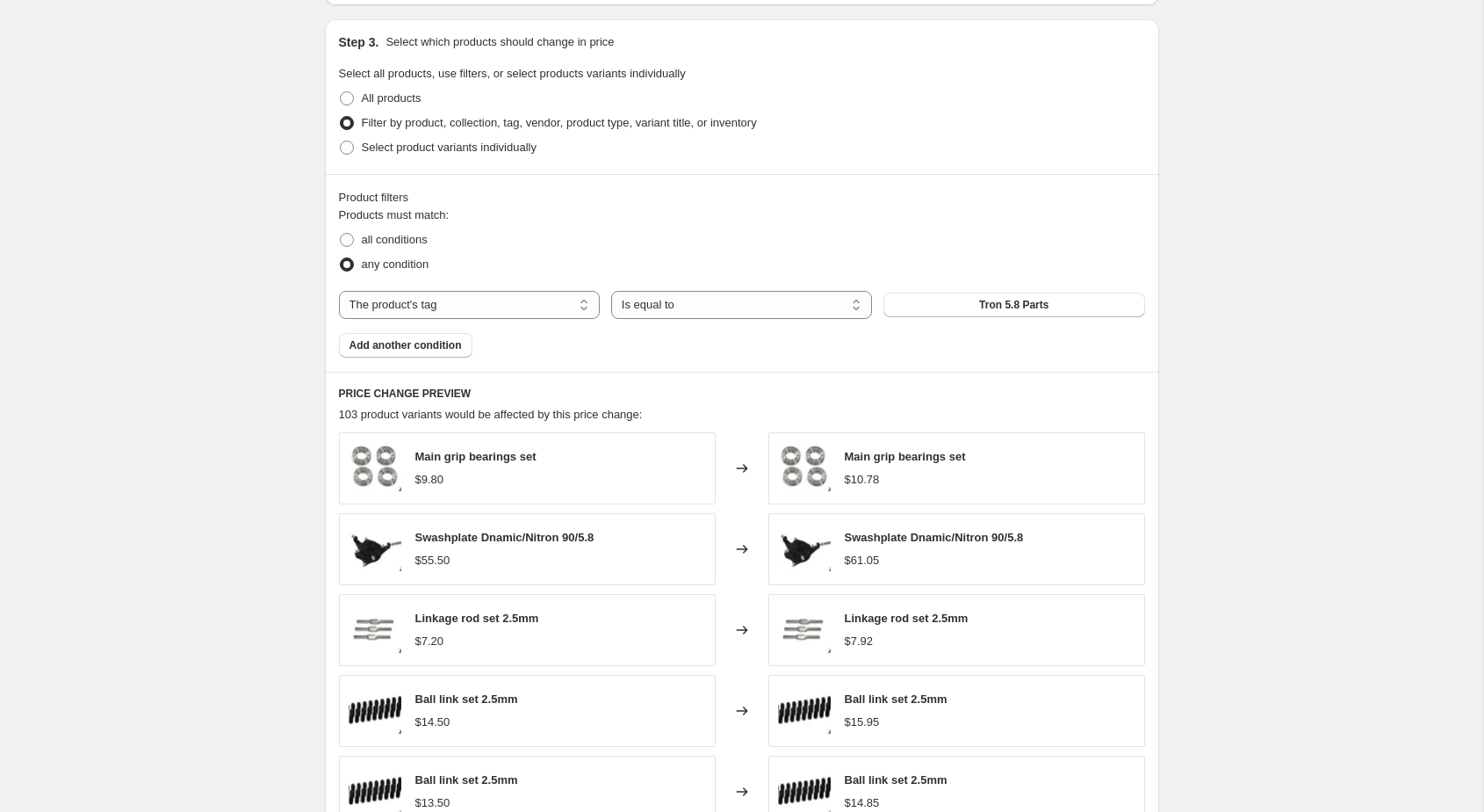
scroll to position [918, 0]
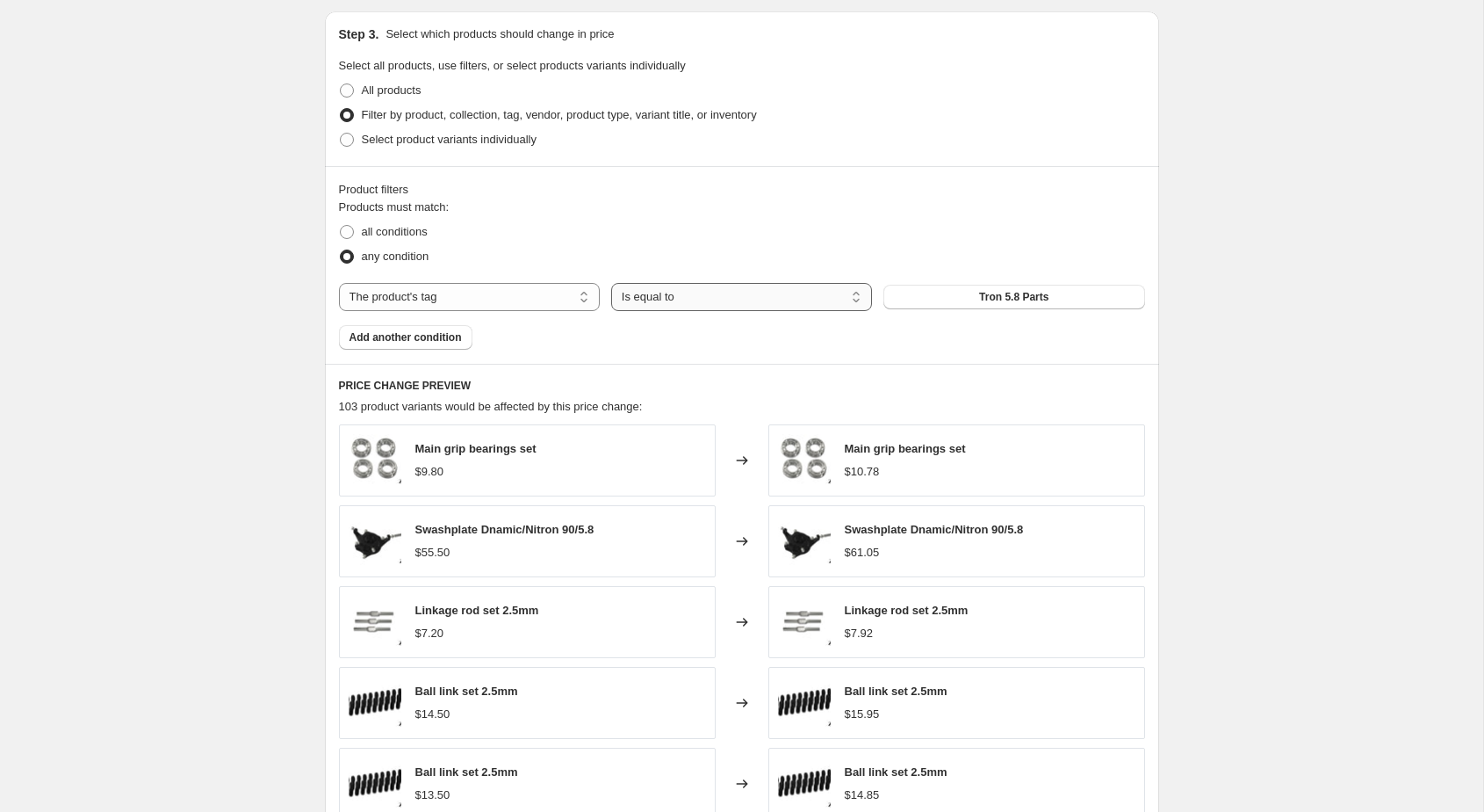
click at [807, 296] on select "Is equal to Is not equal to" at bounding box center [741, 296] width 261 height 29
click at [470, 335] on button "Add another condition" at bounding box center [405, 337] width 133 height 25
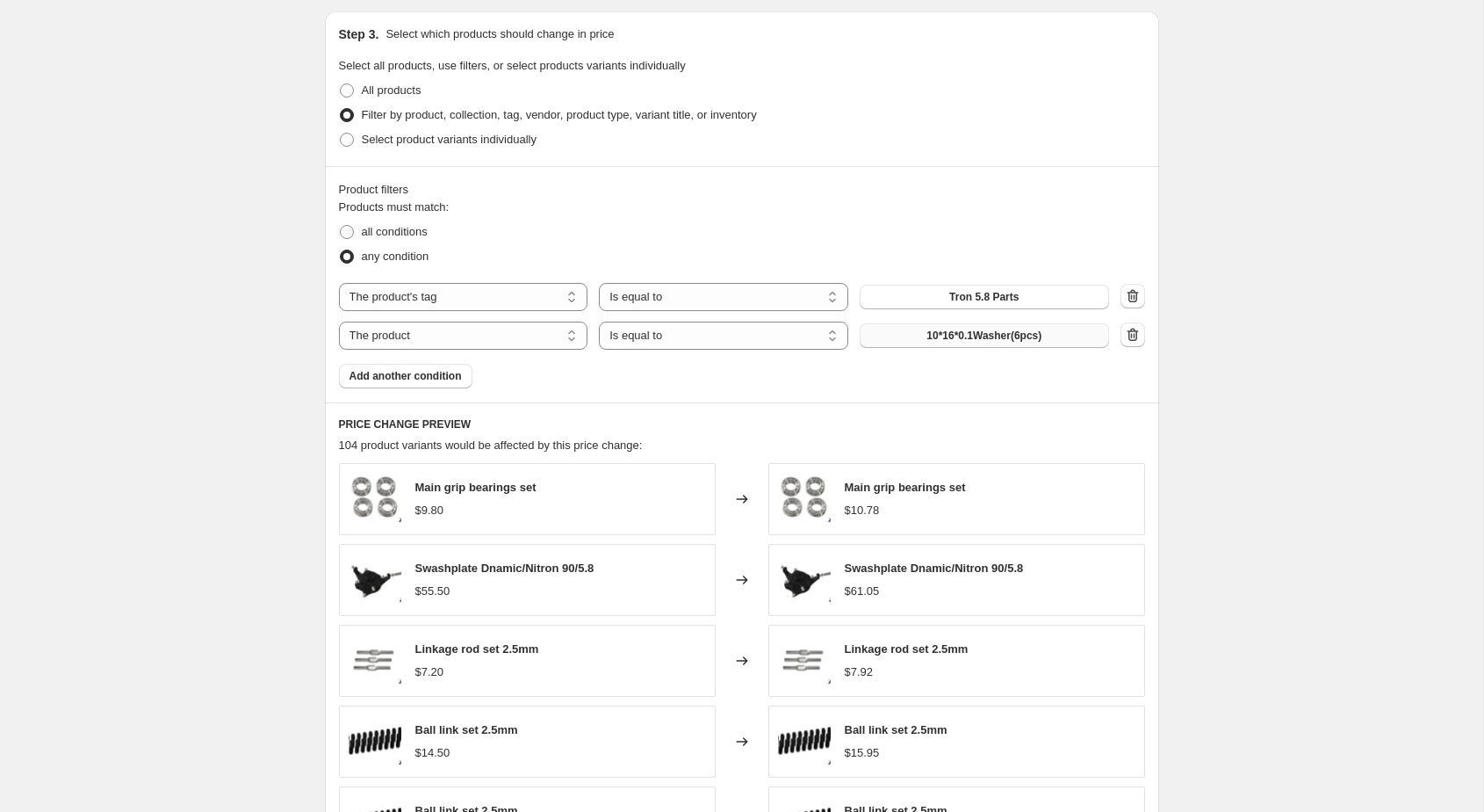
click at [914, 333] on button "10*16*0.1Washer(6pcs)" at bounding box center [984, 335] width 249 height 25
click at [547, 331] on select "The product The product's collection The product's tag The product's vendor The…" at bounding box center [463, 335] width 249 height 29
select select "tag"
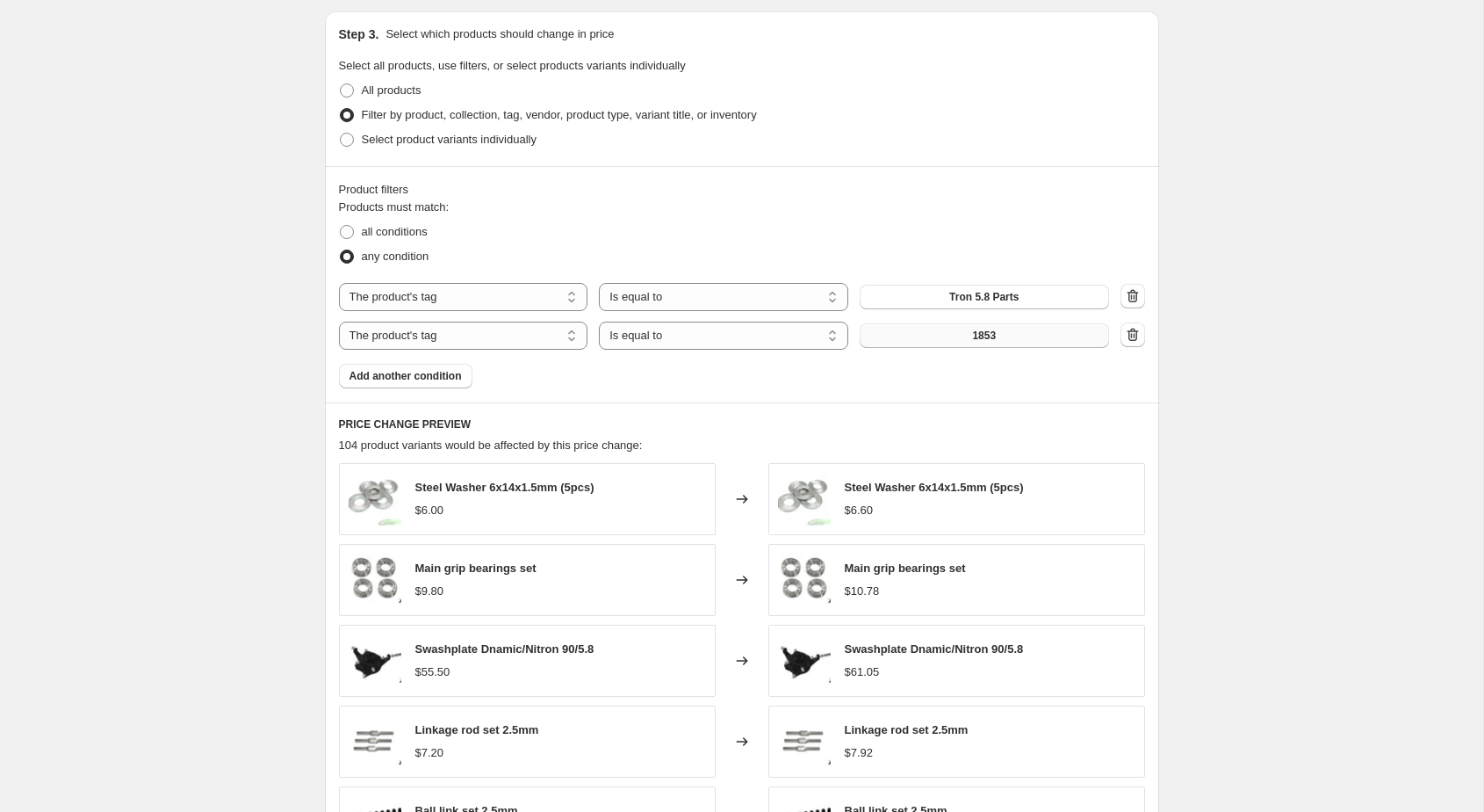
click at [933, 339] on button "1853" at bounding box center [984, 335] width 249 height 25
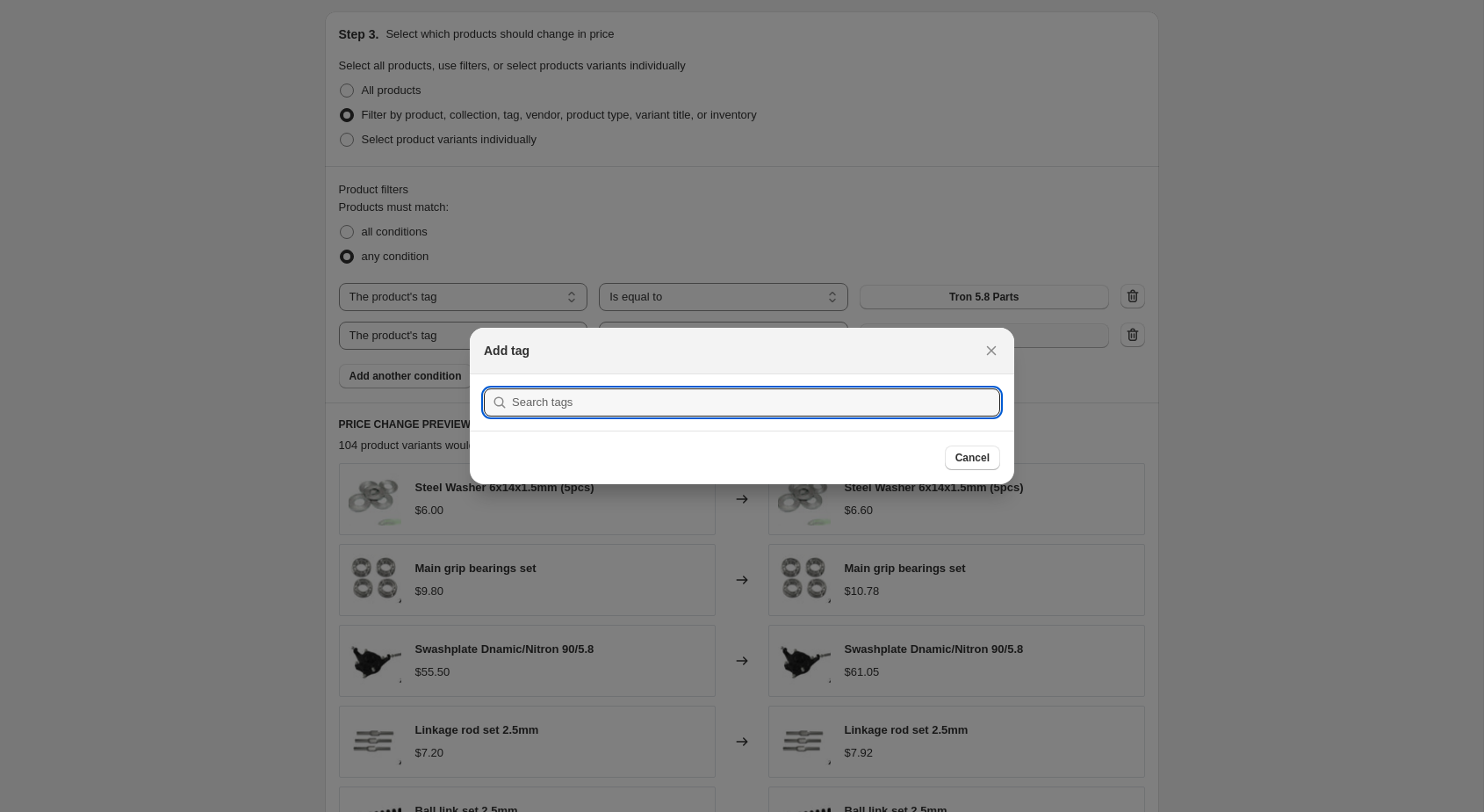
scroll to position [0, 0]
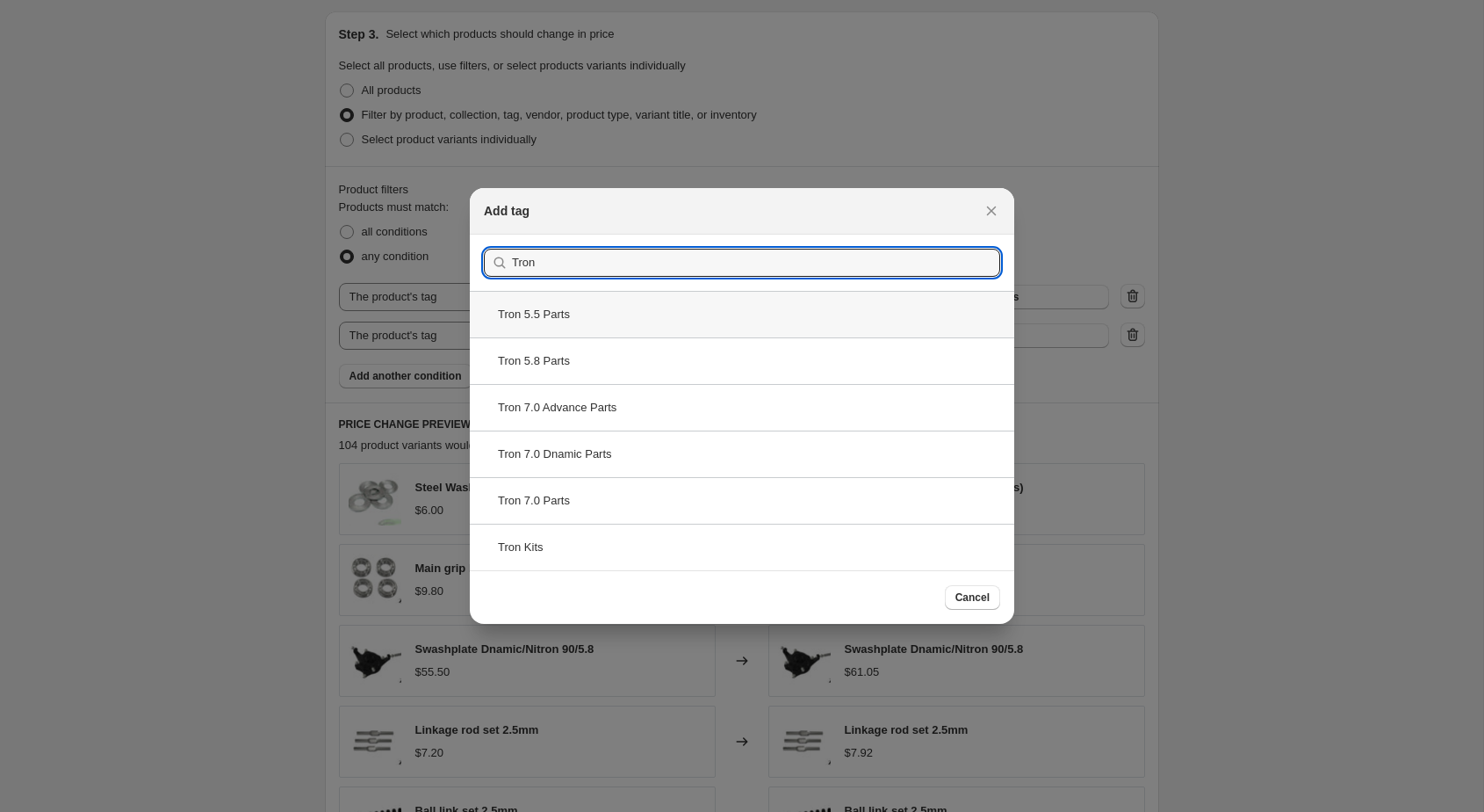
type input "Tron"
click at [633, 326] on div "Tron 5.5 Parts" at bounding box center [742, 314] width 545 height 47
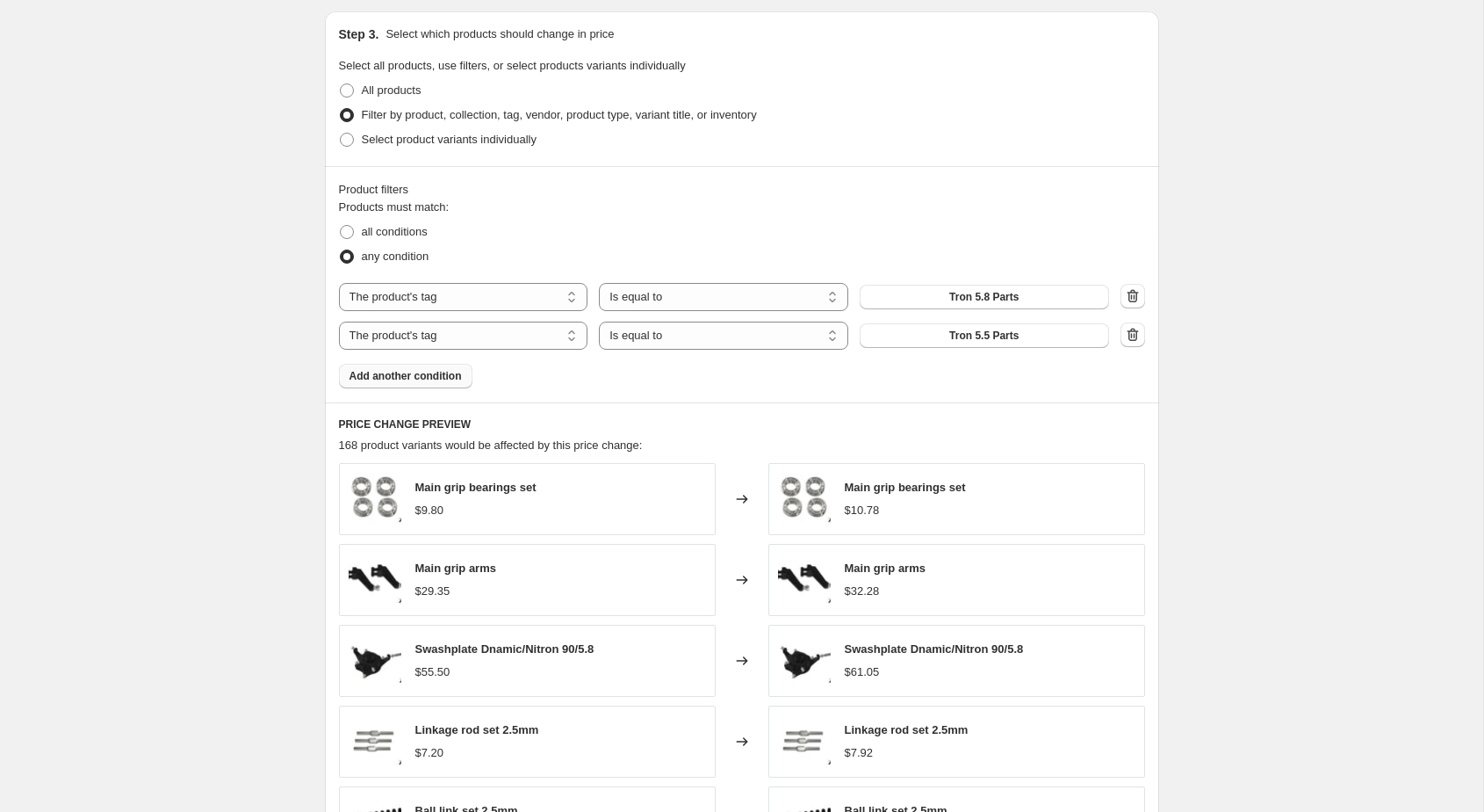
click at [448, 374] on span "Add another condition" at bounding box center [406, 376] width 112 height 14
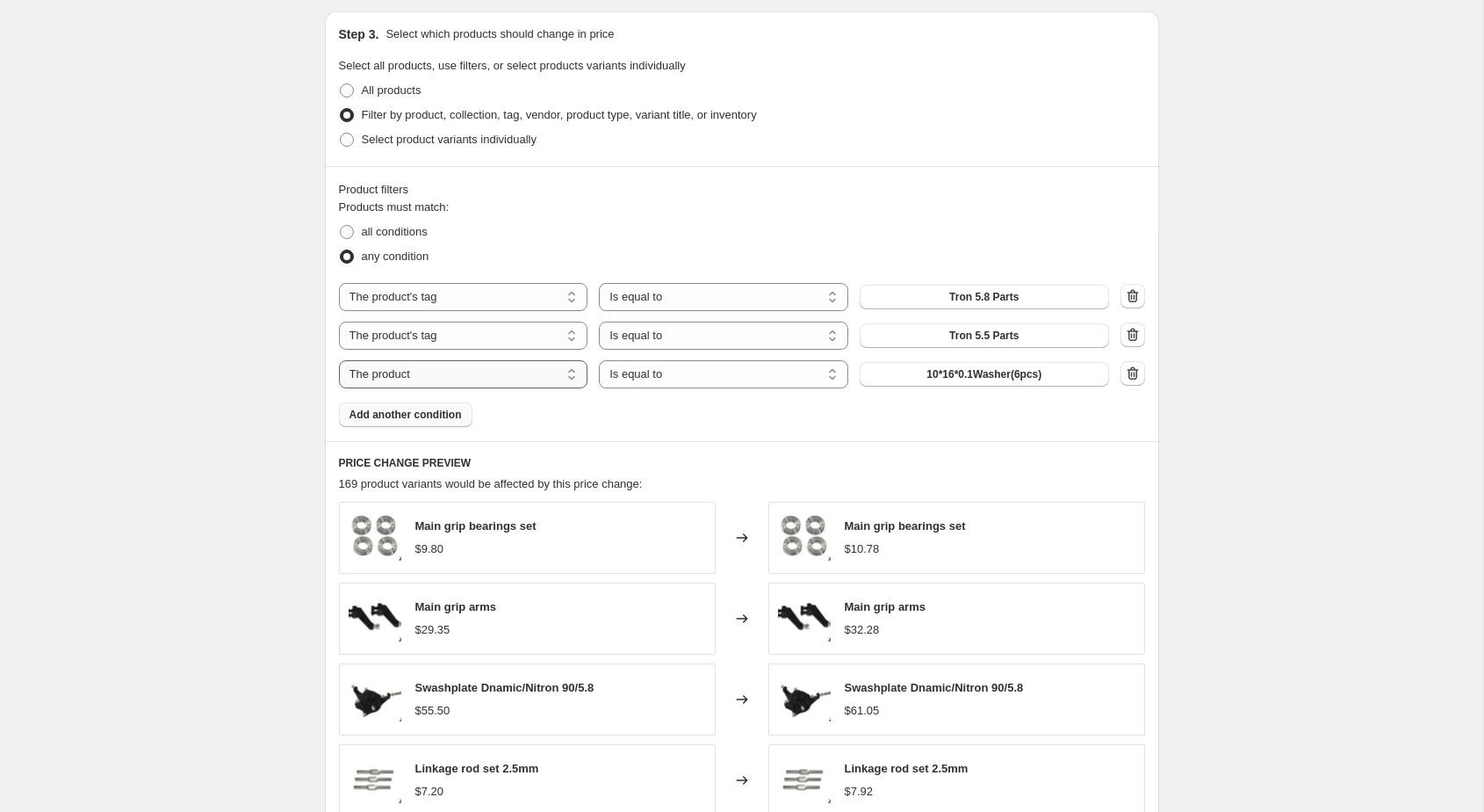
click at [494, 383] on select "The product The product's collection The product's tag The product's vendor The…" at bounding box center [463, 374] width 249 height 29
select select "tag"
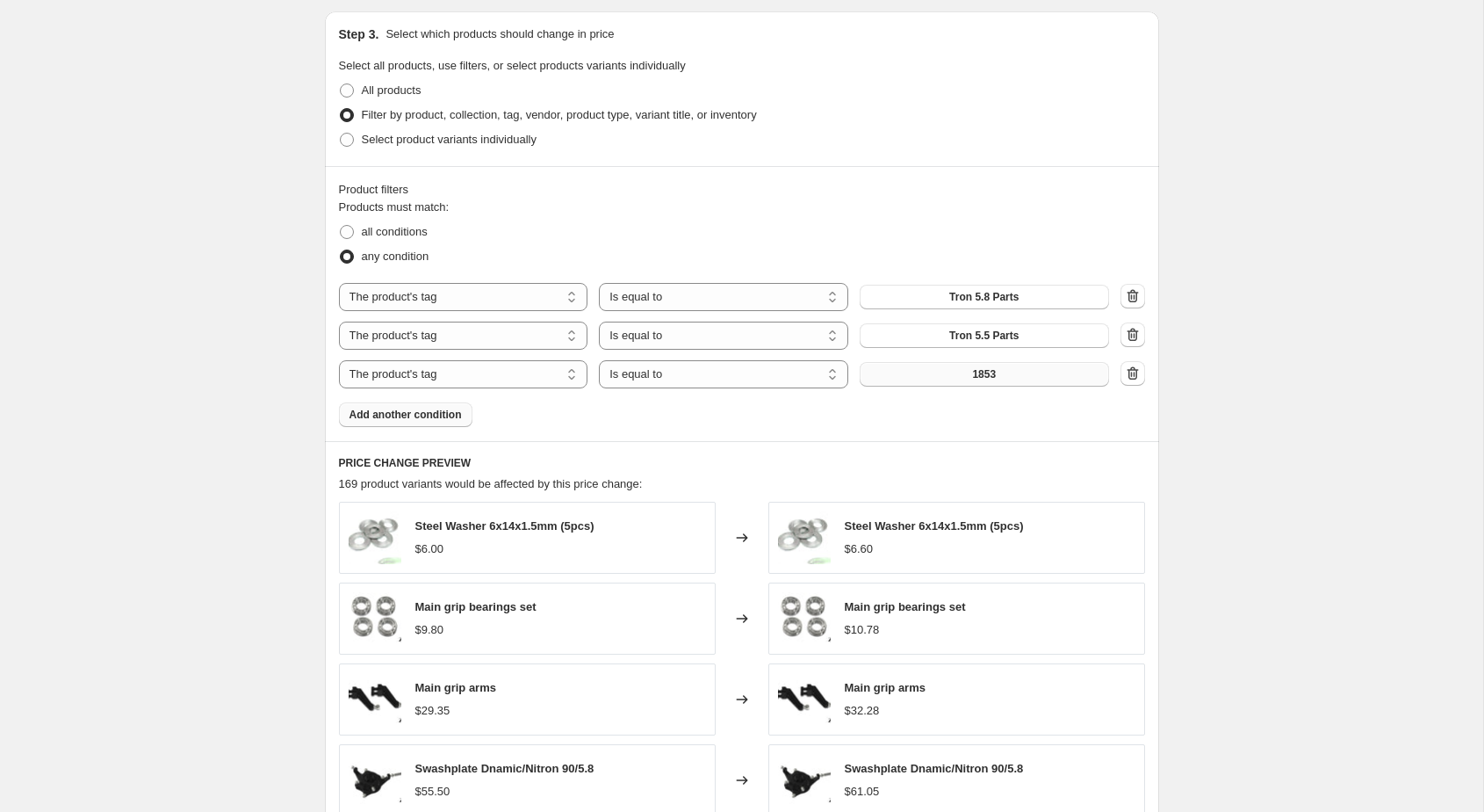
click at [945, 371] on button "1853" at bounding box center [984, 374] width 249 height 25
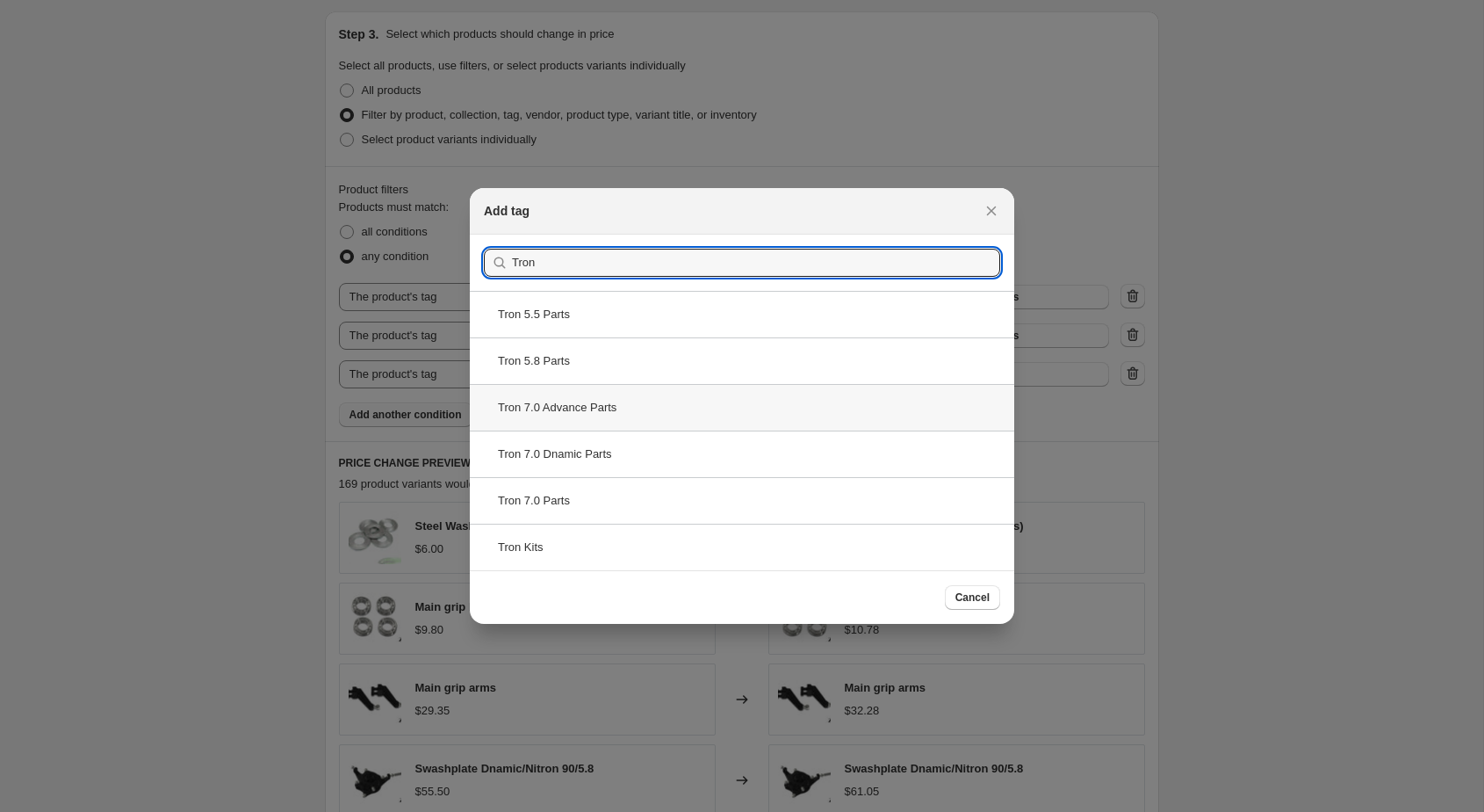
type input "Tron"
click at [667, 403] on div "Tron 7.0 Advance Parts" at bounding box center [742, 407] width 545 height 47
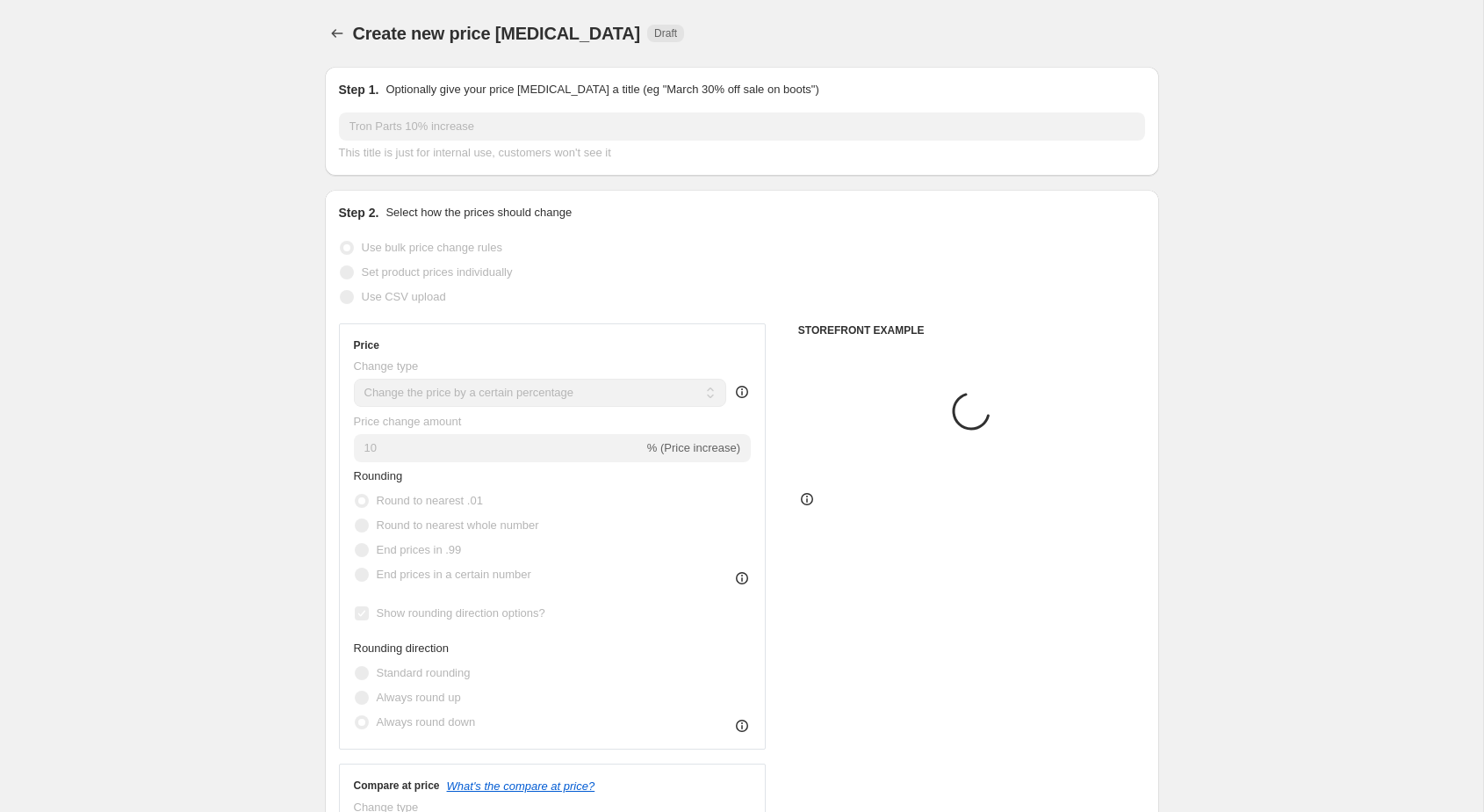
scroll to position [918, 0]
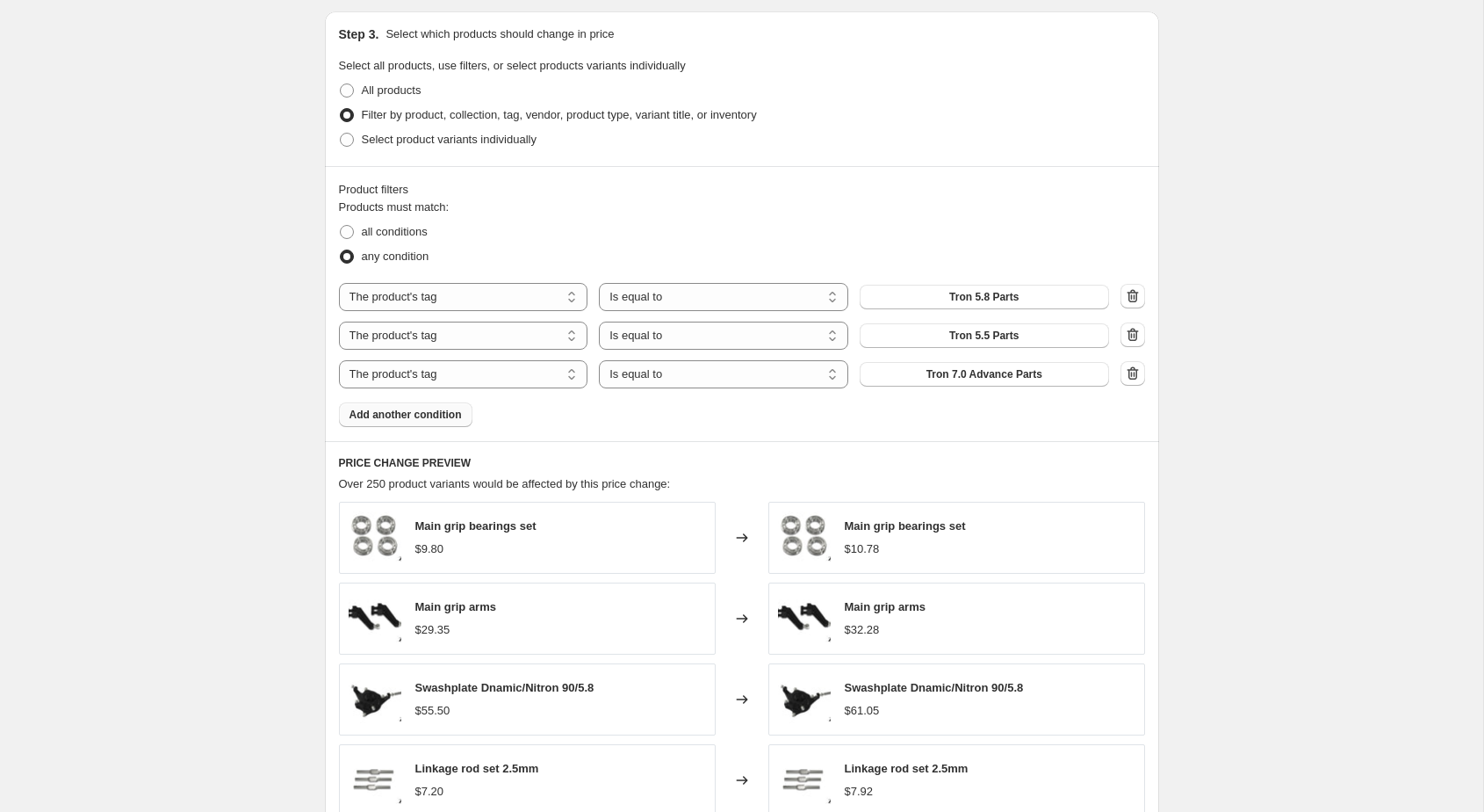
click at [432, 414] on span "Add another condition" at bounding box center [406, 414] width 112 height 14
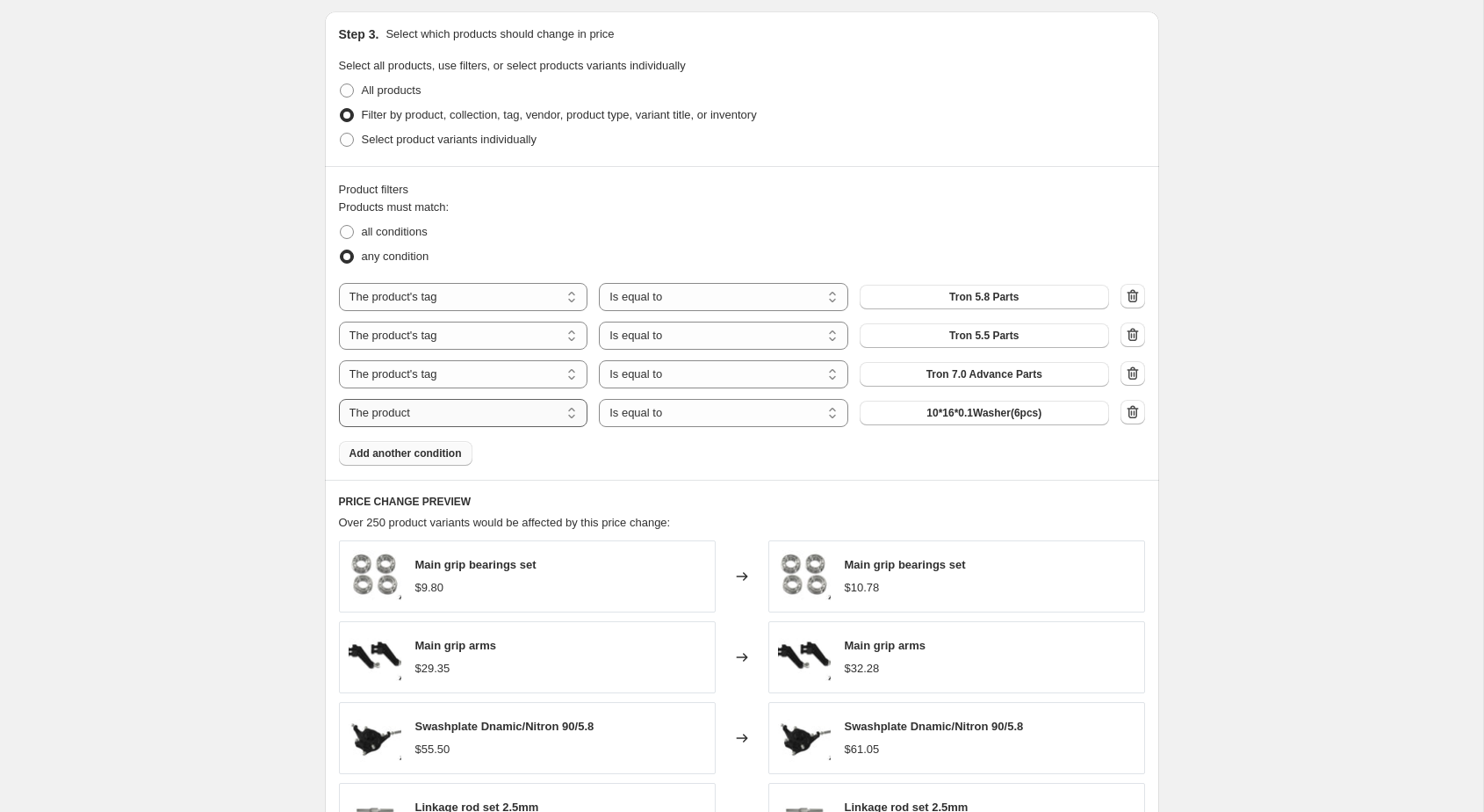
click at [472, 412] on select "The product The product's collection The product's tag The product's vendor The…" at bounding box center [463, 412] width 249 height 29
select select "tag"
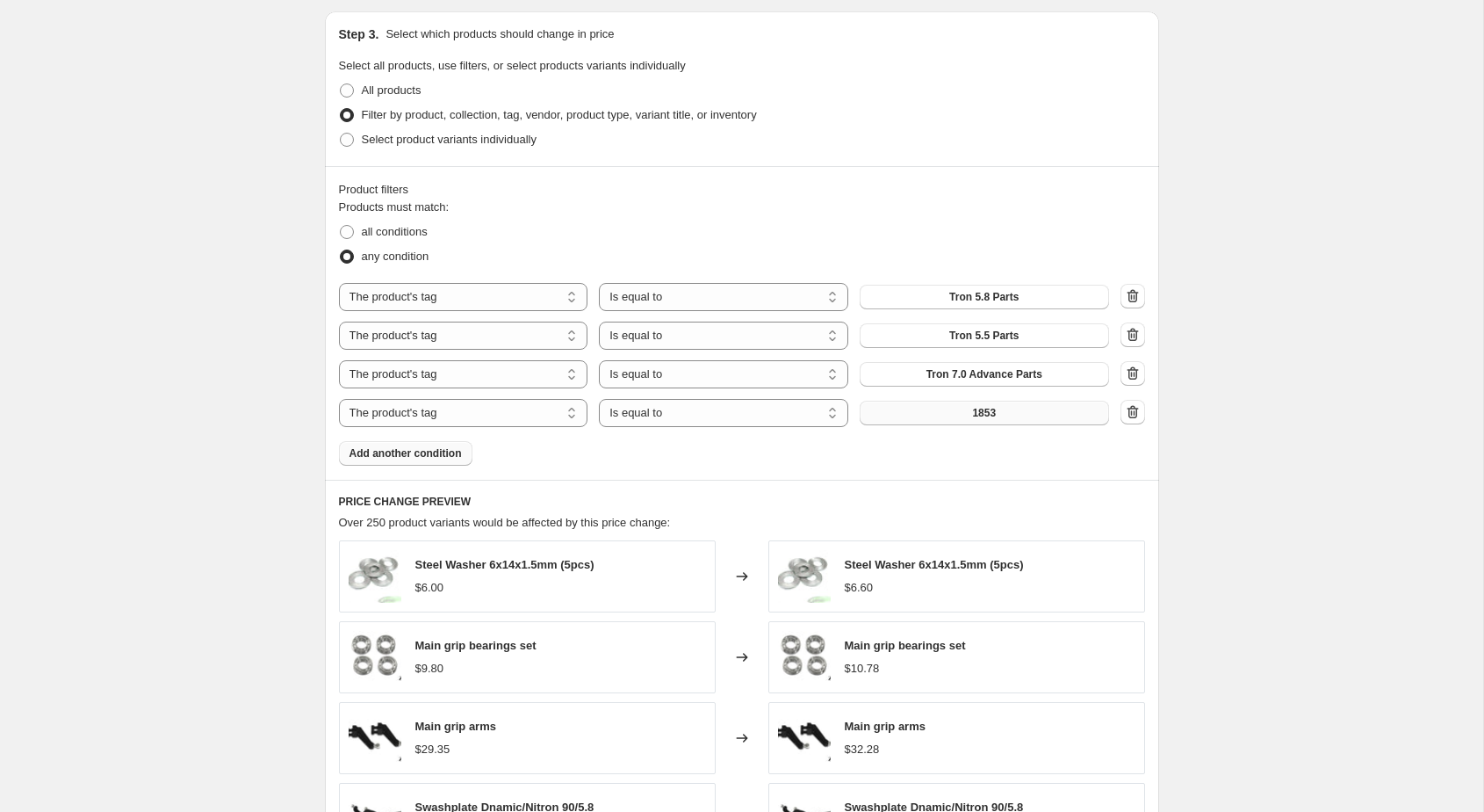
click at [950, 418] on button "1853" at bounding box center [984, 412] width 249 height 25
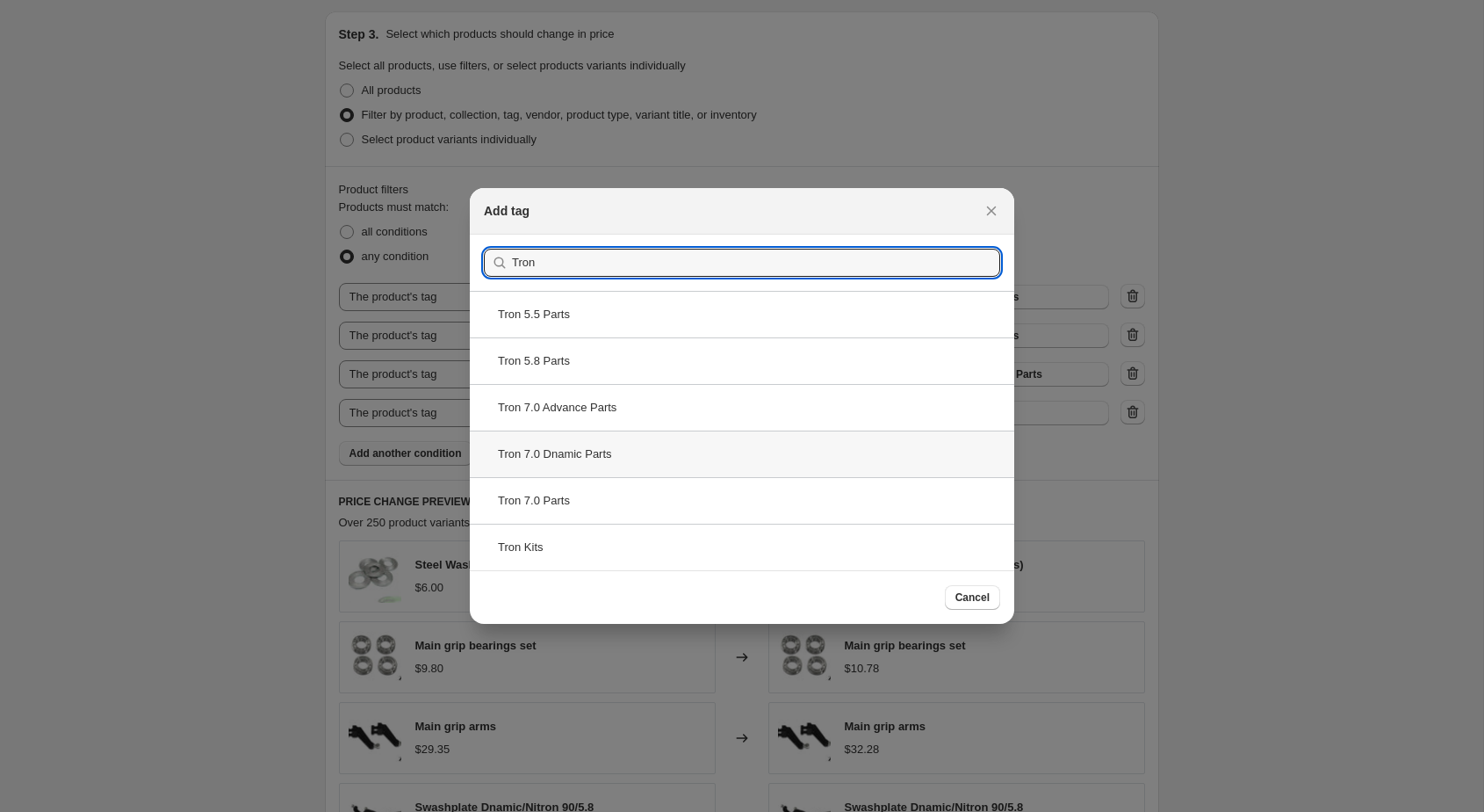
type input "Tron"
click at [722, 449] on div "Tron 7.0 Dnamic Parts" at bounding box center [742, 454] width 545 height 47
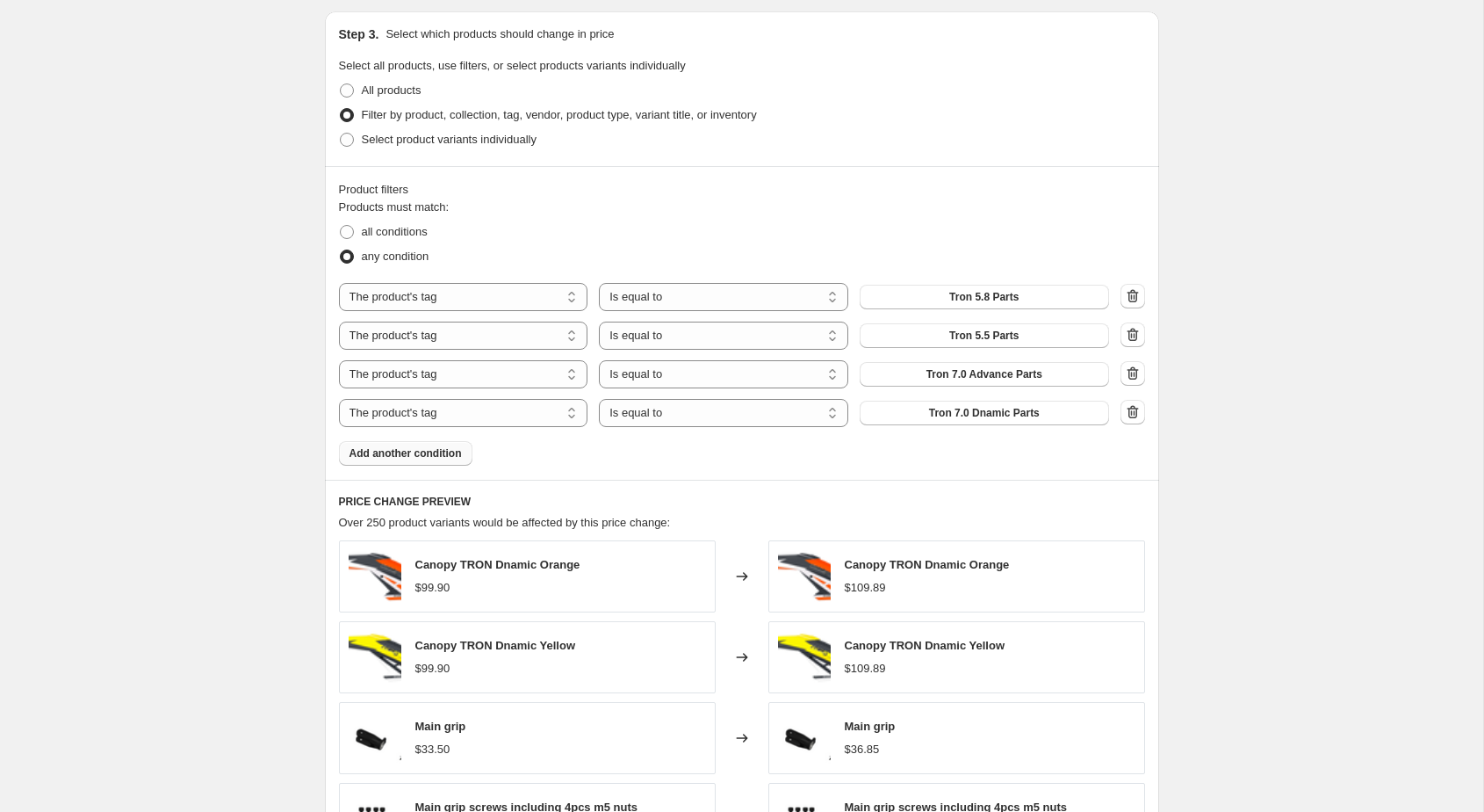
click at [436, 459] on span "Add another condition" at bounding box center [406, 453] width 112 height 14
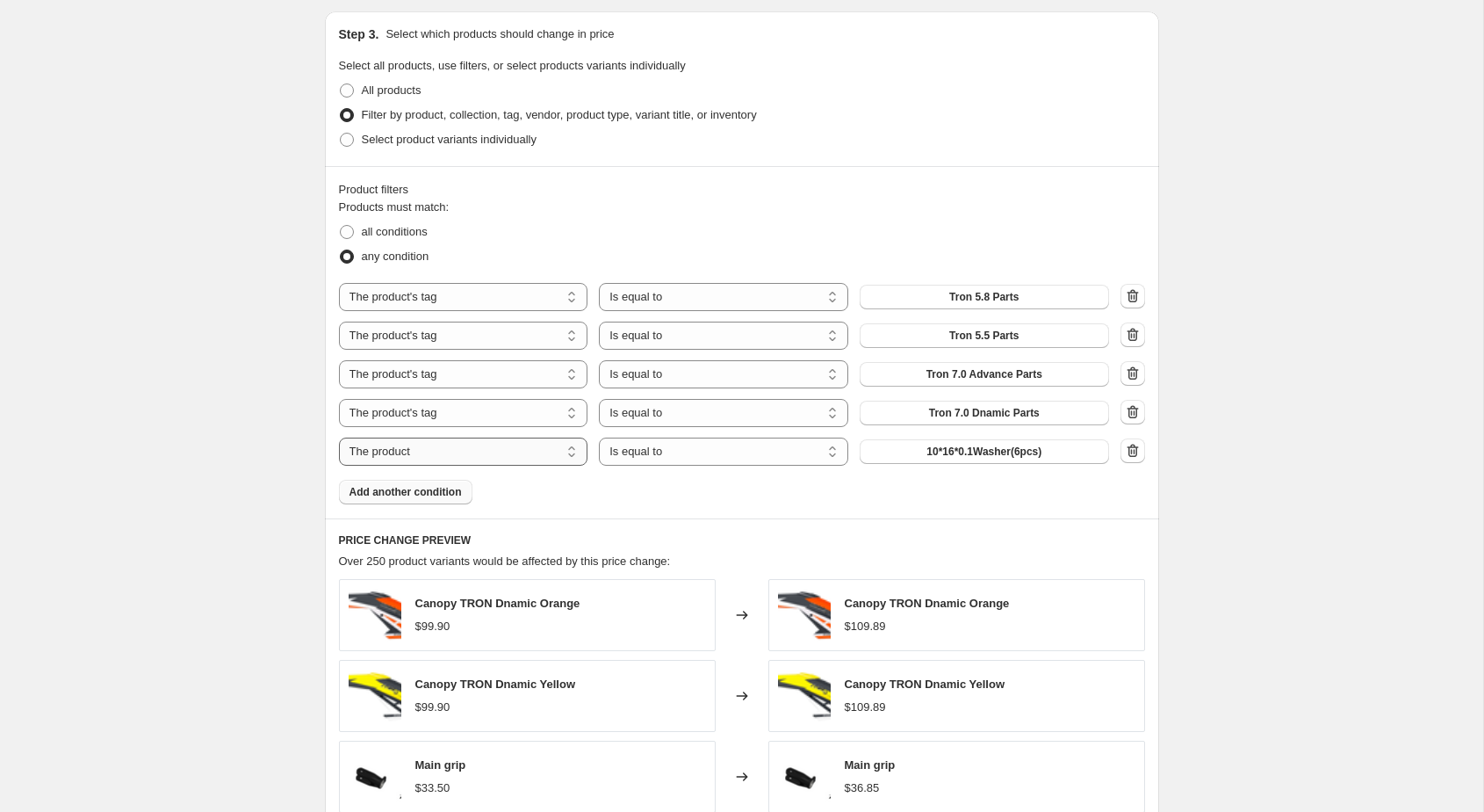
click at [492, 446] on select "The product The product's collection The product's tag The product's vendor The…" at bounding box center [463, 451] width 249 height 29
select select "tag"
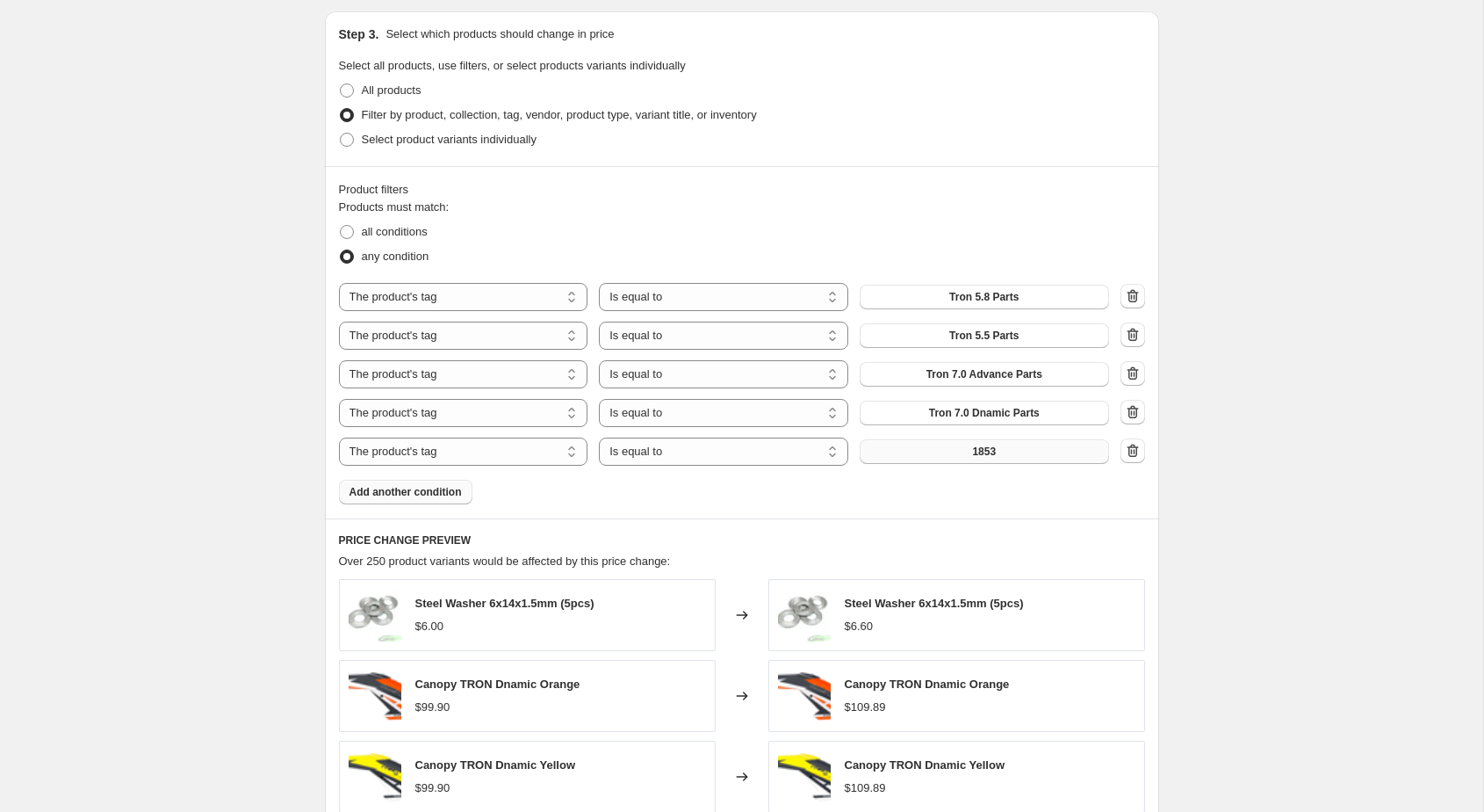
click at [910, 449] on button "1853" at bounding box center [984, 451] width 249 height 25
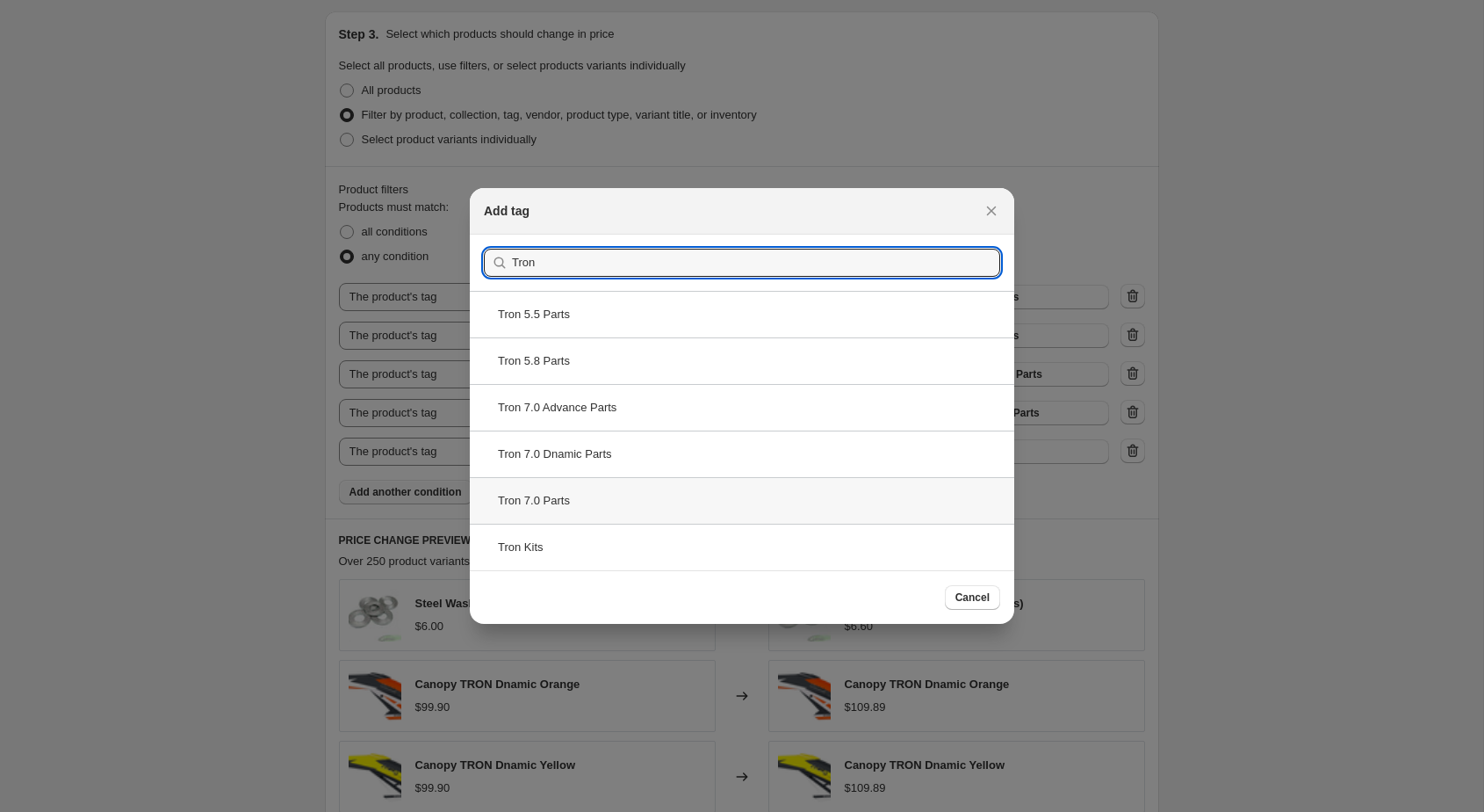
type input "Tron"
click at [659, 503] on div "Tron 7.0 Parts" at bounding box center [742, 500] width 545 height 47
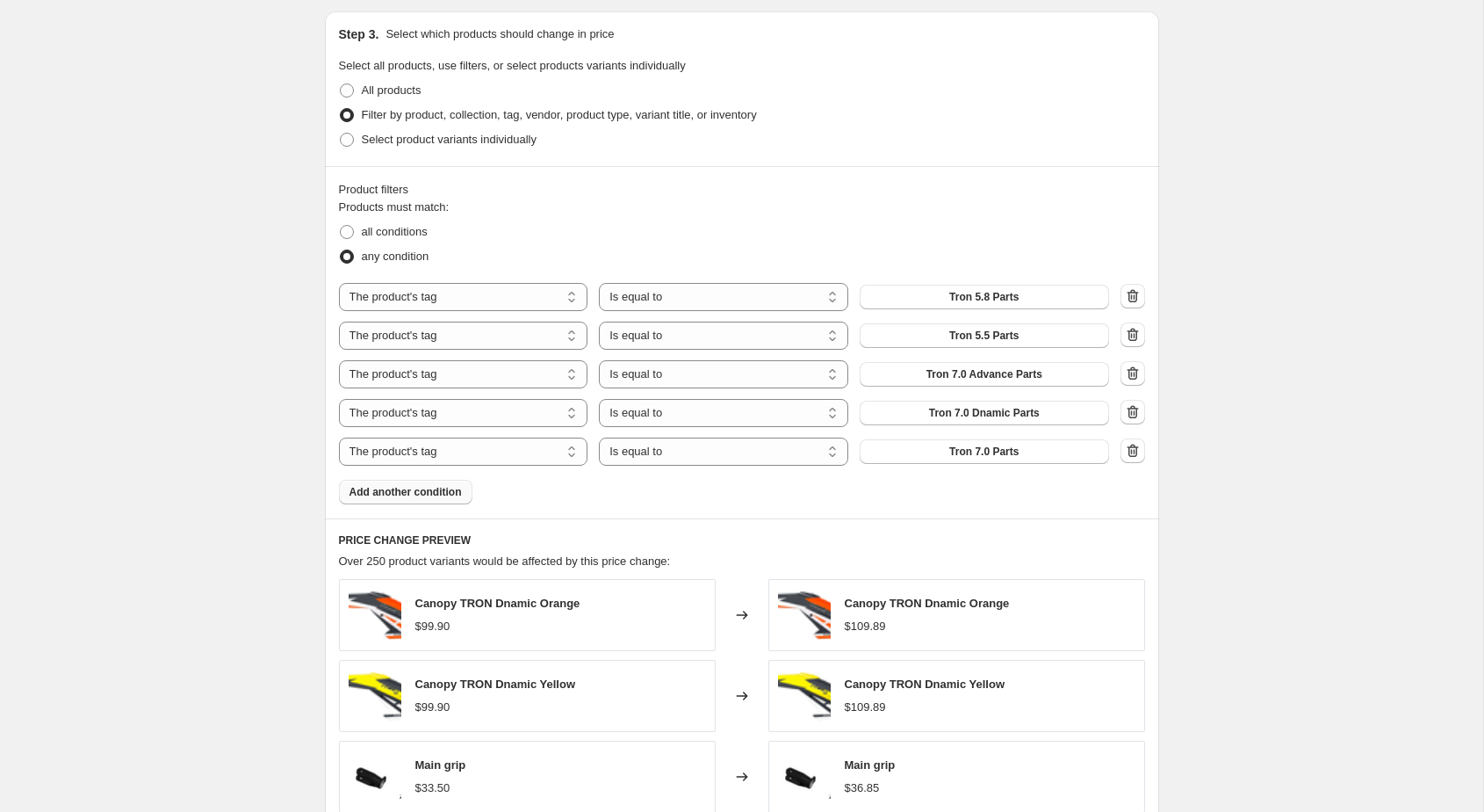
click at [442, 501] on button "Add another condition" at bounding box center [405, 492] width 133 height 25
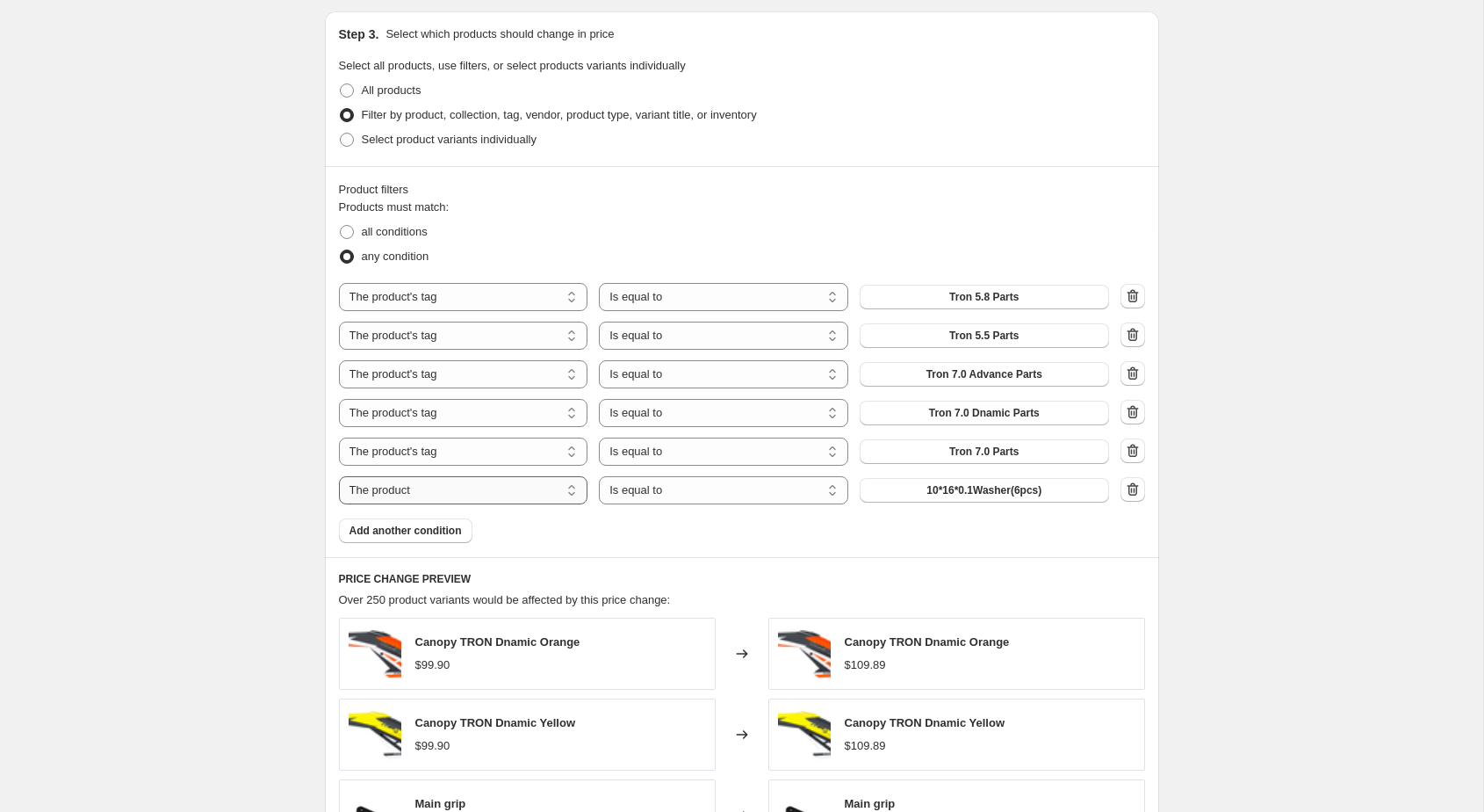
click at [486, 488] on select "The product The product's collection The product's tag The product's vendor The…" at bounding box center [463, 490] width 249 height 29
select select "tag"
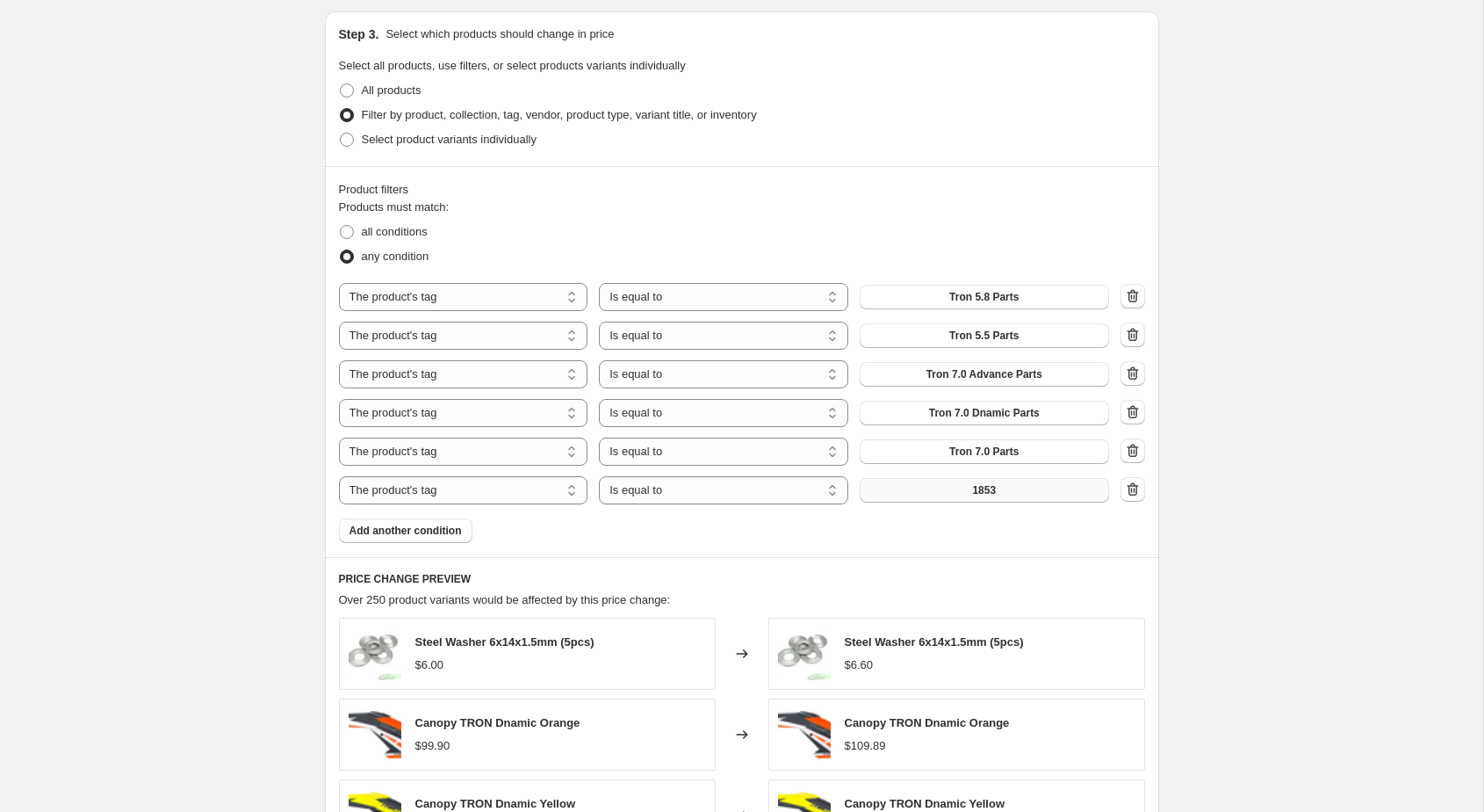
click at [959, 494] on button "1853" at bounding box center [984, 490] width 249 height 25
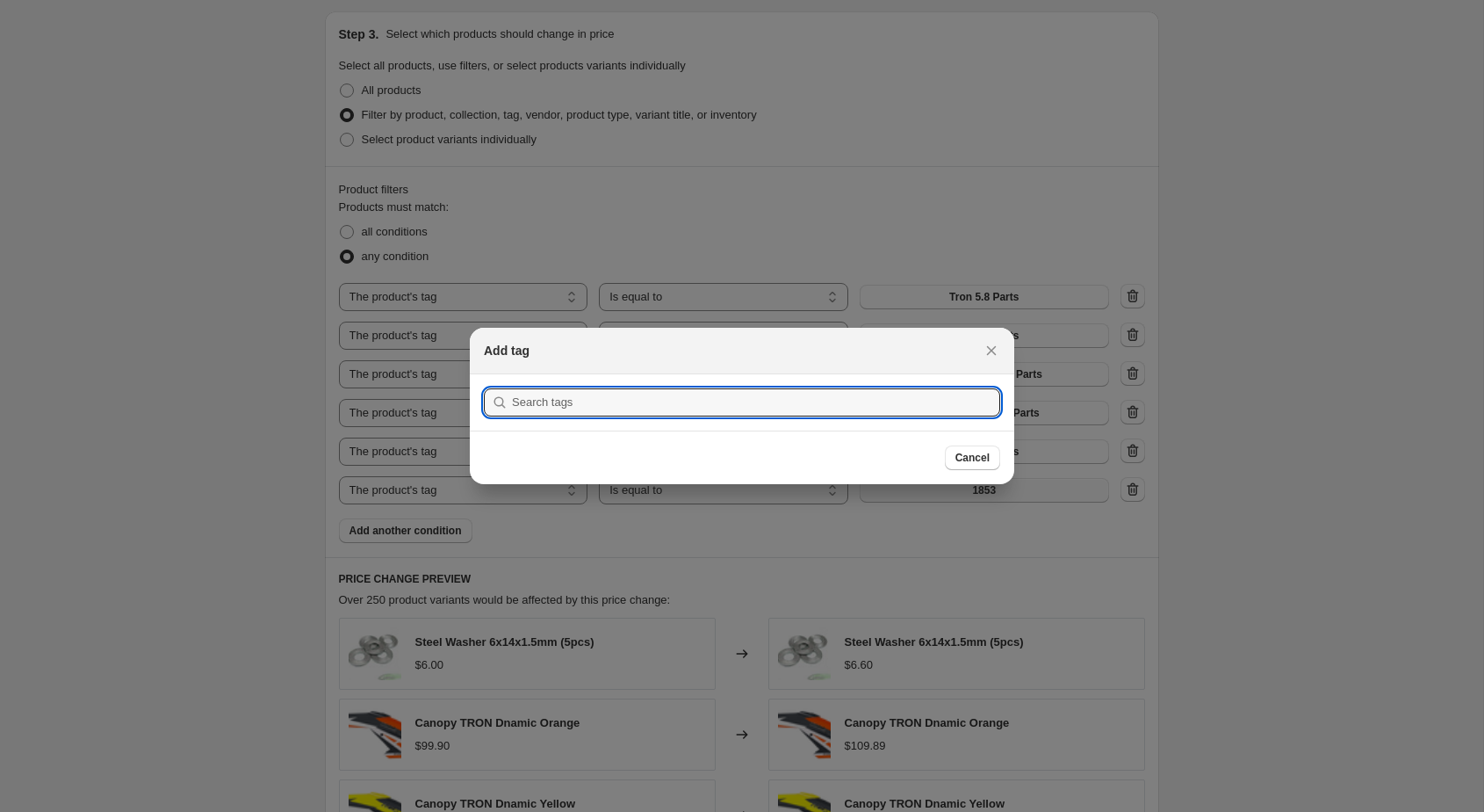
scroll to position [0, 0]
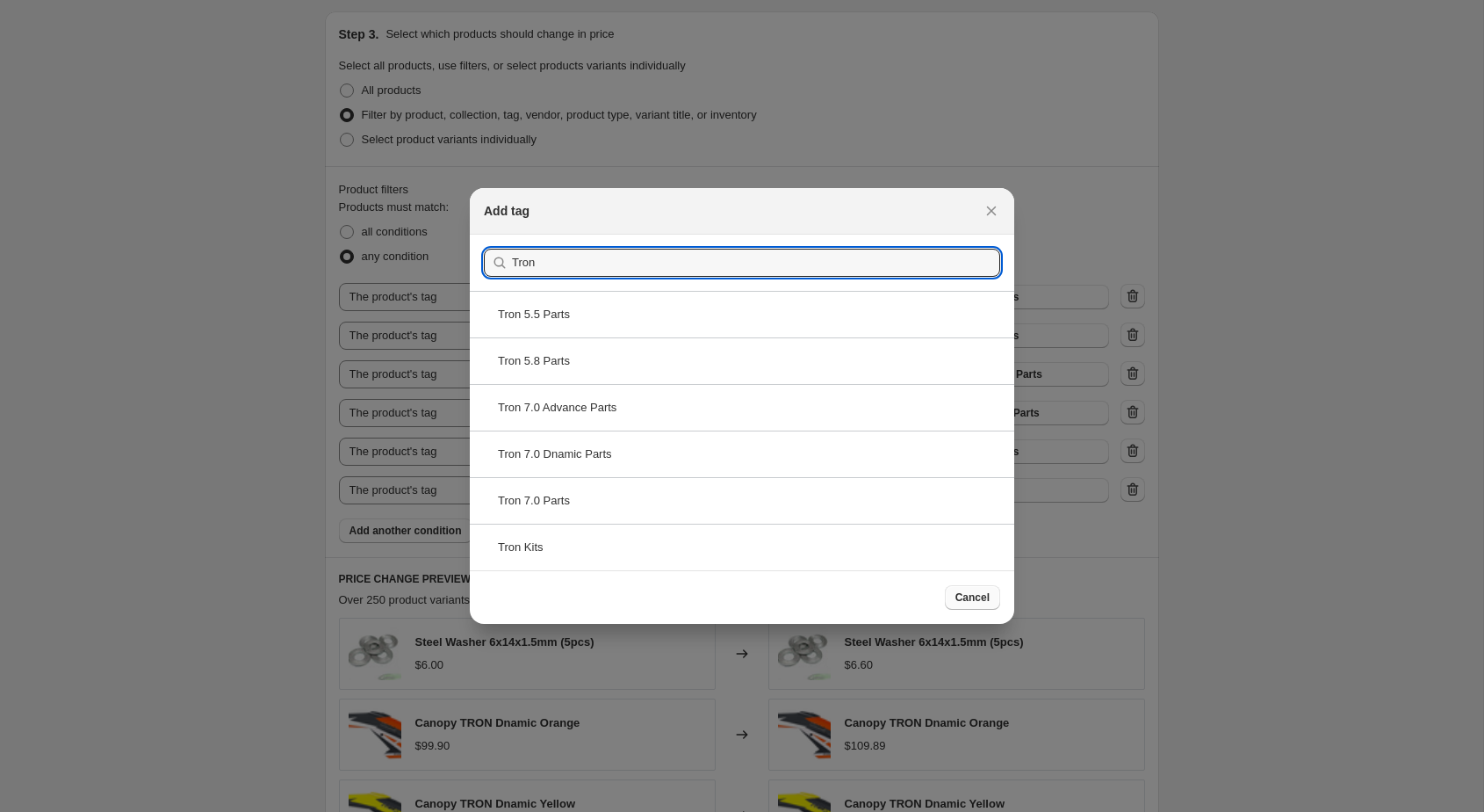
type input "Tron"
click at [960, 588] on button "Cancel" at bounding box center [973, 597] width 55 height 25
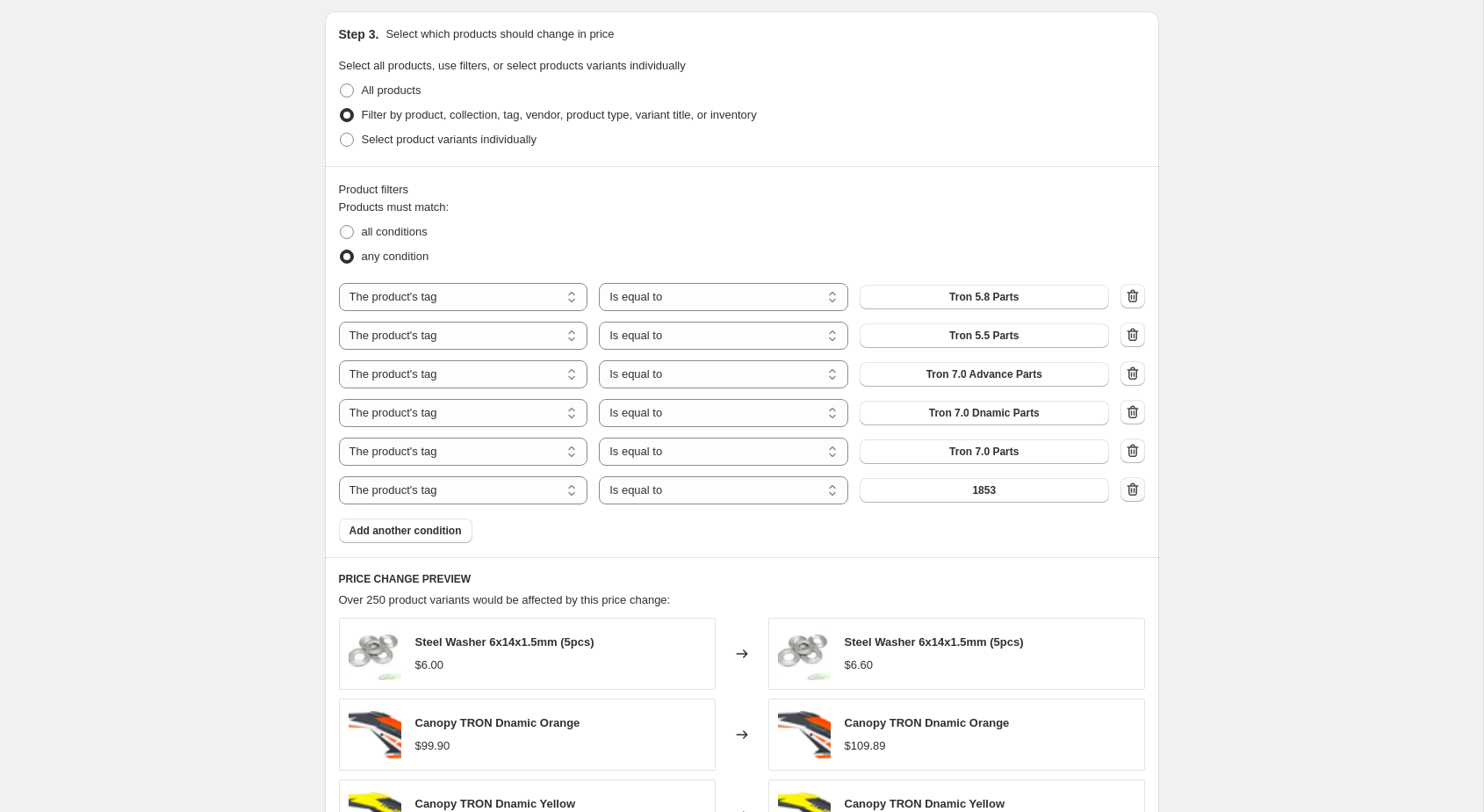
click at [1138, 485] on icon "button" at bounding box center [1132, 489] width 17 height 17
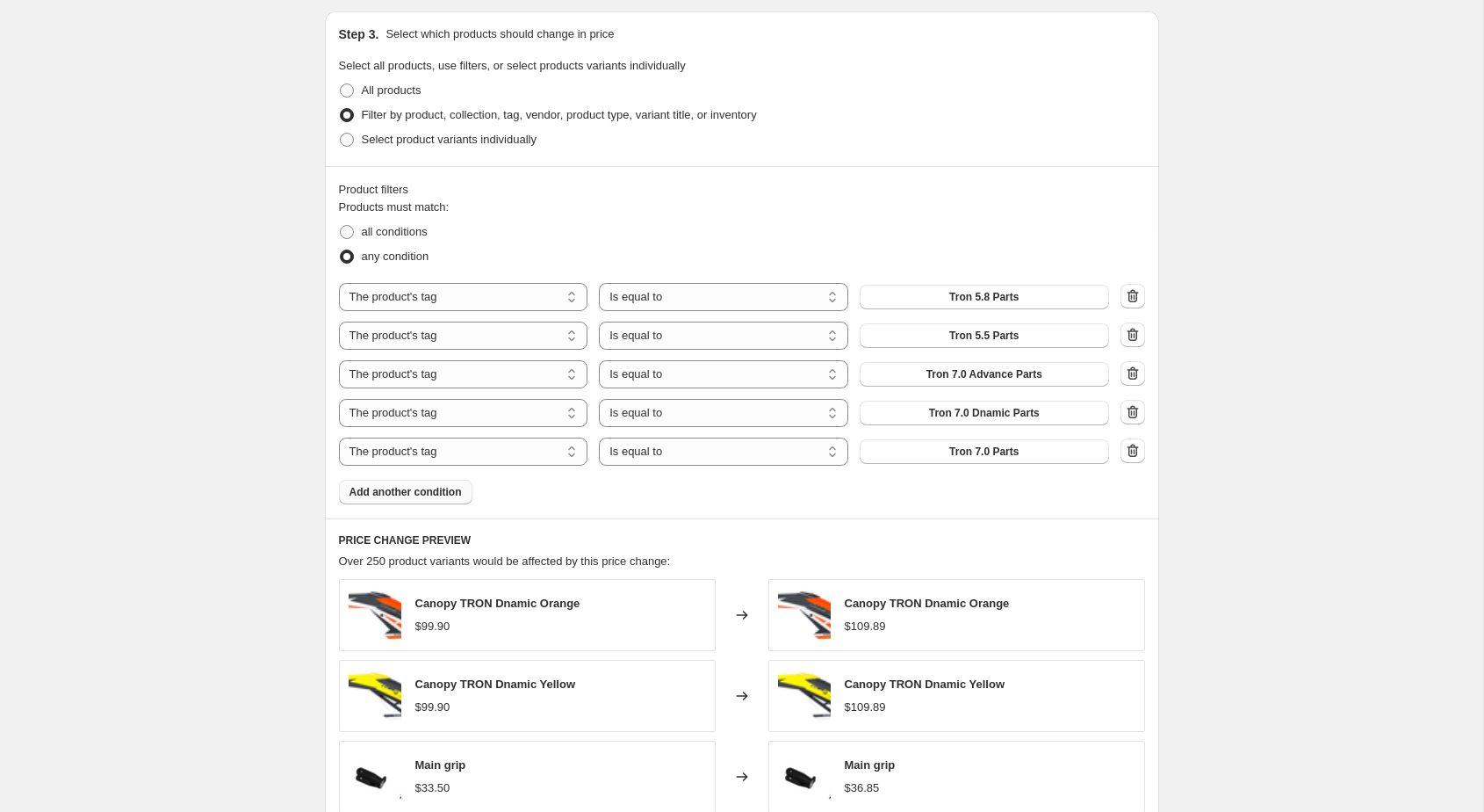
click at [435, 498] on span "Add another condition" at bounding box center [406, 492] width 112 height 14
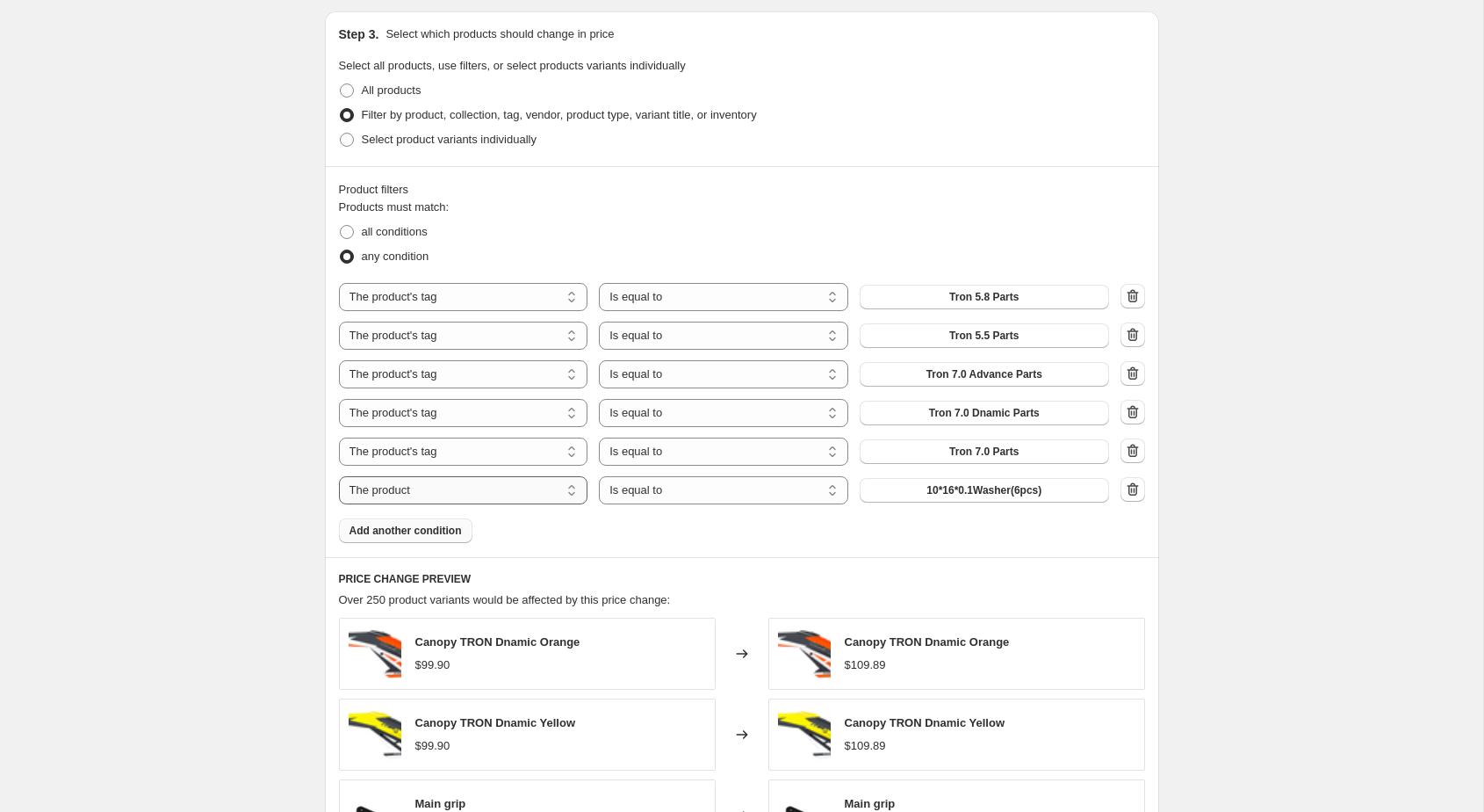
click at [534, 493] on select "The product The product's collection The product's tag The product's vendor The…" at bounding box center [463, 490] width 249 height 29
select select "tag"
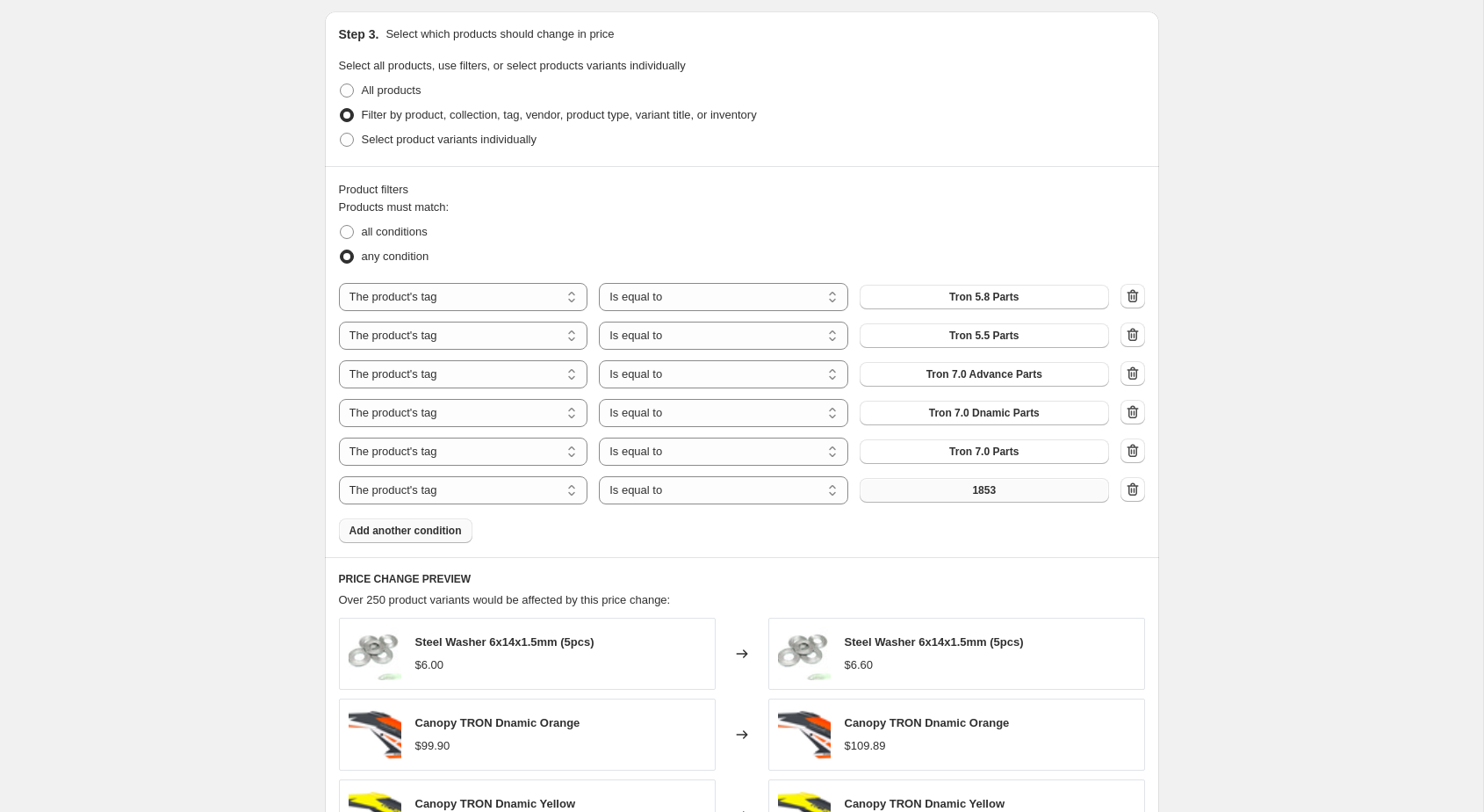
click at [938, 497] on button "1853" at bounding box center [984, 490] width 249 height 25
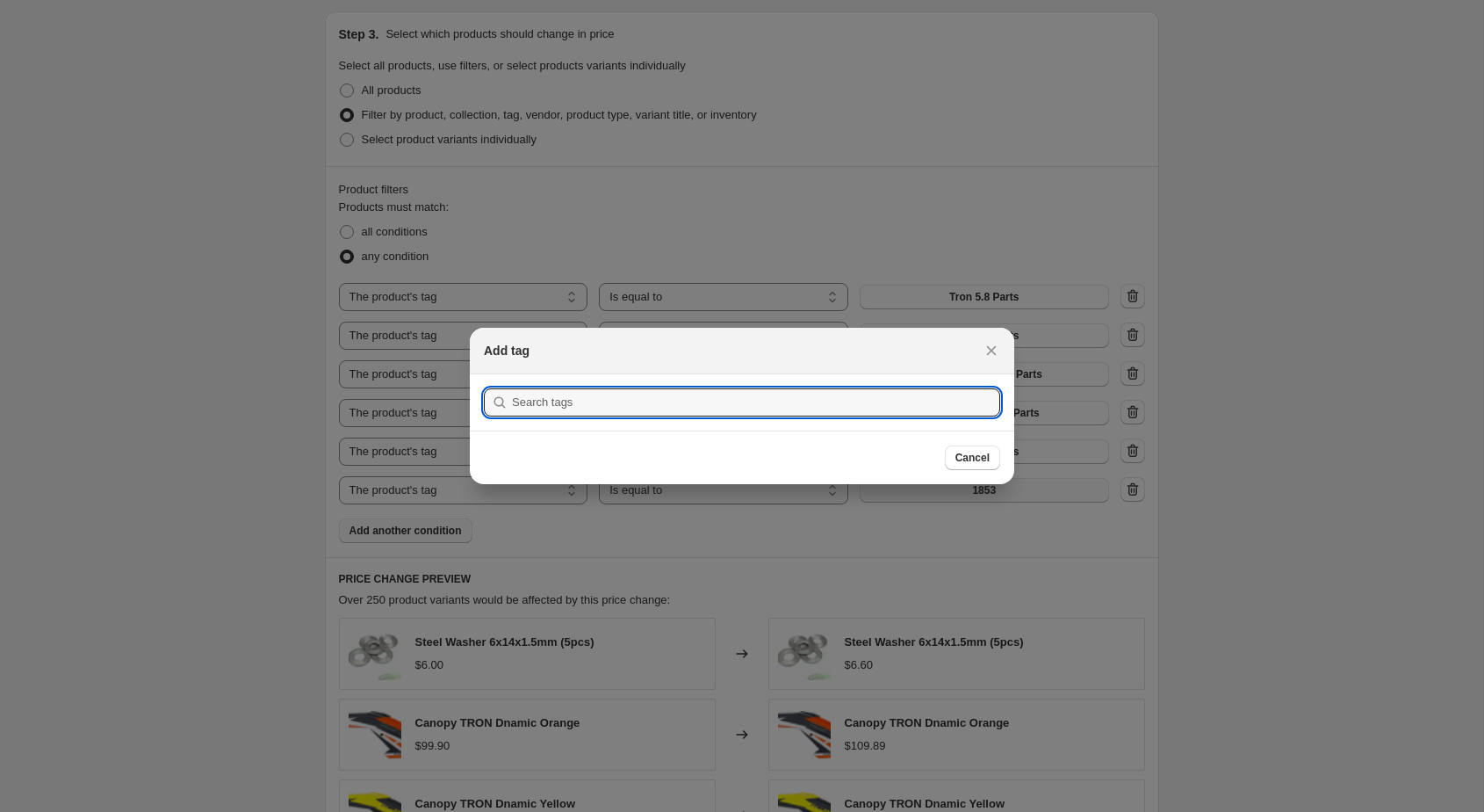
scroll to position [0, 0]
type input "Tron Parts"
click at [484, 374] on button "Submit" at bounding box center [509, 383] width 50 height 18
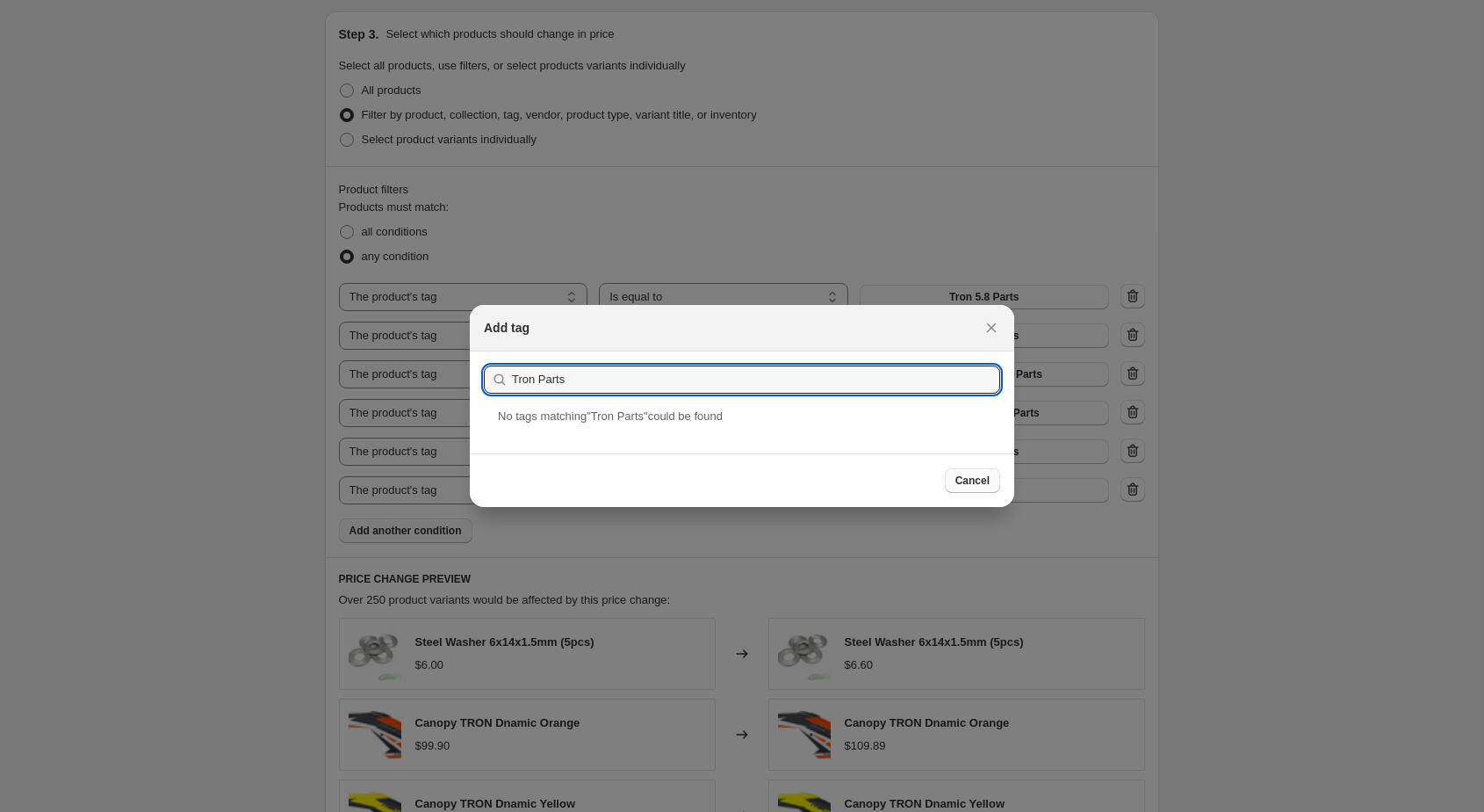
click at [961, 479] on span "Cancel" at bounding box center [972, 480] width 34 height 14
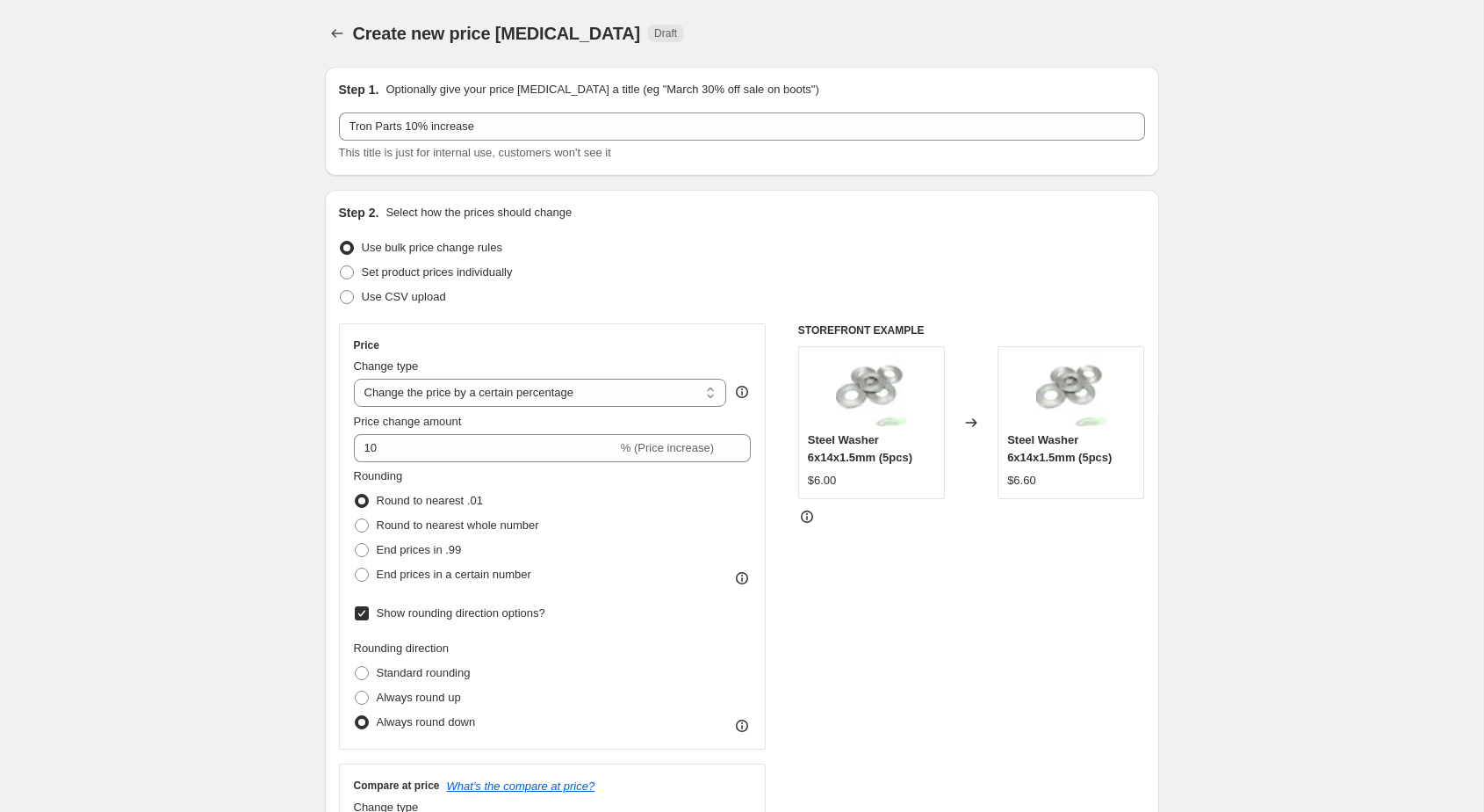
scroll to position [918, 0]
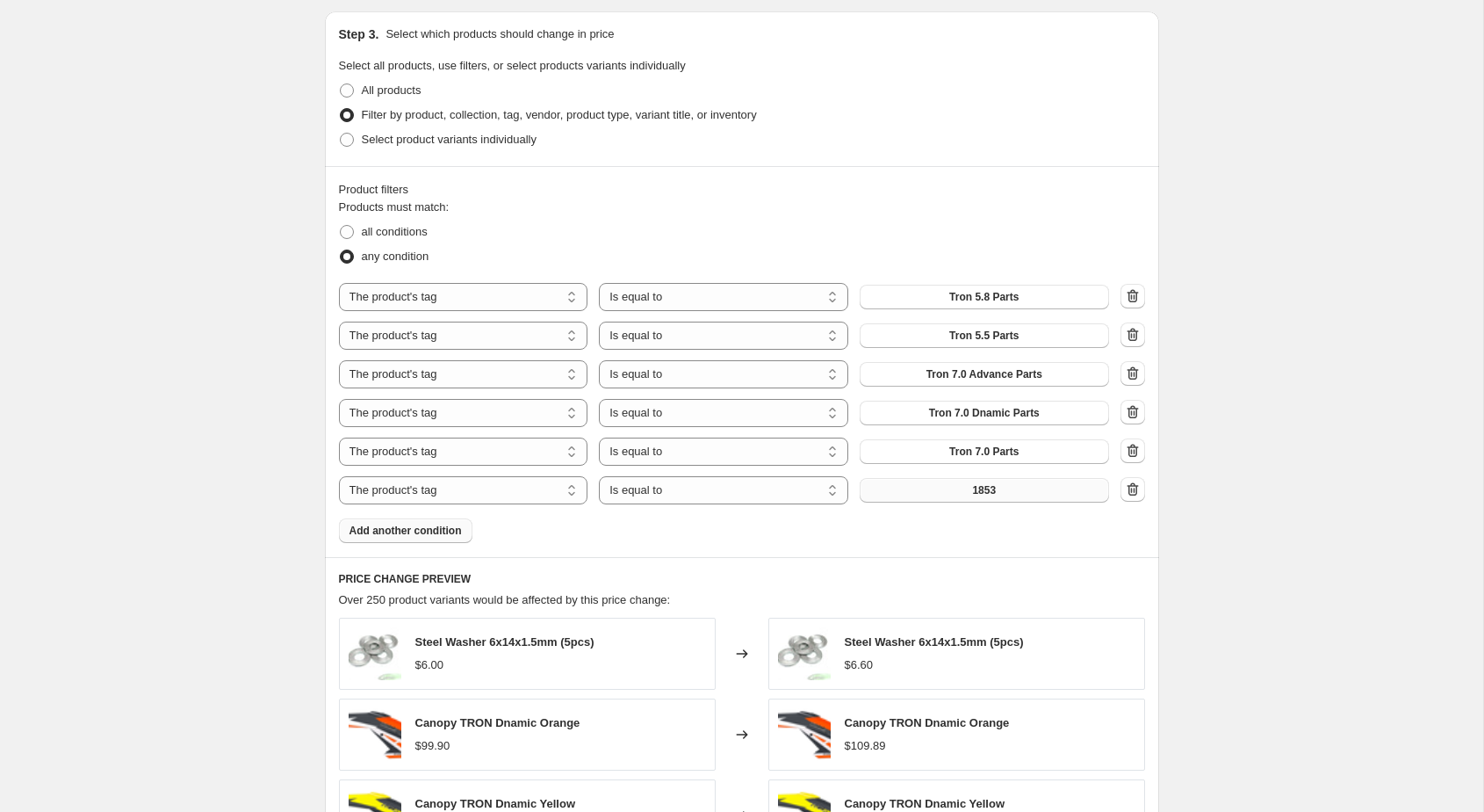
click at [931, 486] on button "1853" at bounding box center [984, 490] width 249 height 25
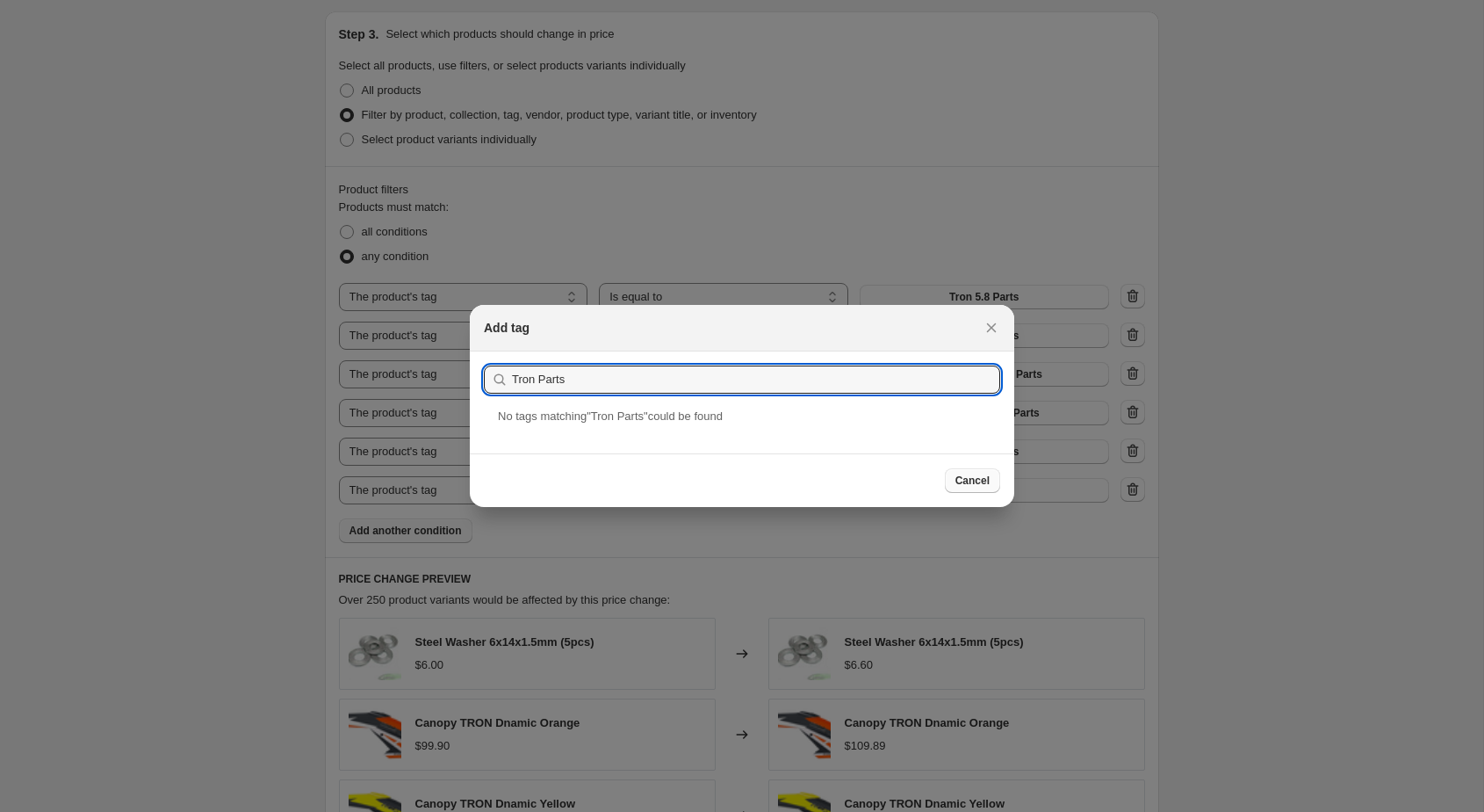
type input "Tron Parts"
click at [956, 483] on span "Cancel" at bounding box center [972, 480] width 34 height 14
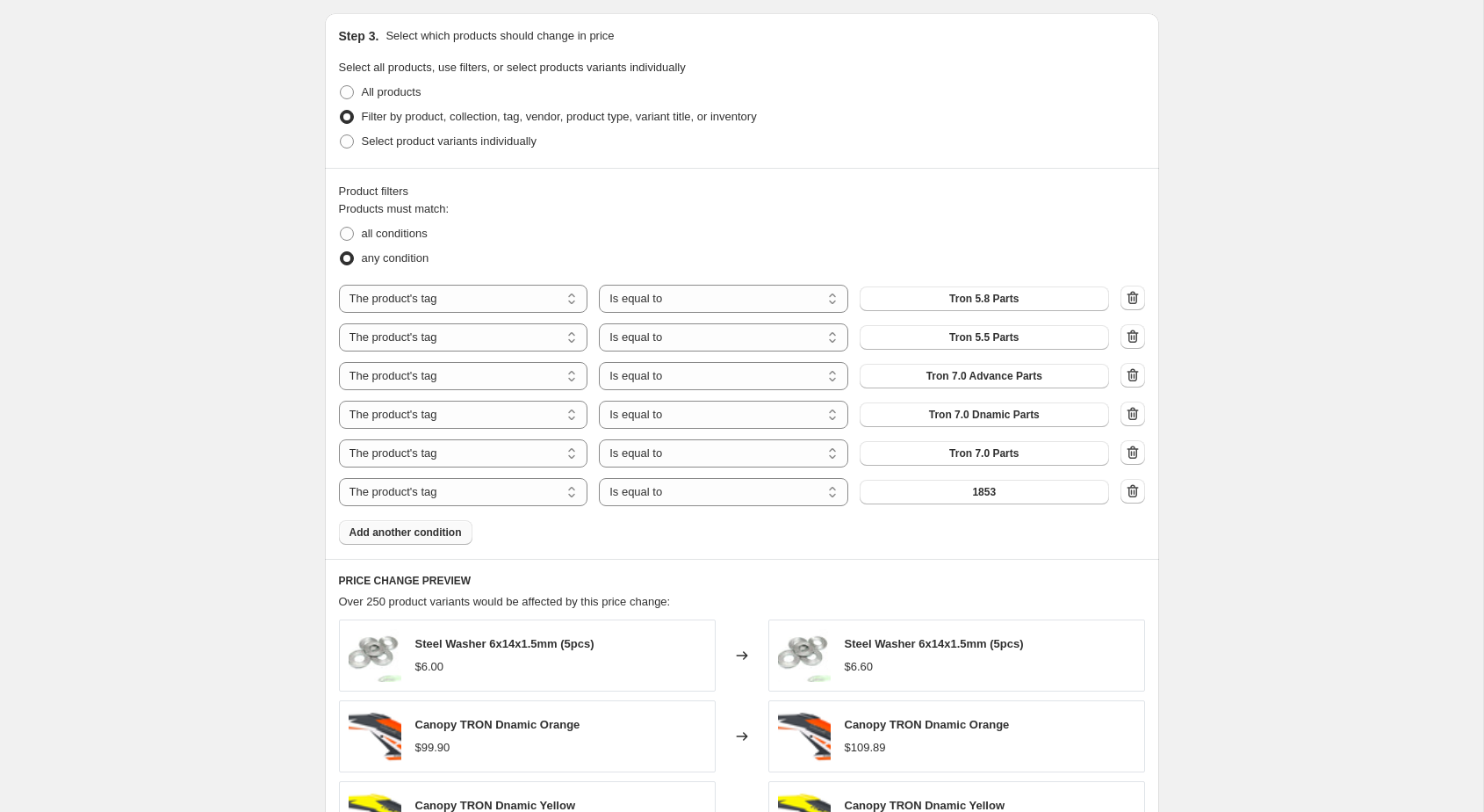
scroll to position [908, 0]
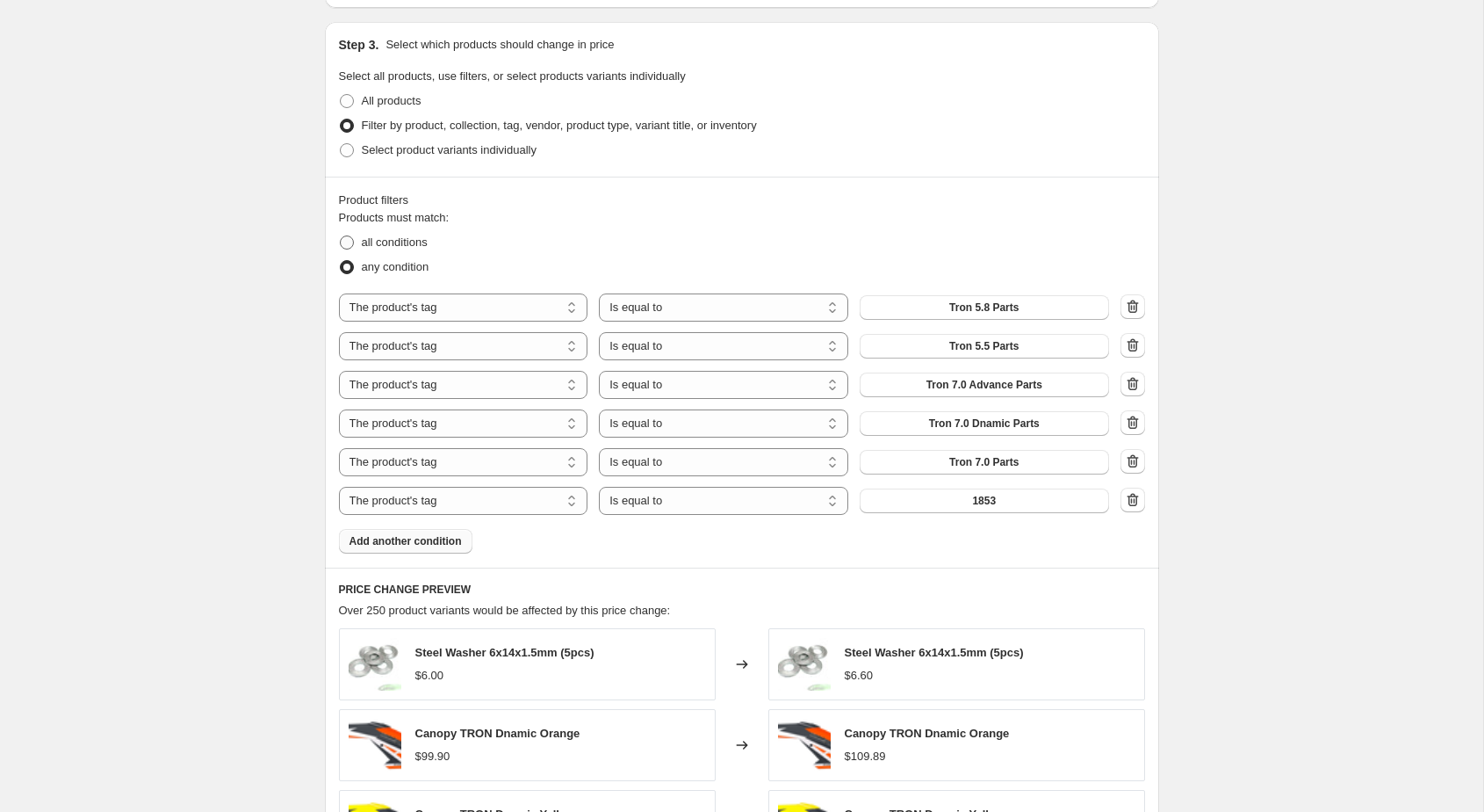
click at [423, 245] on span "all conditions" at bounding box center [395, 242] width 66 height 13
click at [341, 237] on input "all conditions" at bounding box center [340, 236] width 1 height 1
radio input "true"
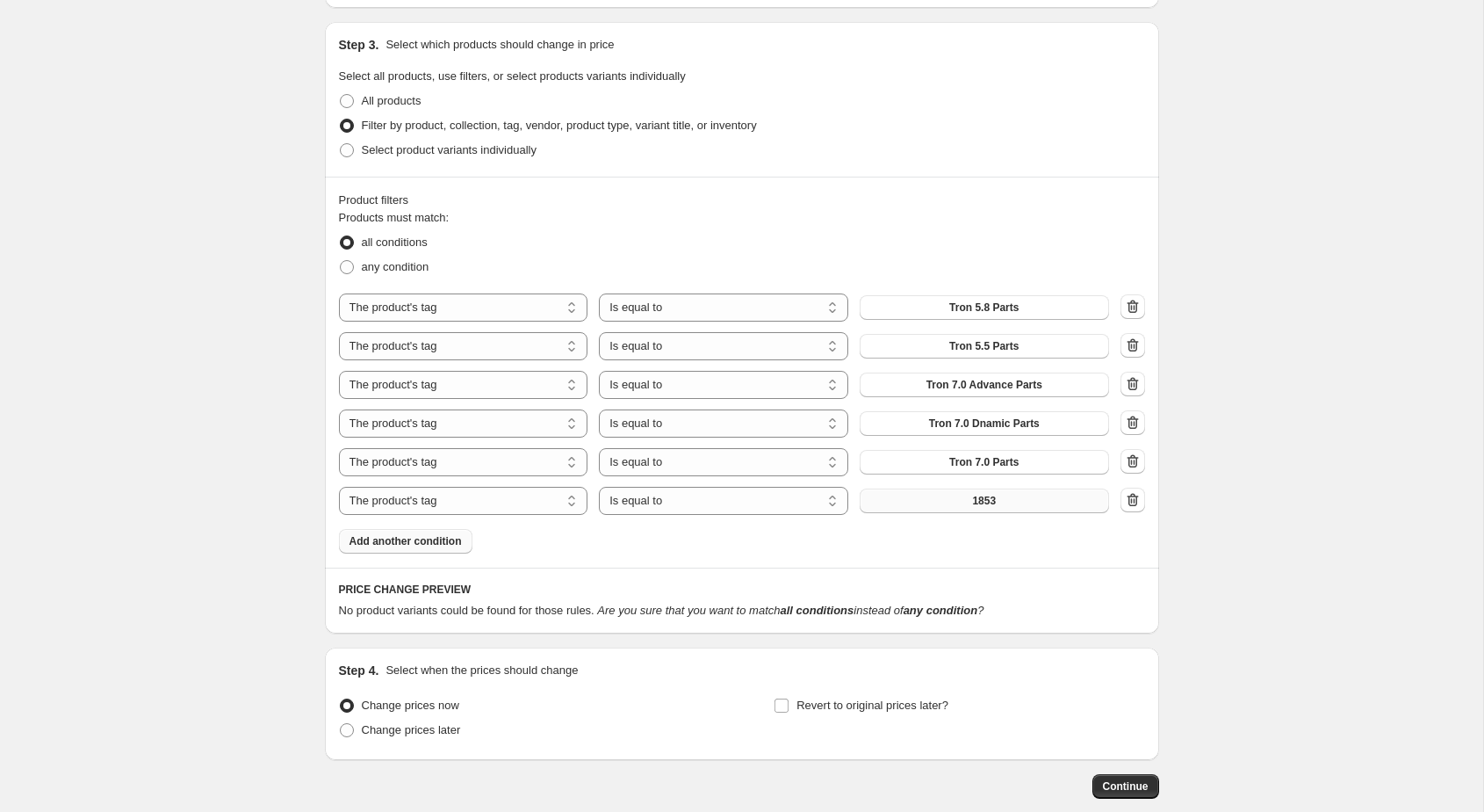
click at [927, 496] on button "1853" at bounding box center [984, 500] width 249 height 25
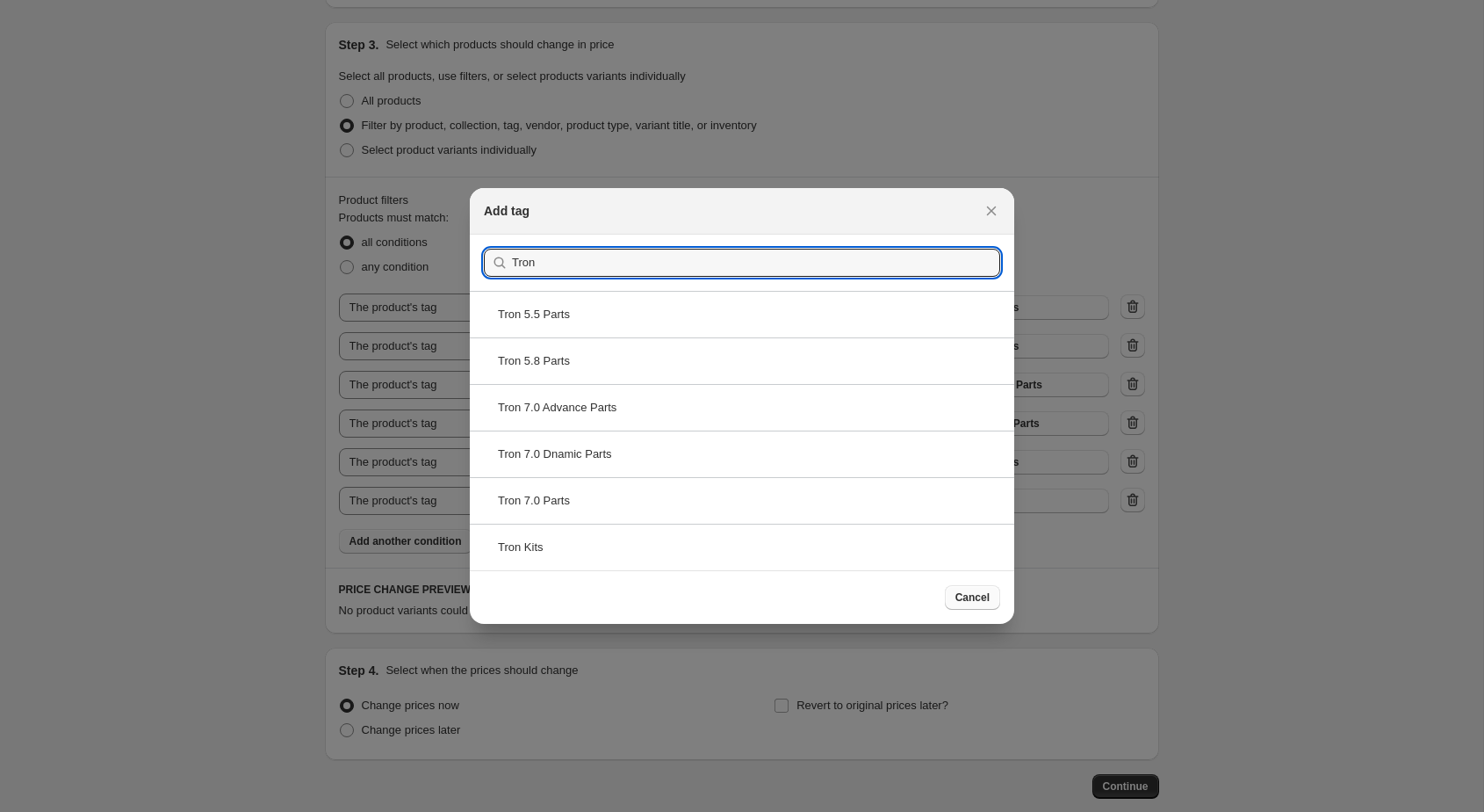
type input "Tron"
click at [976, 590] on span "Cancel" at bounding box center [972, 597] width 34 height 14
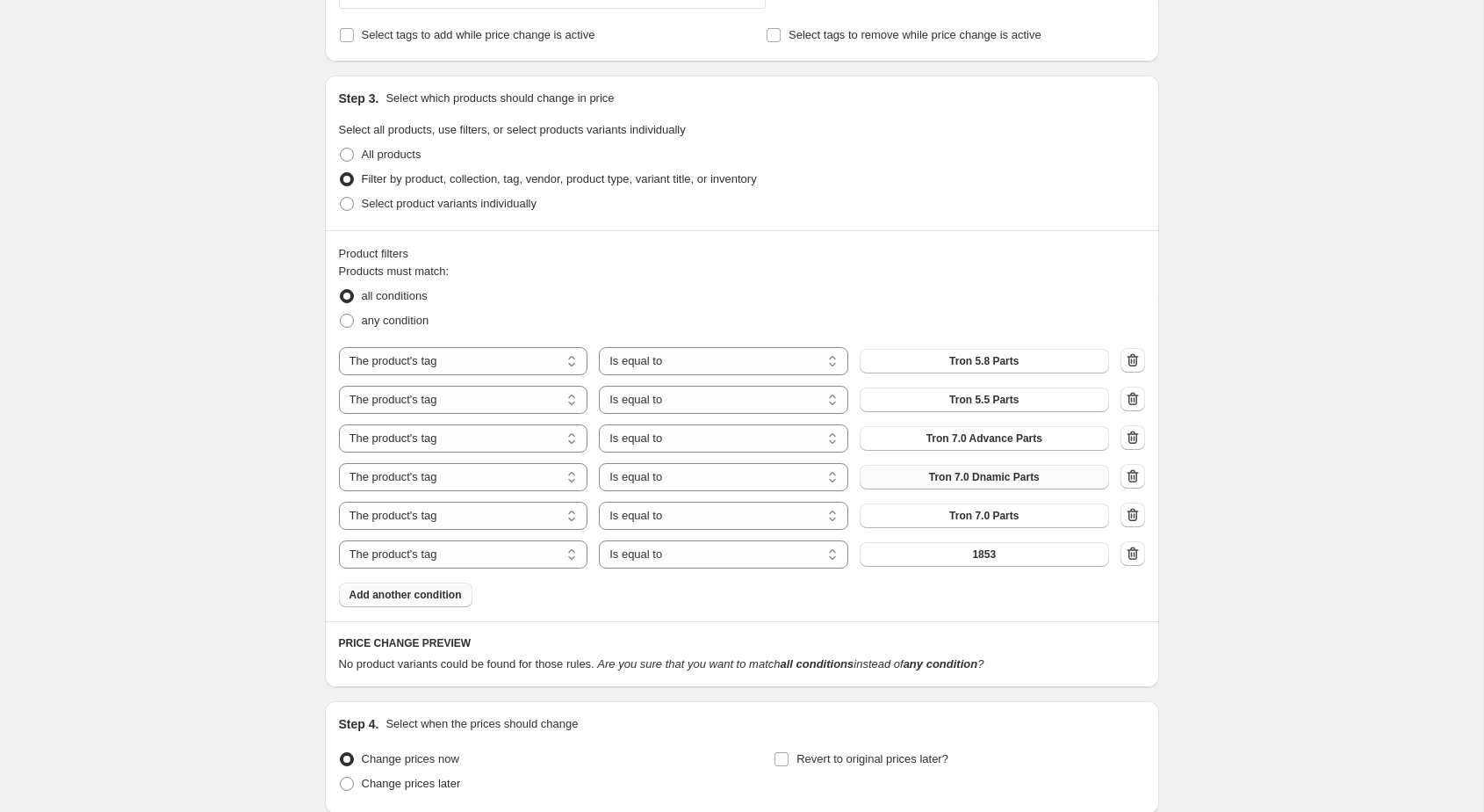
scroll to position [849, 0]
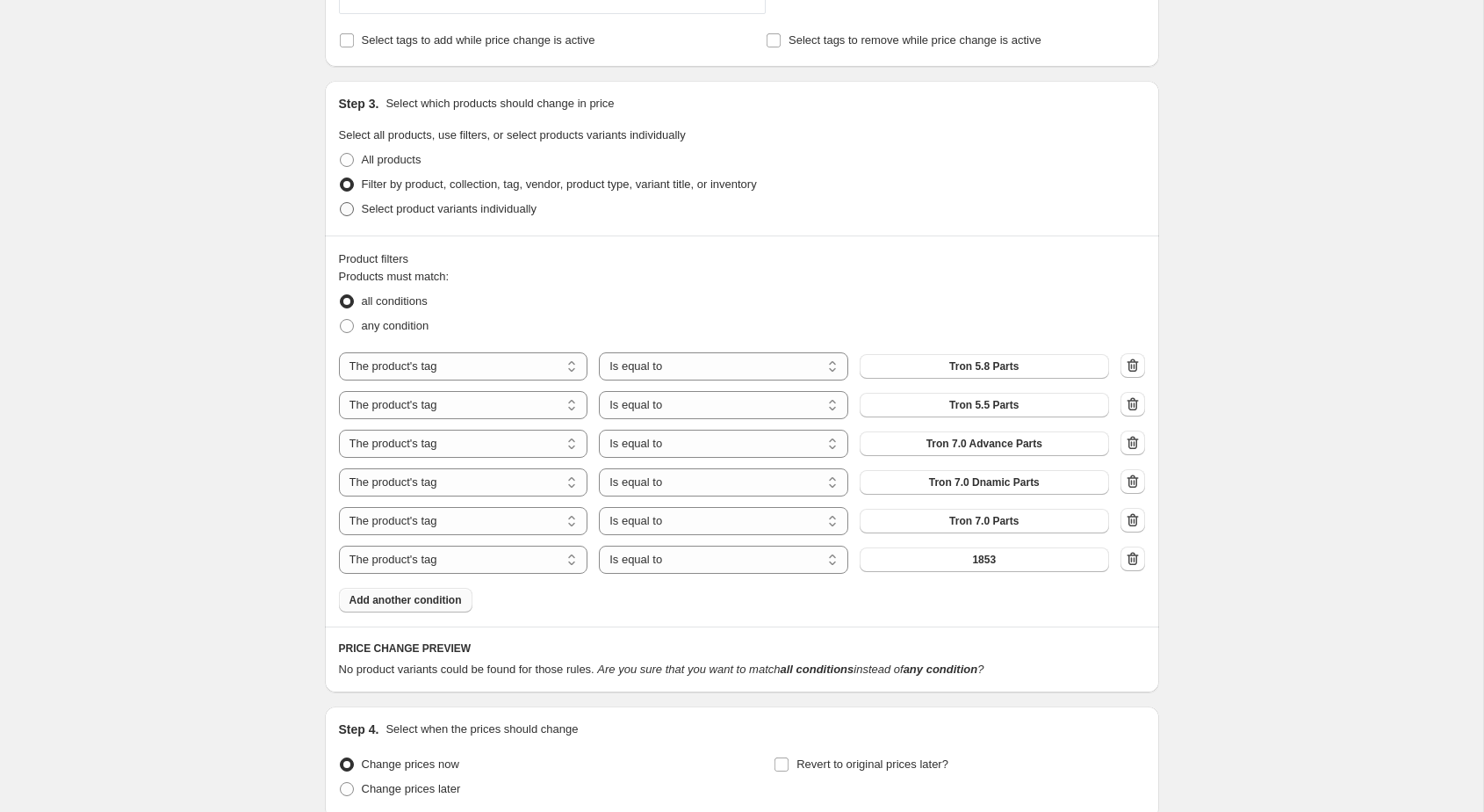
click at [534, 211] on span "Select product variants individually" at bounding box center [449, 208] width 175 height 13
click at [341, 203] on input "Select product variants individually" at bounding box center [340, 202] width 1 height 1
radio input "true"
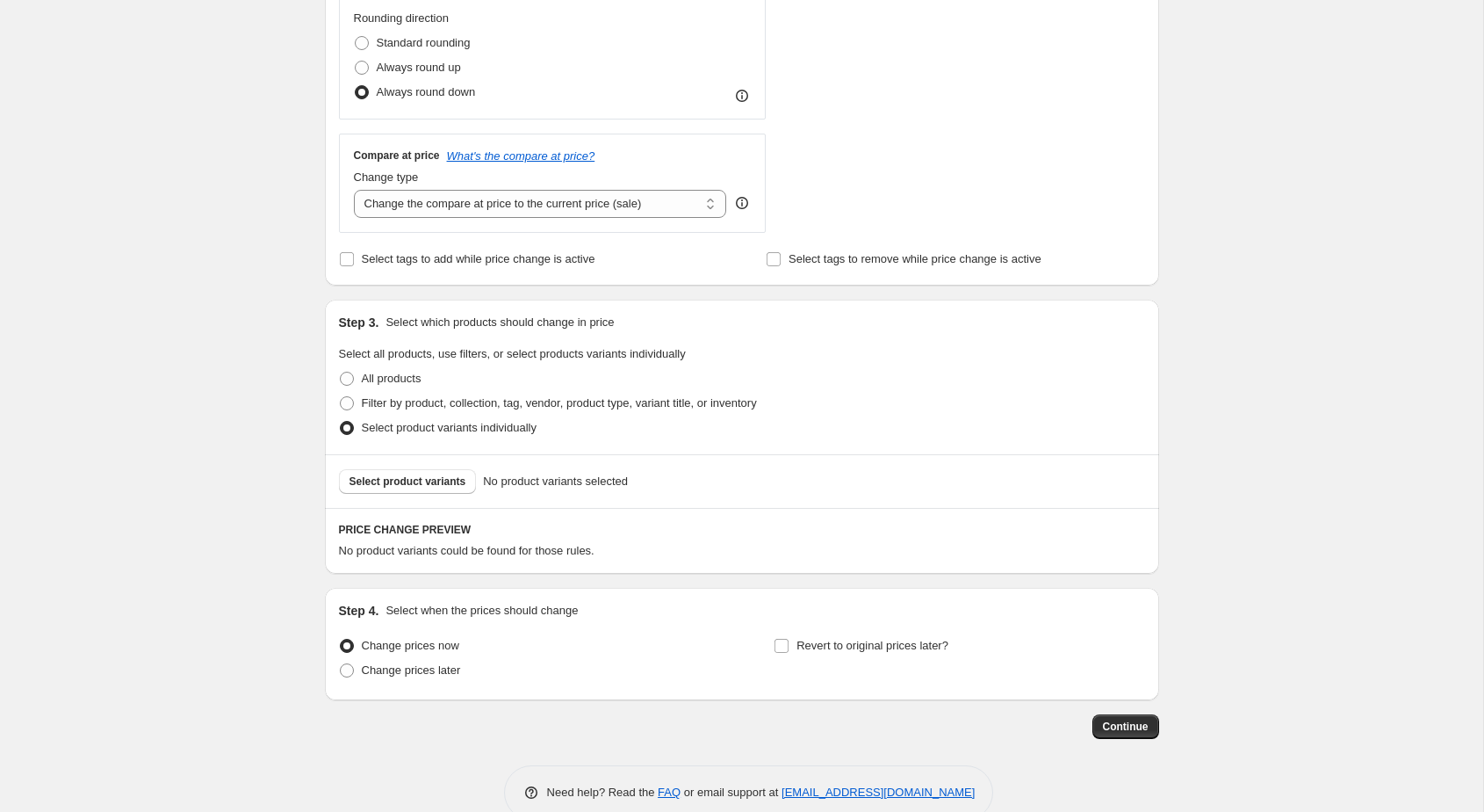
scroll to position [624, 0]
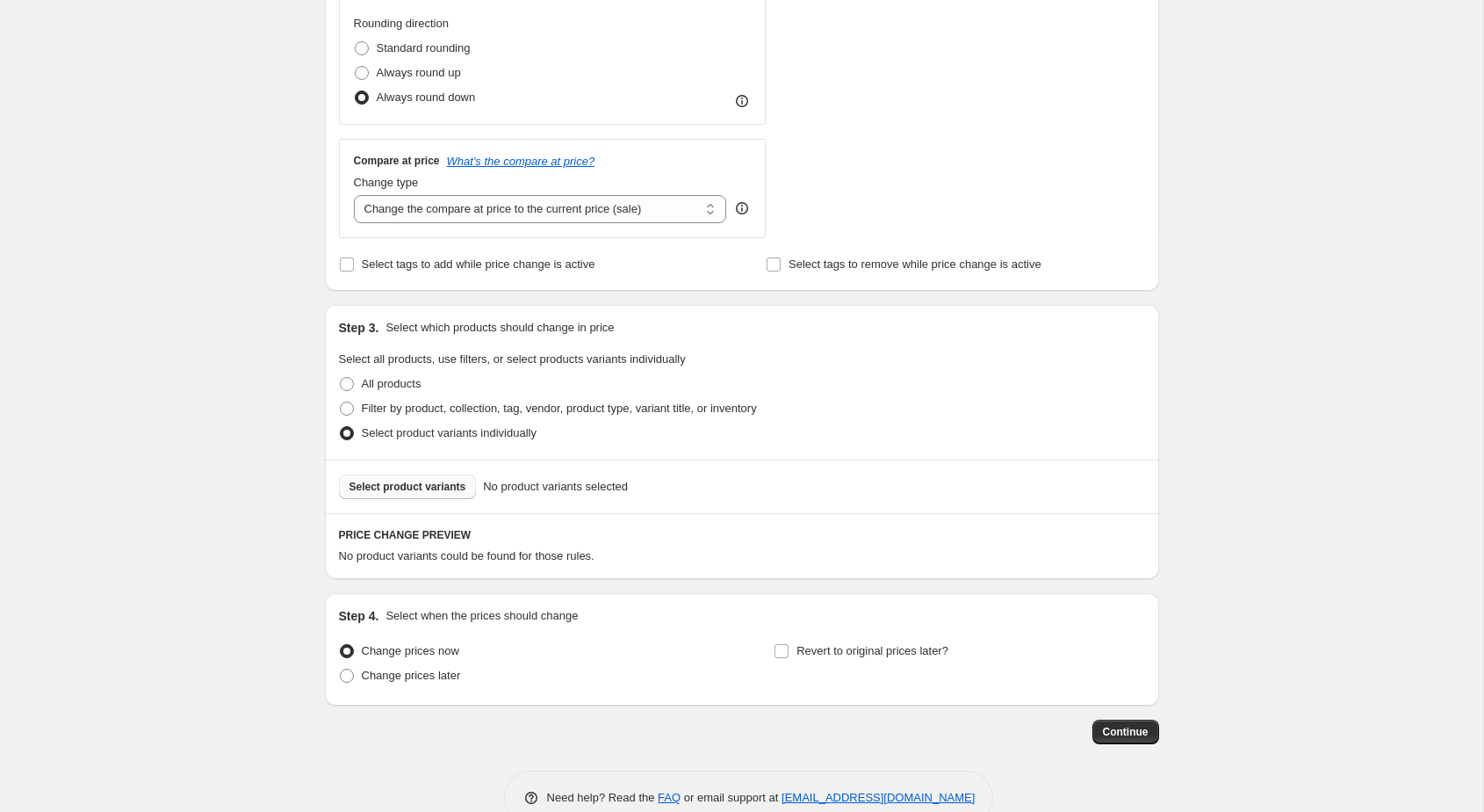
click at [438, 484] on span "Select product variants" at bounding box center [408, 486] width 117 height 14
click at [412, 409] on span "Filter by product, collection, tag, vendor, product type, variant title, or inv…" at bounding box center [559, 408] width 395 height 13
click at [341, 402] on input "Filter by product, collection, tag, vendor, product type, variant title, or inv…" at bounding box center [340, 401] width 1 height 1
radio input "true"
select select "tag"
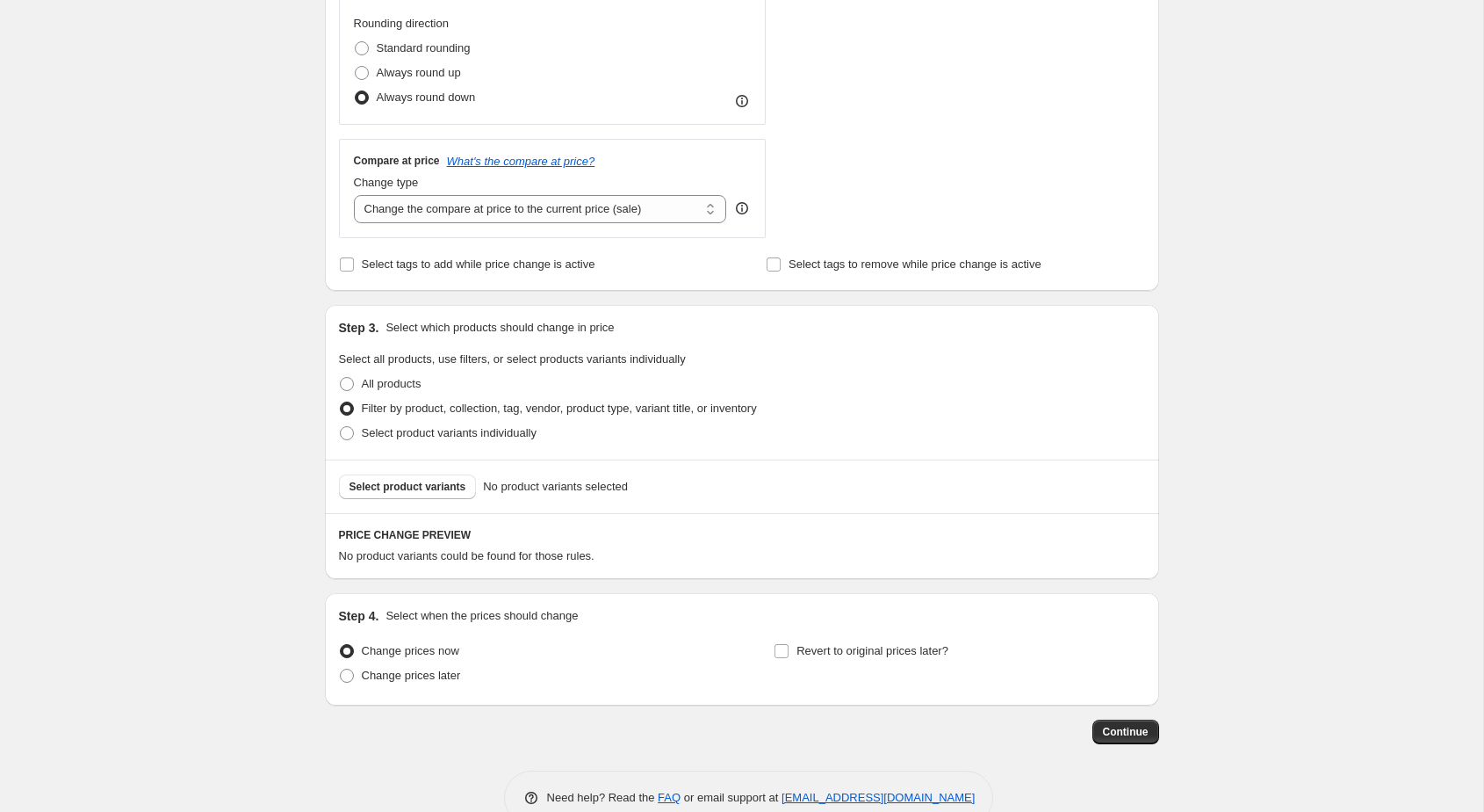
select select "tag"
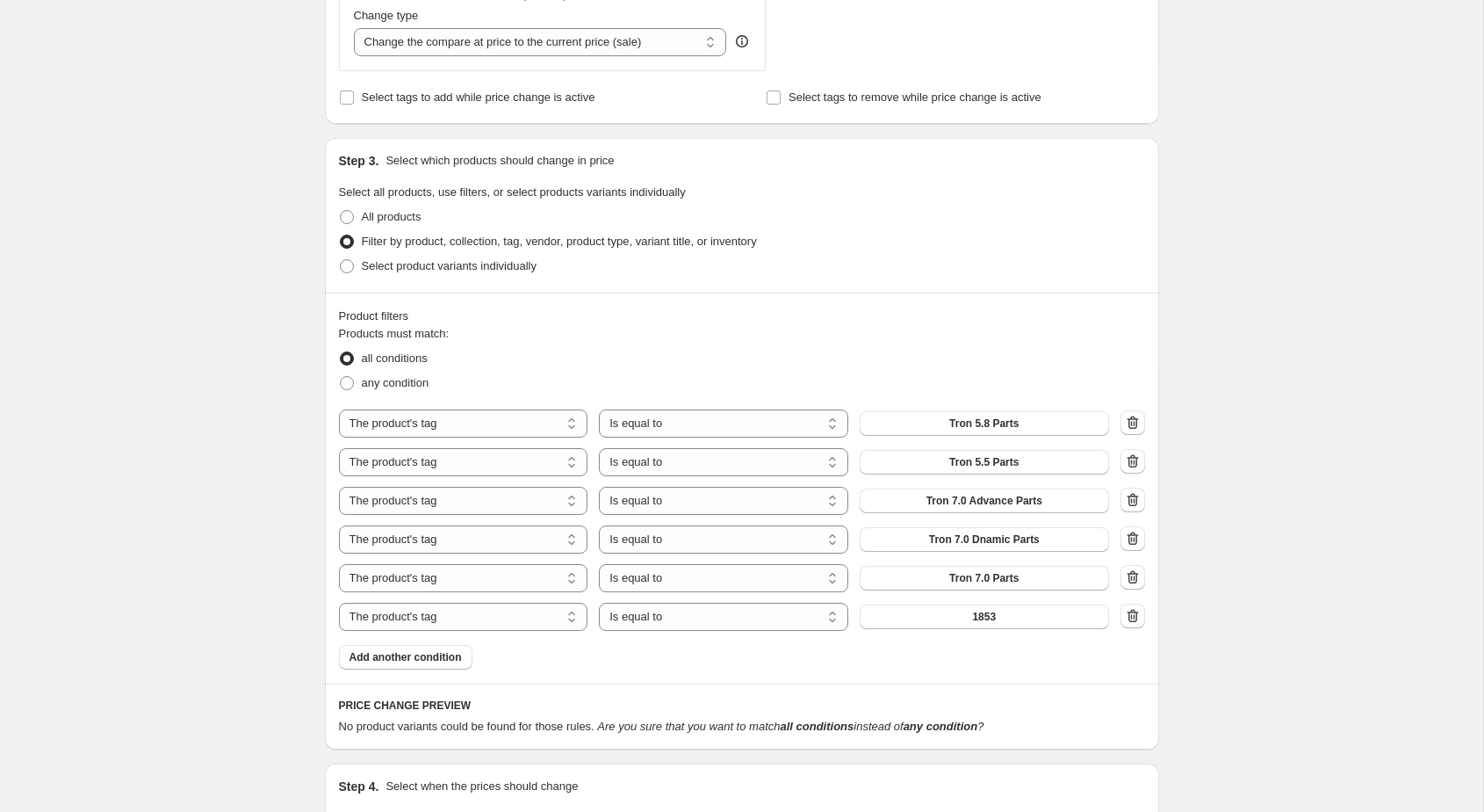
scroll to position [810, 0]
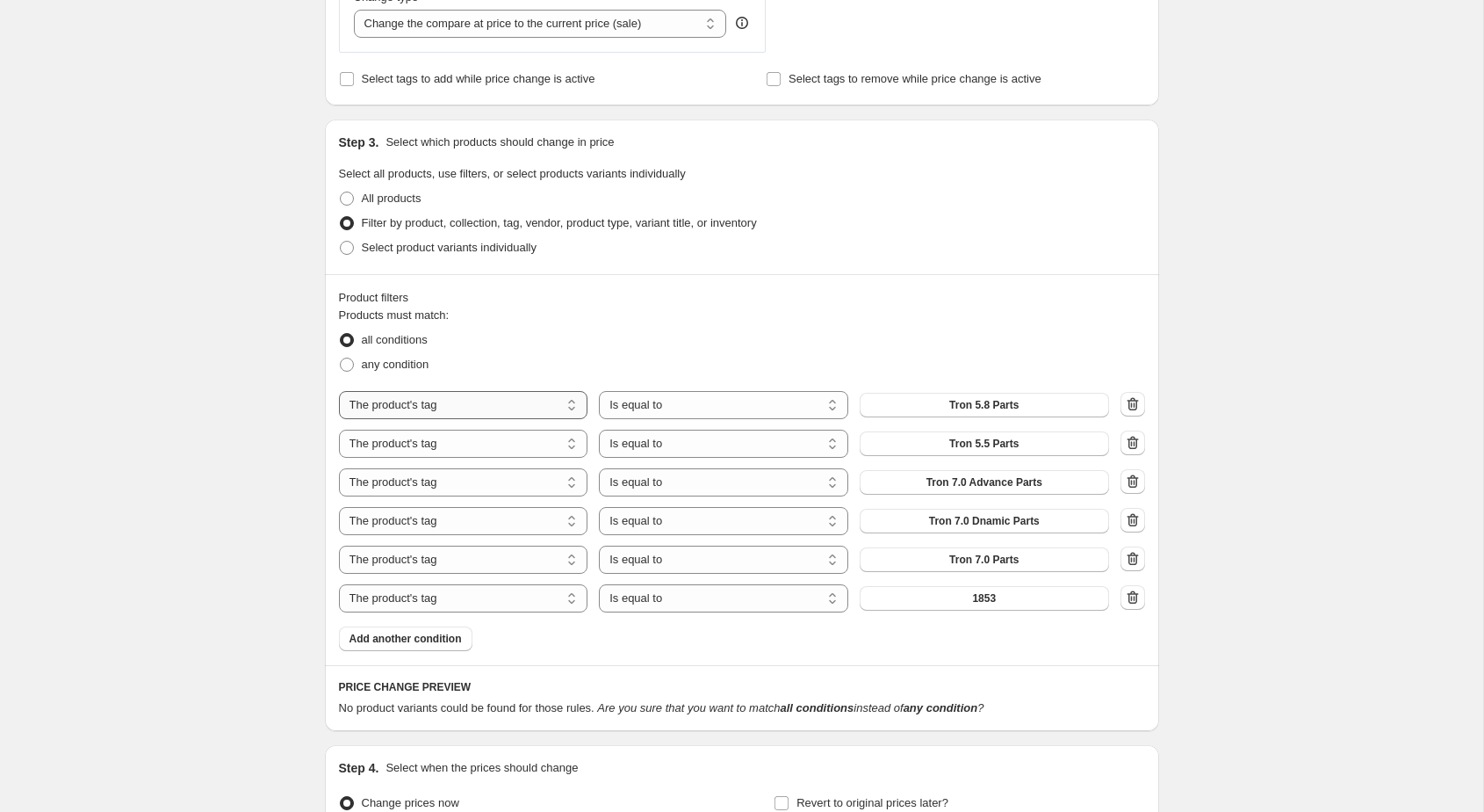
click at [513, 414] on select "The product The product's collection The product's tag The product's vendor The…" at bounding box center [463, 405] width 249 height 29
select select "collection"
click at [498, 443] on select "The product The product's collection The product's tag The product's vendor The…" at bounding box center [463, 444] width 249 height 29
click at [1132, 439] on icon "button" at bounding box center [1132, 442] width 11 height 13
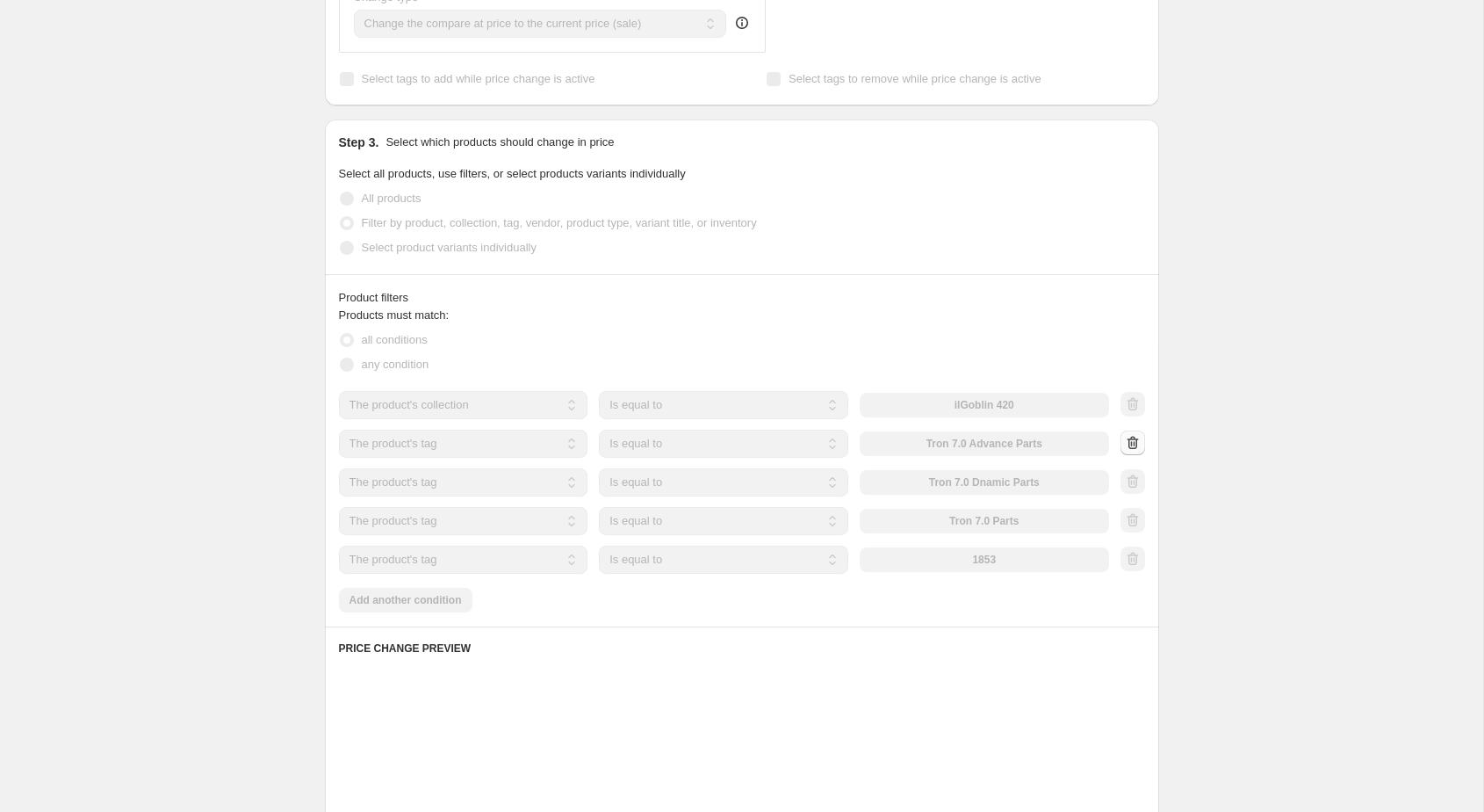
click at [1132, 439] on icon "button" at bounding box center [1132, 442] width 11 height 13
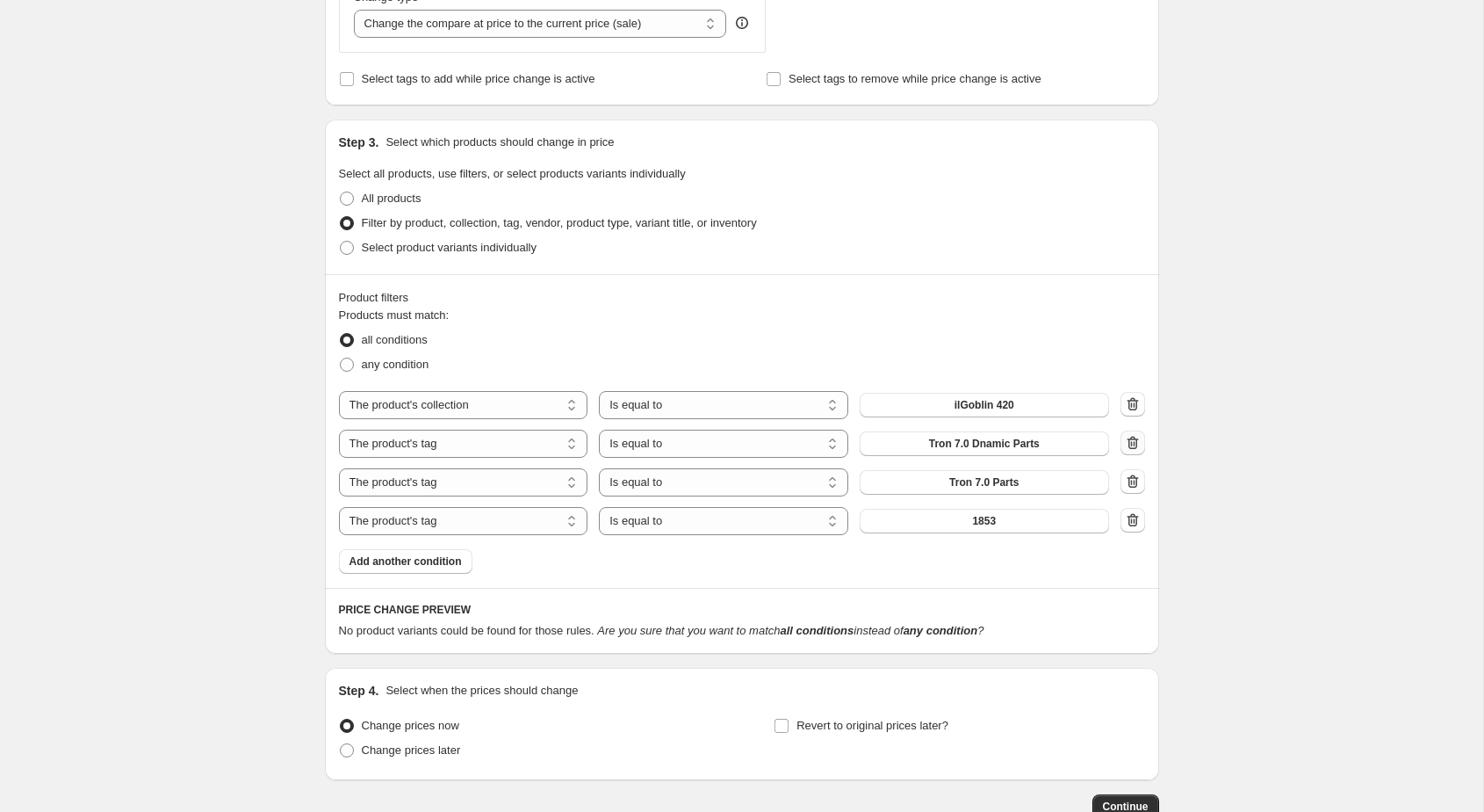
click at [1132, 439] on icon "button" at bounding box center [1132, 442] width 11 height 13
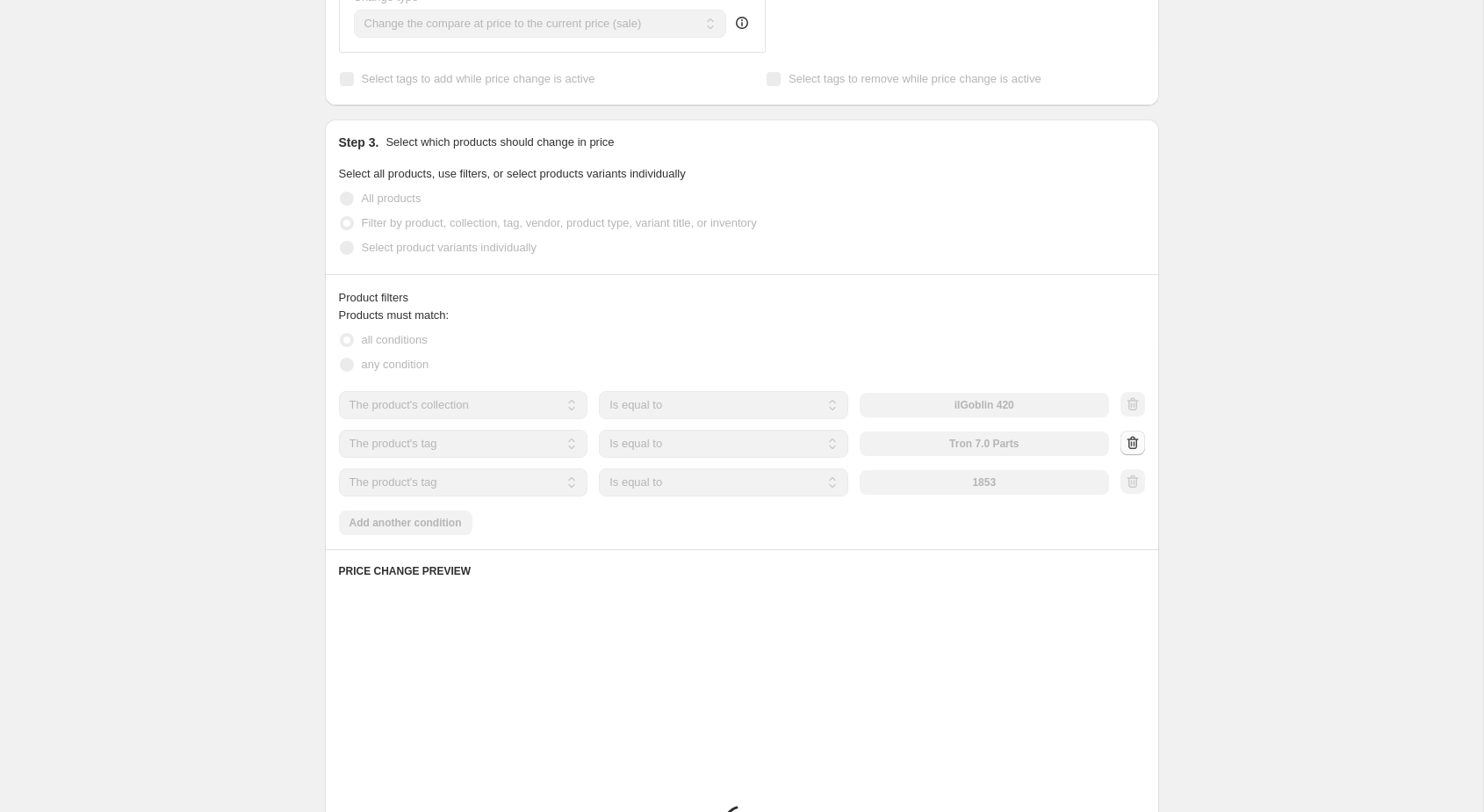
click at [1132, 439] on icon "button" at bounding box center [1132, 442] width 11 height 13
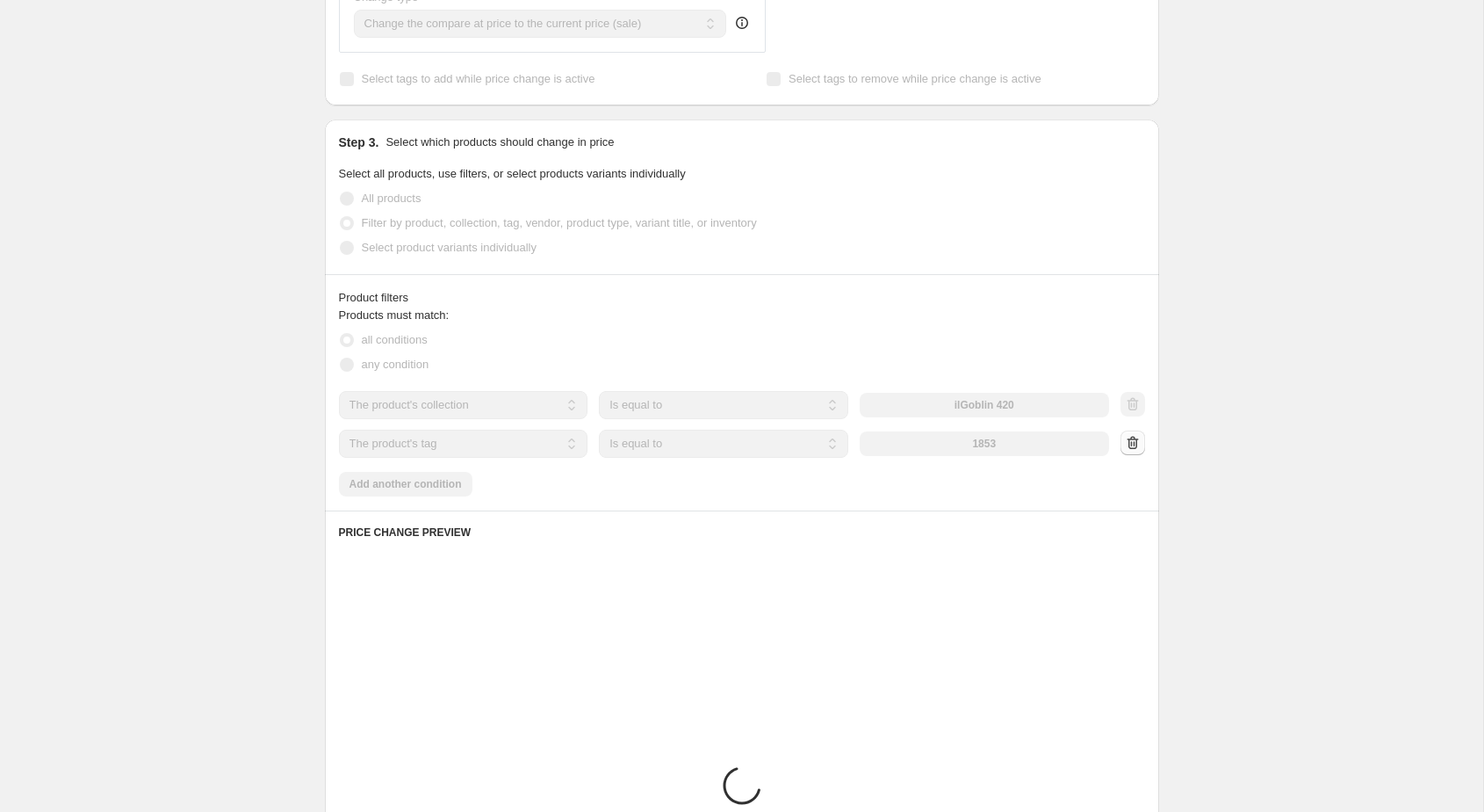
click at [1132, 439] on icon "button" at bounding box center [1132, 442] width 11 height 13
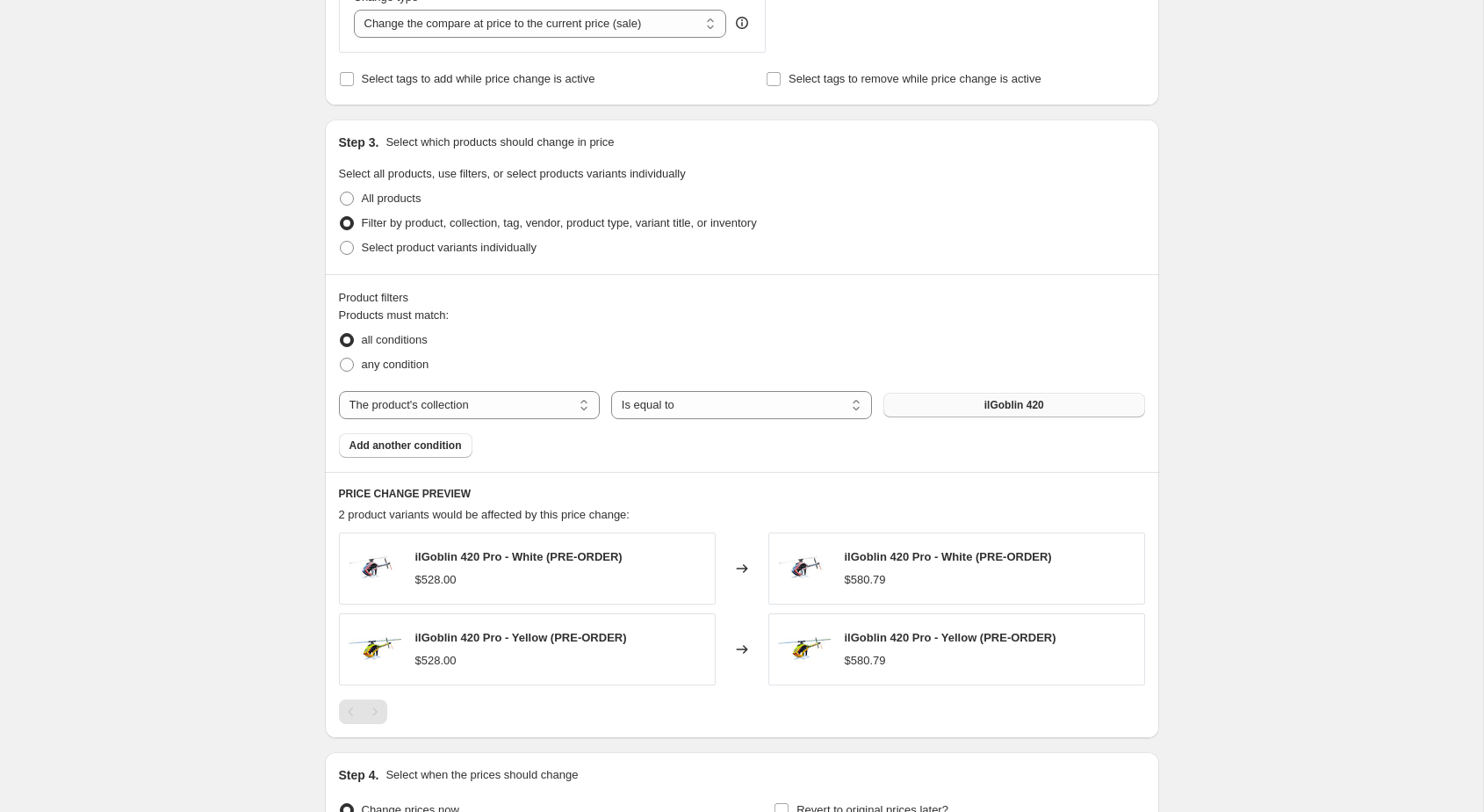
click at [1023, 404] on span "ilGoblin 420" at bounding box center [1014, 404] width 60 height 14
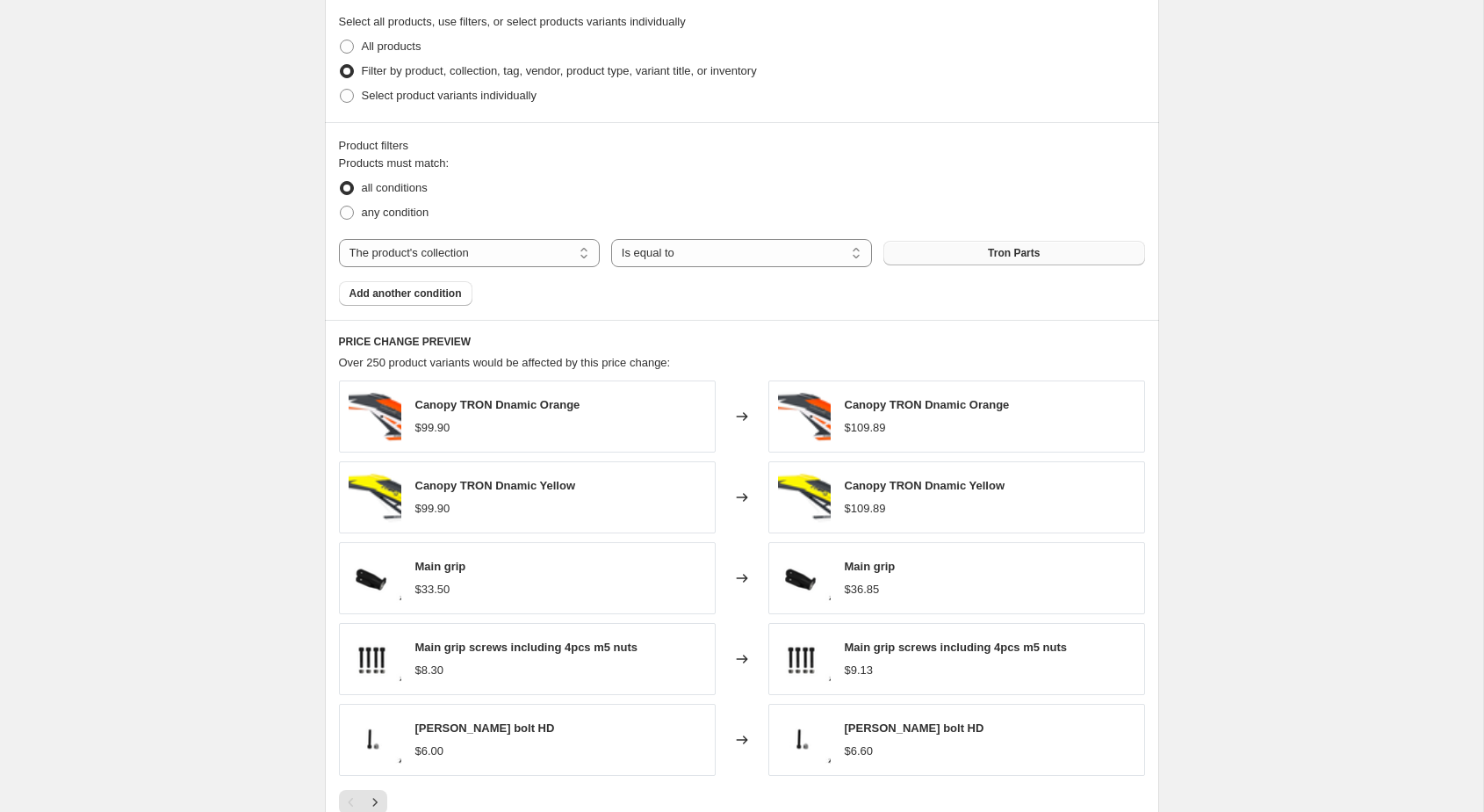
scroll to position [1251, 0]
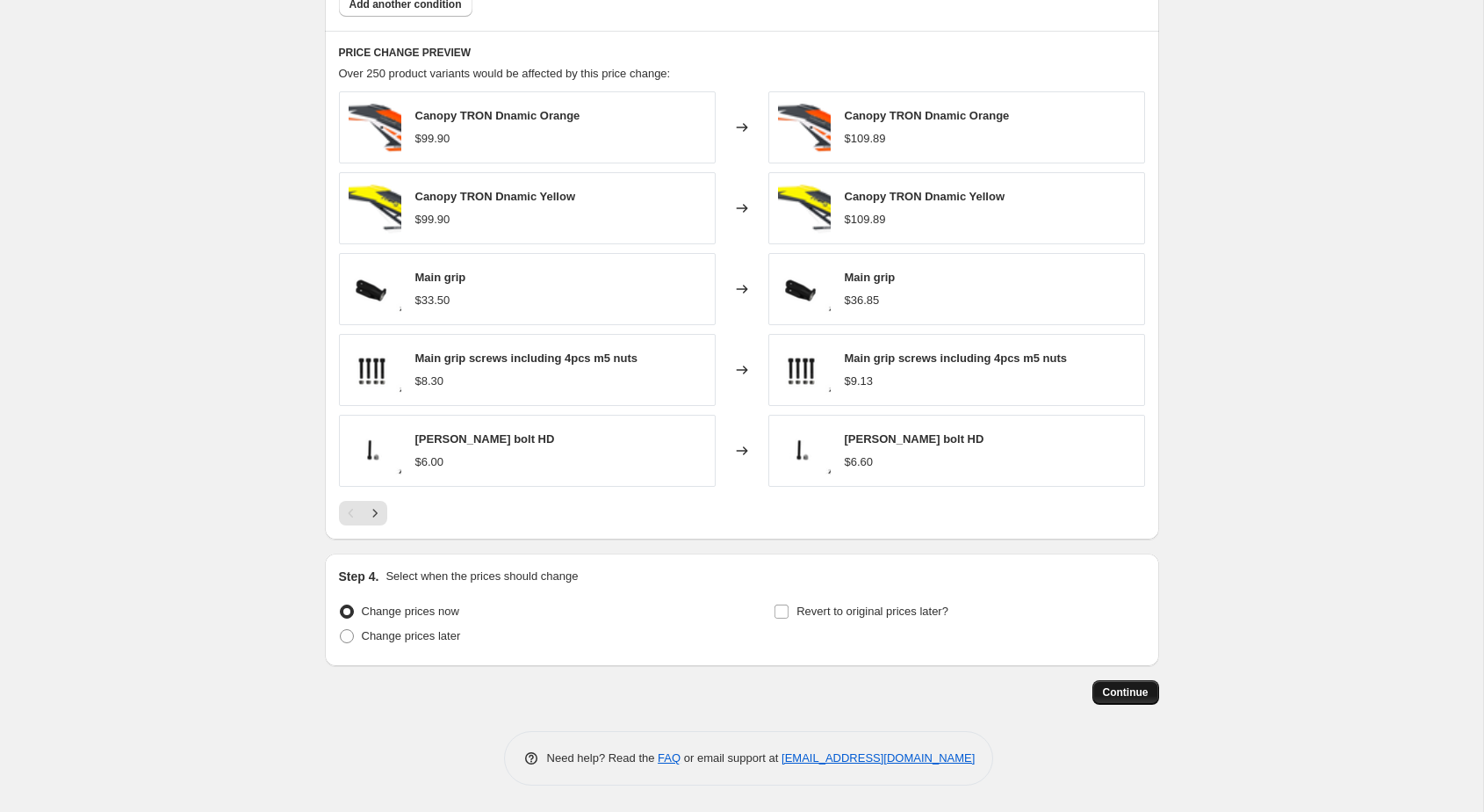
click at [1125, 690] on span "Continue" at bounding box center [1126, 691] width 46 height 14
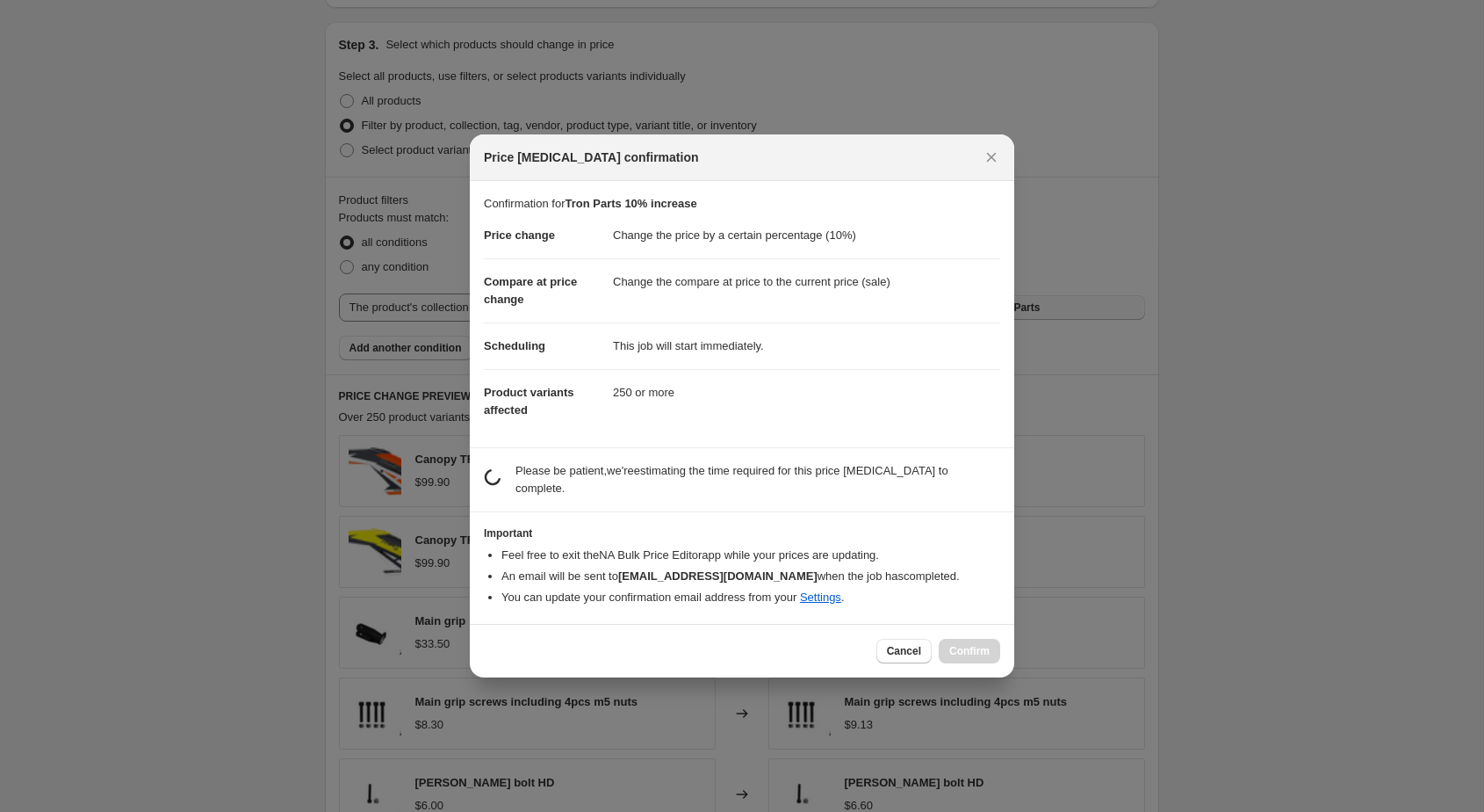
scroll to position [0, 0]
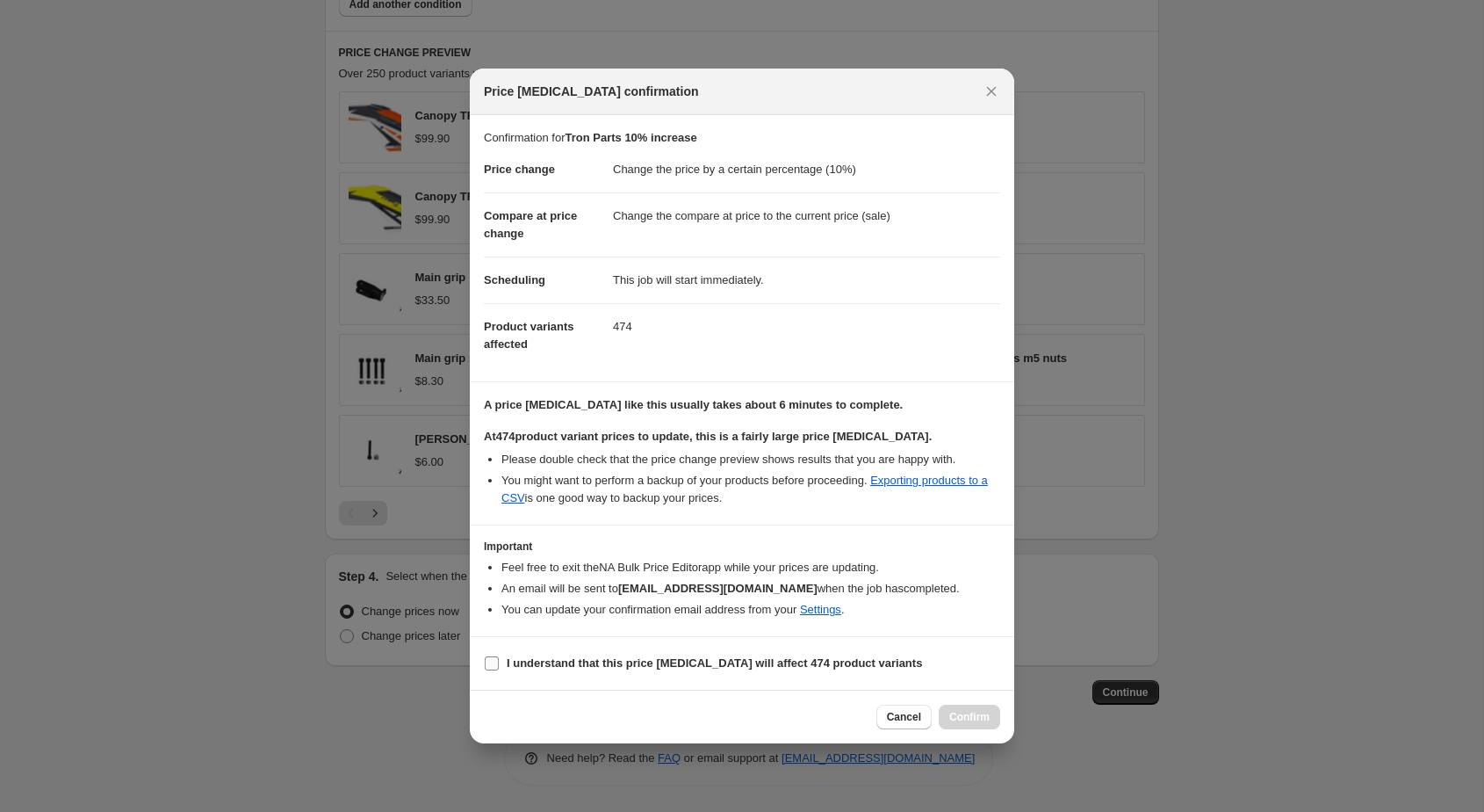
click at [714, 664] on b "I understand that this price [MEDICAL_DATA] will affect 474 product variants" at bounding box center [714, 663] width 415 height 13
click at [499, 664] on input "I understand that this price [MEDICAL_DATA] will affect 474 product variants" at bounding box center [492, 663] width 14 height 14
checkbox input "true"
click at [962, 712] on span "Confirm" at bounding box center [969, 716] width 41 height 14
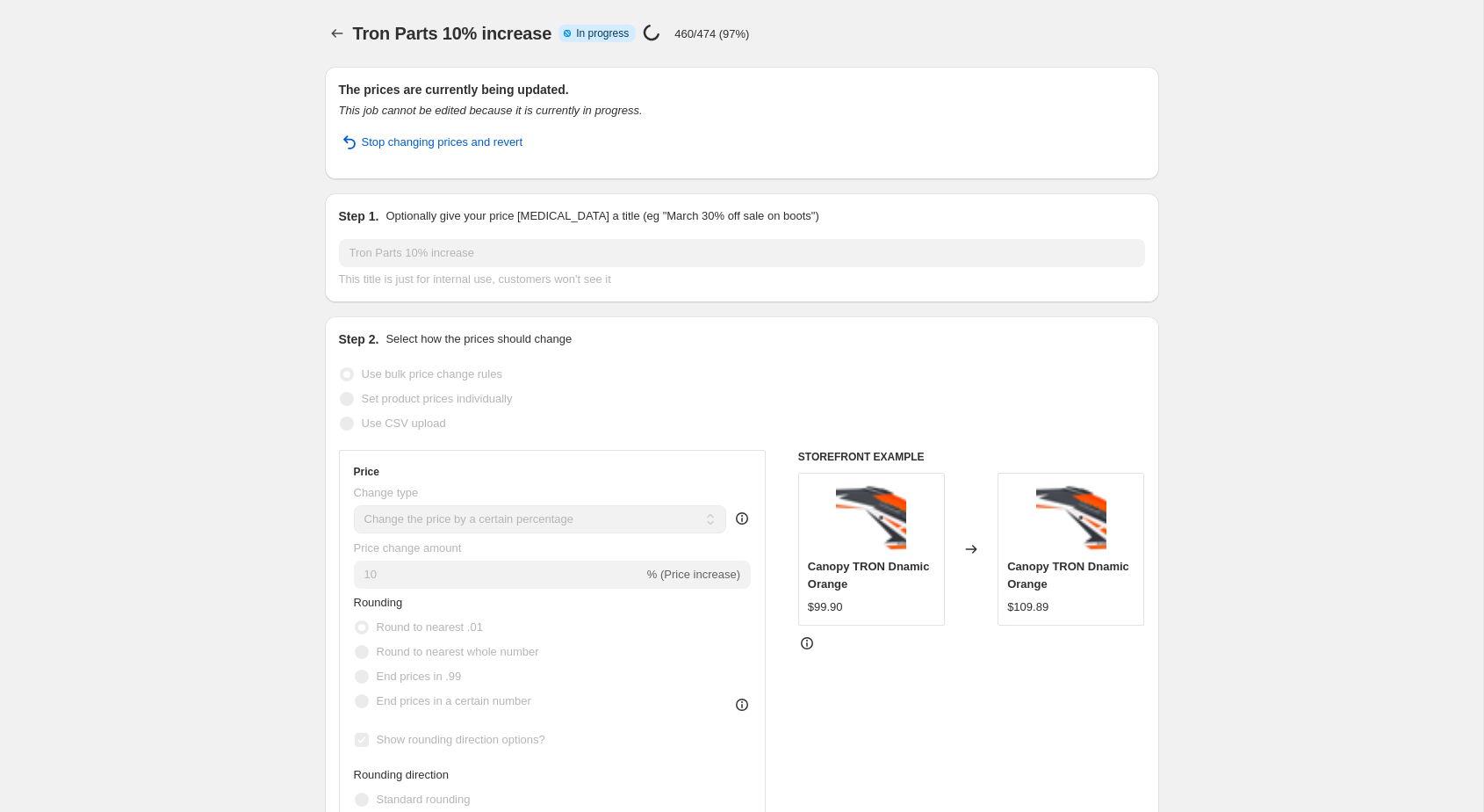
select select "percentage"
select select "collection"
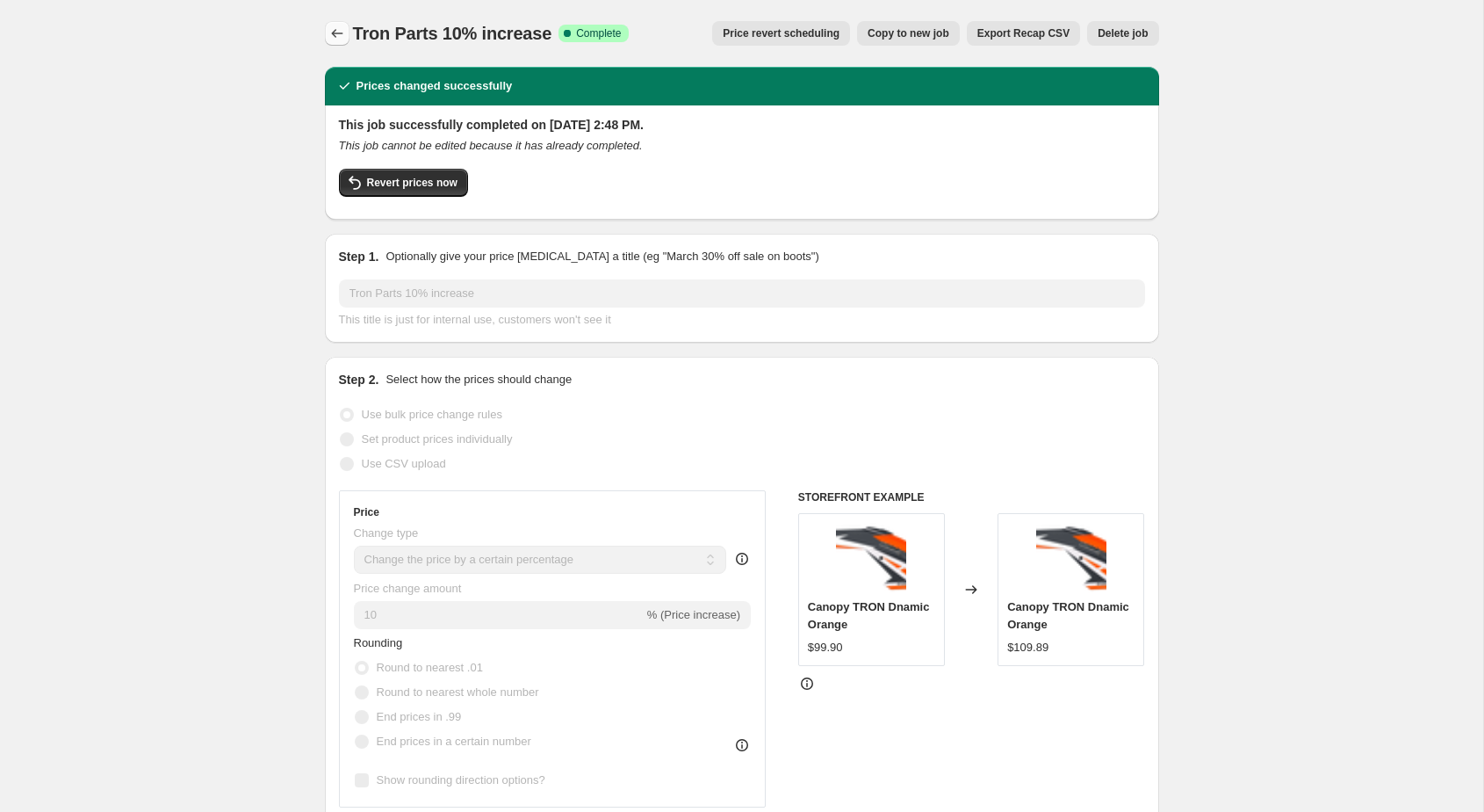
click at [333, 29] on icon "Price change jobs" at bounding box center [337, 33] width 17 height 17
